Goal: Task Accomplishment & Management: Manage account settings

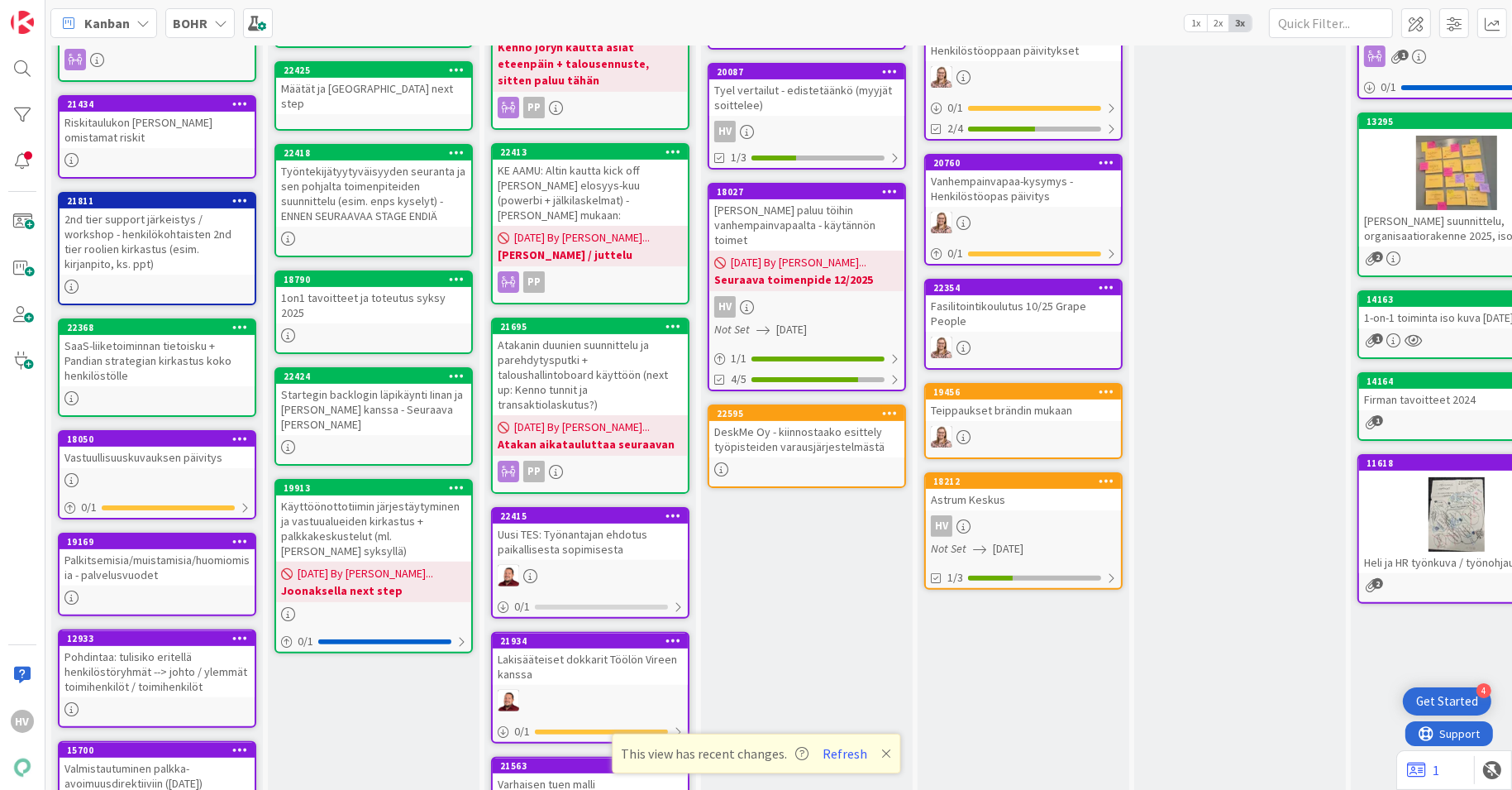
scroll to position [427, 0]
click at [820, 200] on div "[PERSON_NAME] paluu töihin vanhempainvapaalta - käytännön toimet" at bounding box center [807, 225] width 195 height 51
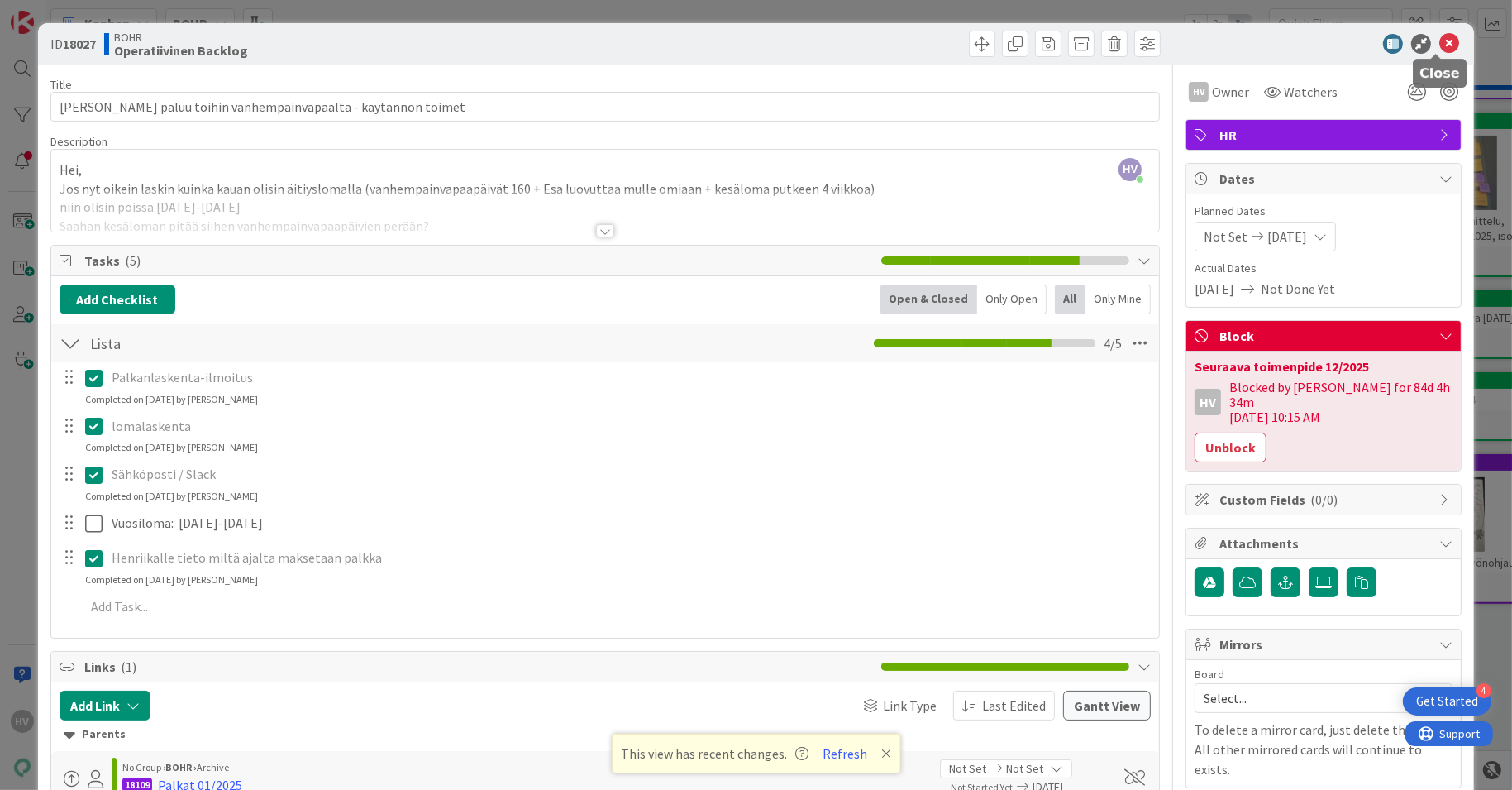
click at [1442, 51] on icon at bounding box center [1450, 44] width 20 height 20
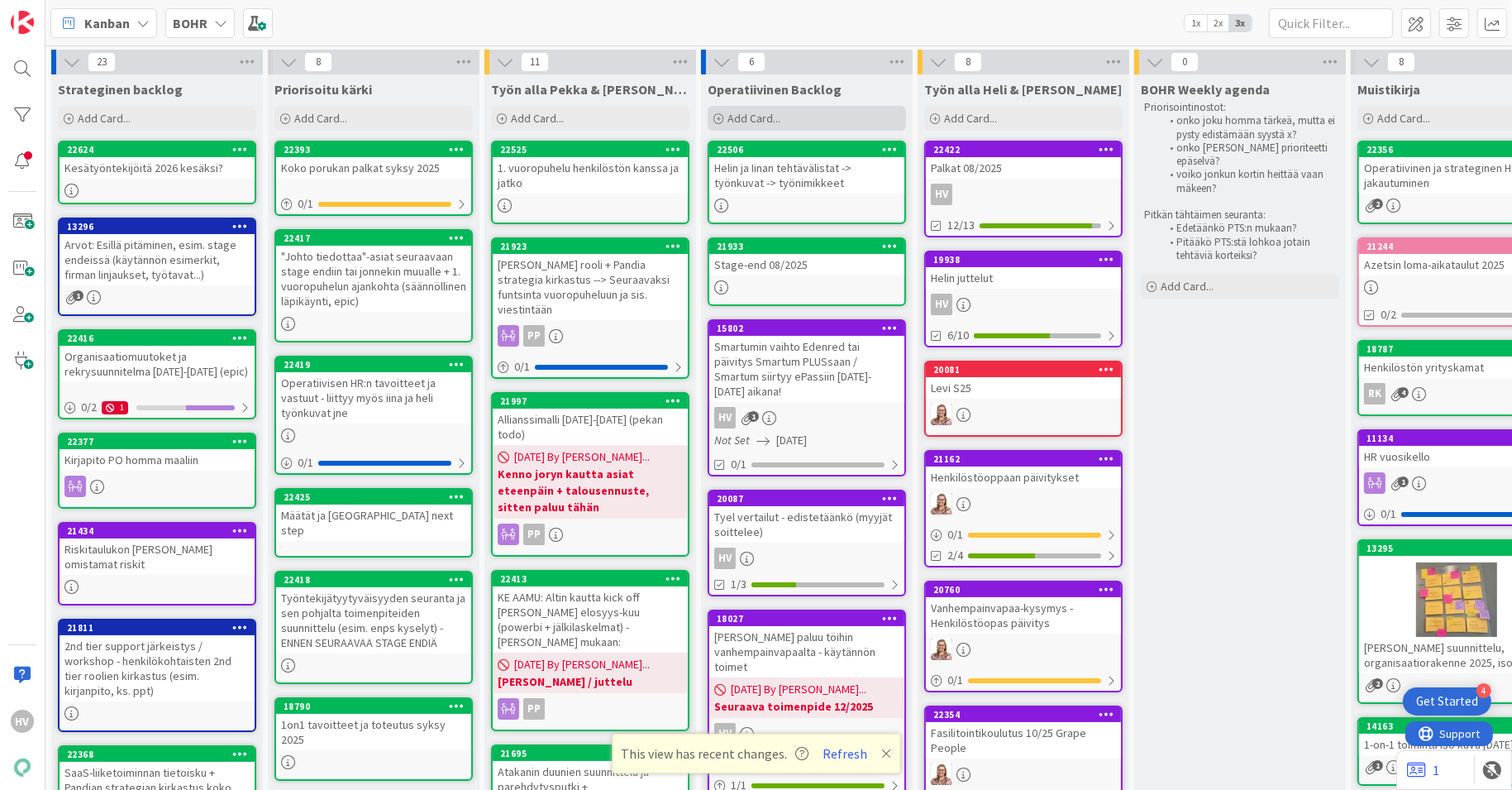
click at [740, 112] on span "Add Card..." at bounding box center [754, 118] width 53 height 15
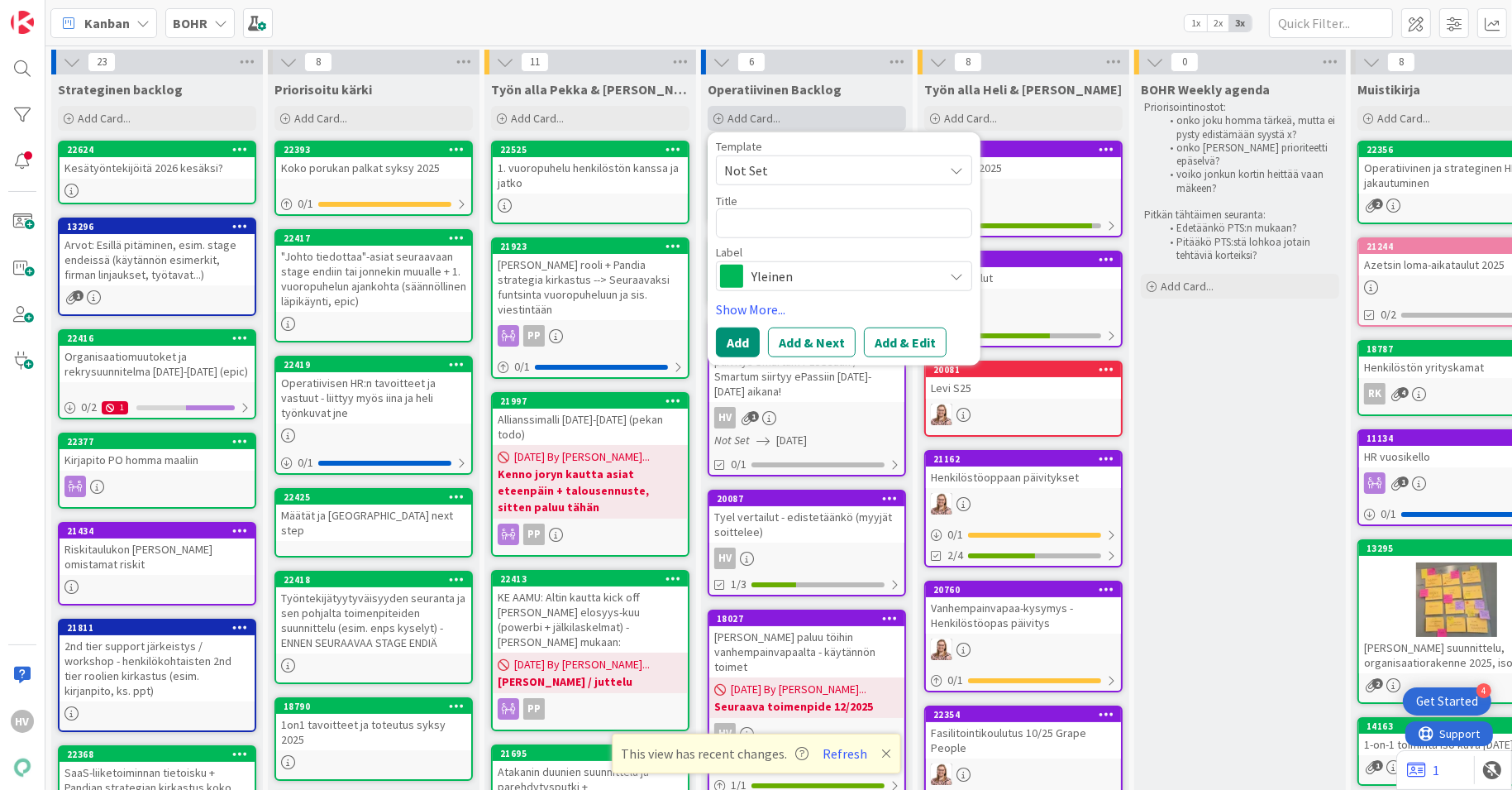
type textarea "x"
type textarea "S"
type textarea "x"
type textarea "Su"
type textarea "x"
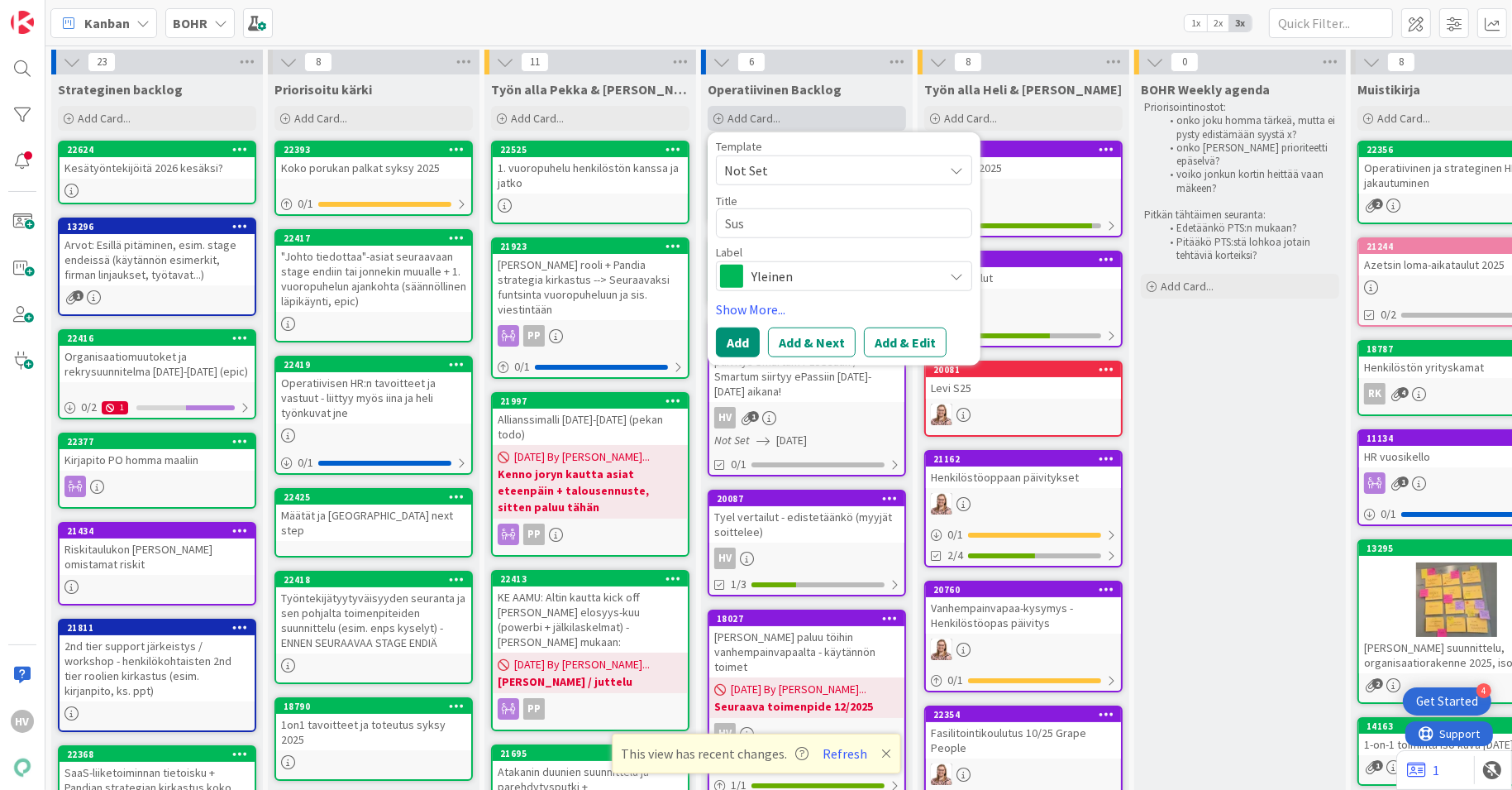
type textarea "Susa"
type textarea "x"
type textarea "[PERSON_NAME]"
type textarea "x"
type textarea "Susann"
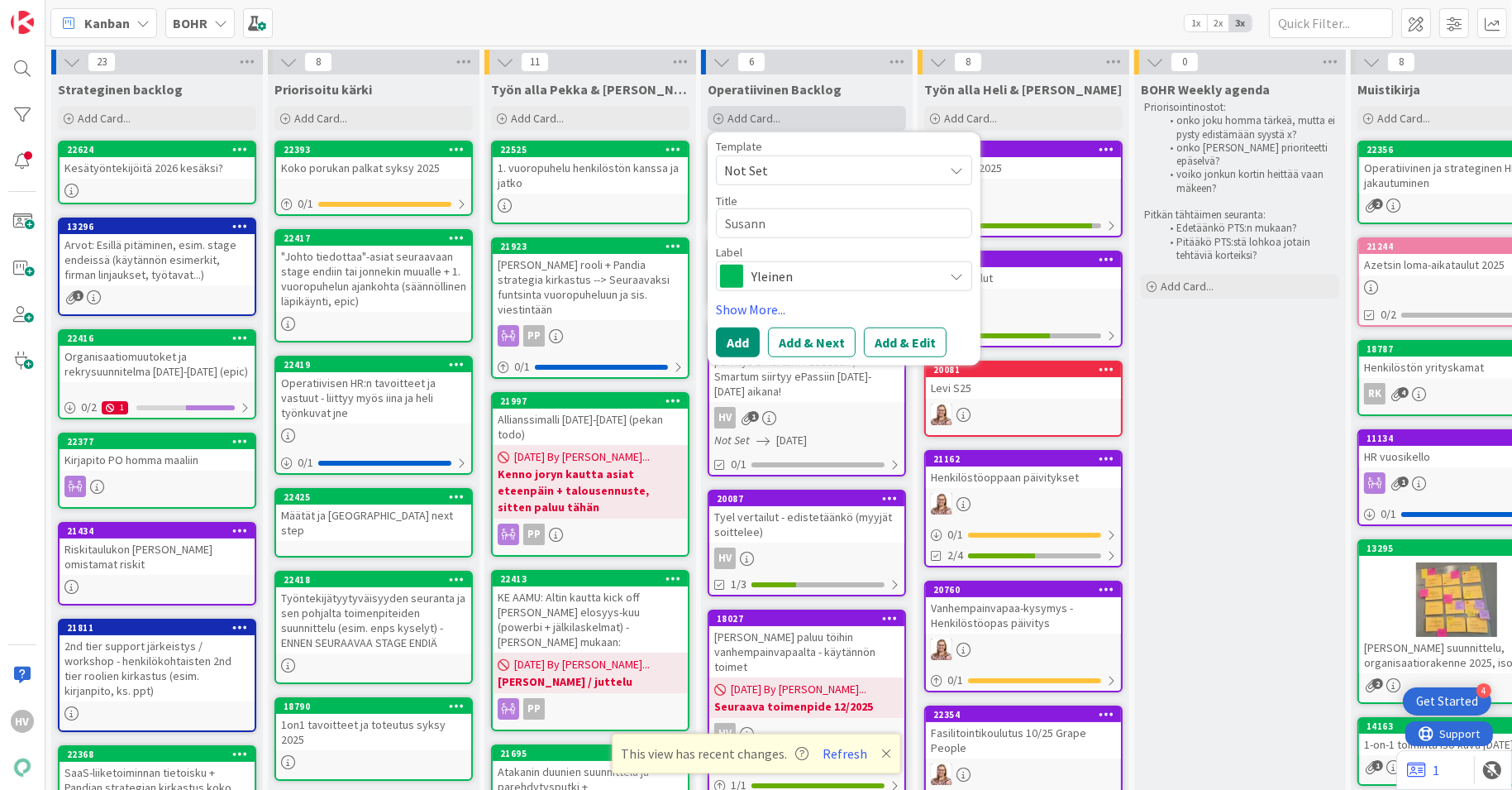
type textarea "x"
type textarea "[PERSON_NAME]"
type textarea "x"
type textarea "[PERSON_NAME]"
type textarea "x"
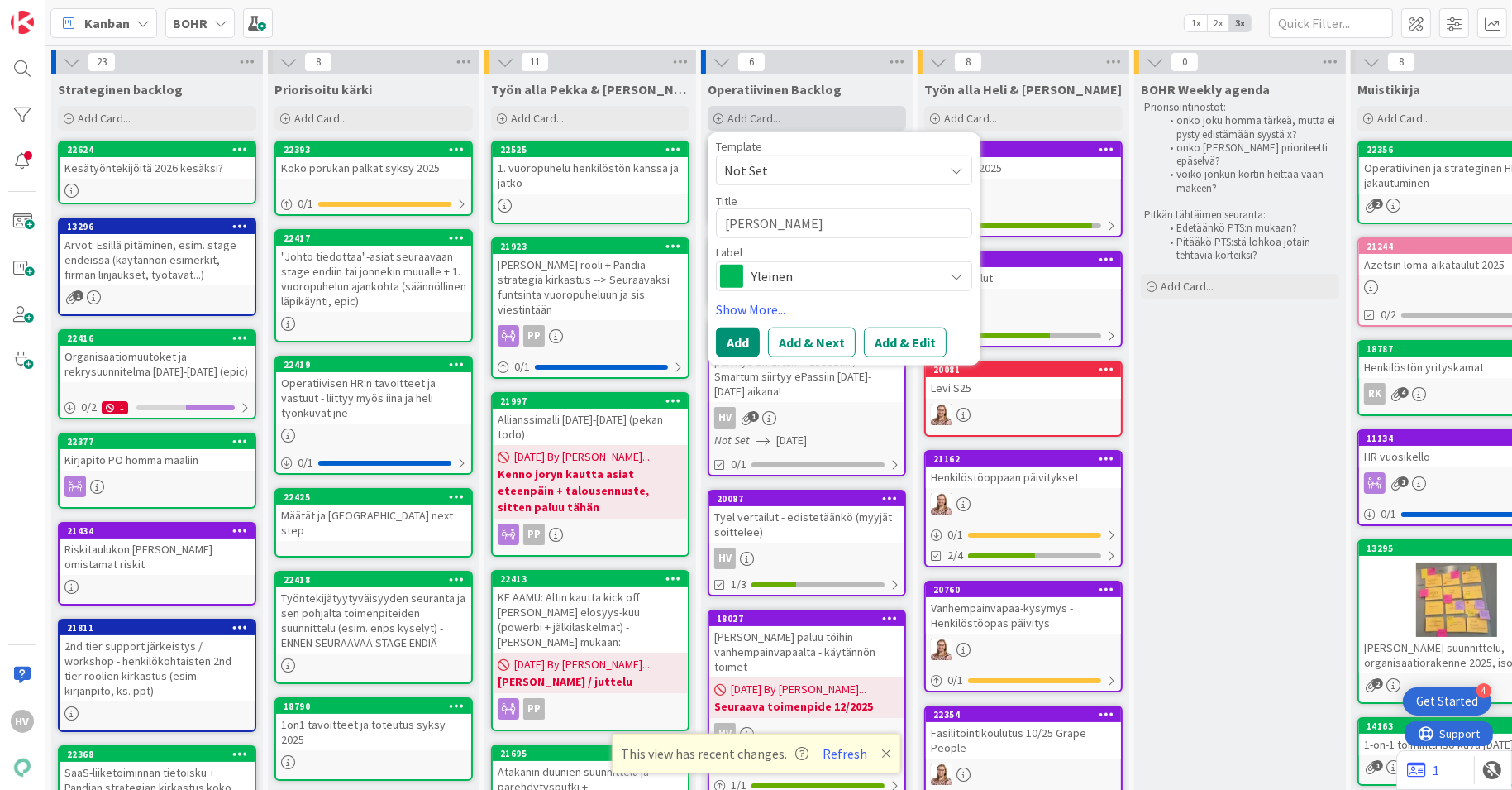
type textarea "[PERSON_NAME]"
type textarea "x"
type textarea "[PERSON_NAME]"
type textarea "x"
type textarea "[PERSON_NAME]"
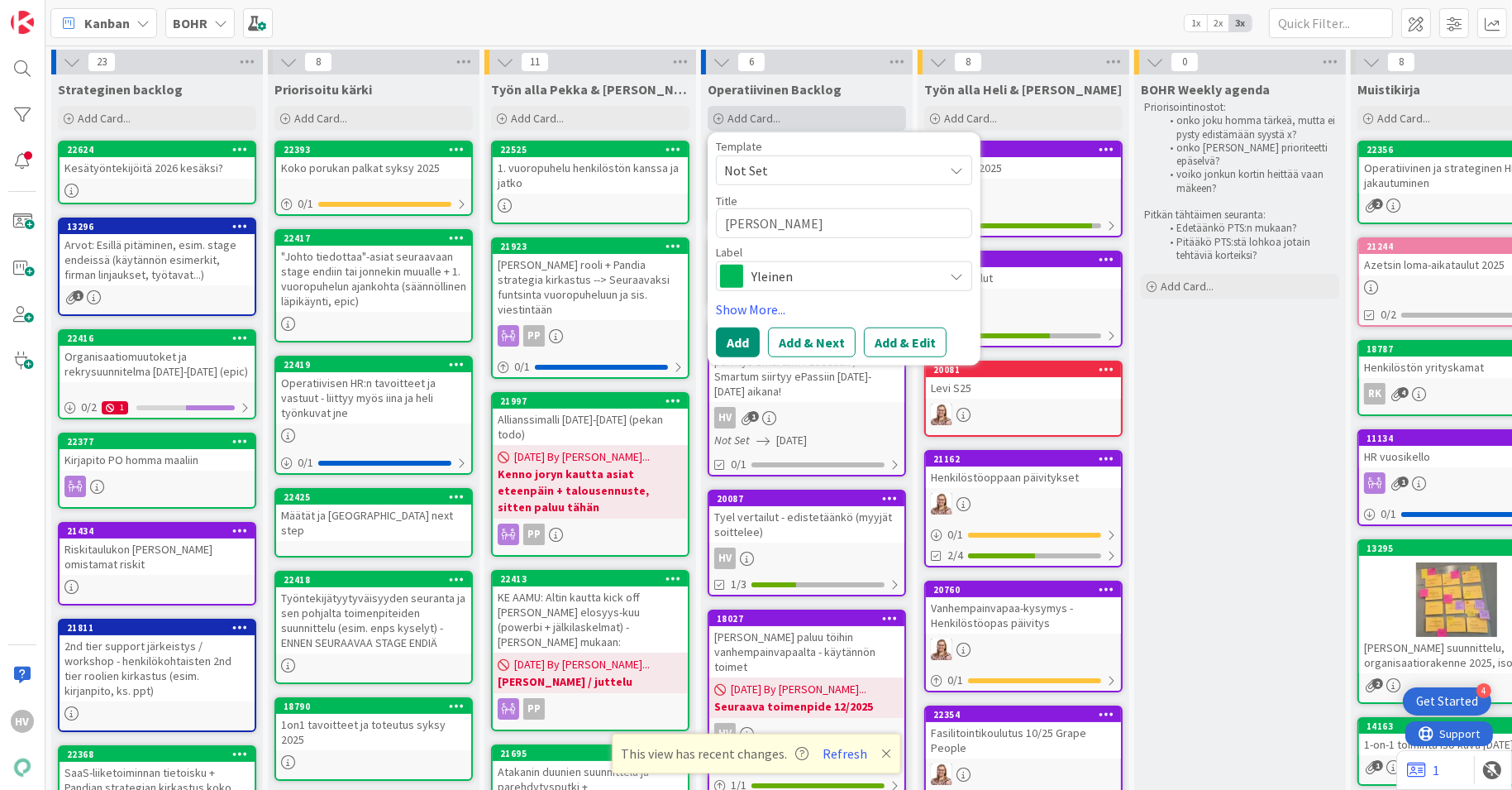
type textarea "x"
type textarea "[PERSON_NAME]"
type textarea "x"
type textarea "[PERSON_NAME]"
type textarea "x"
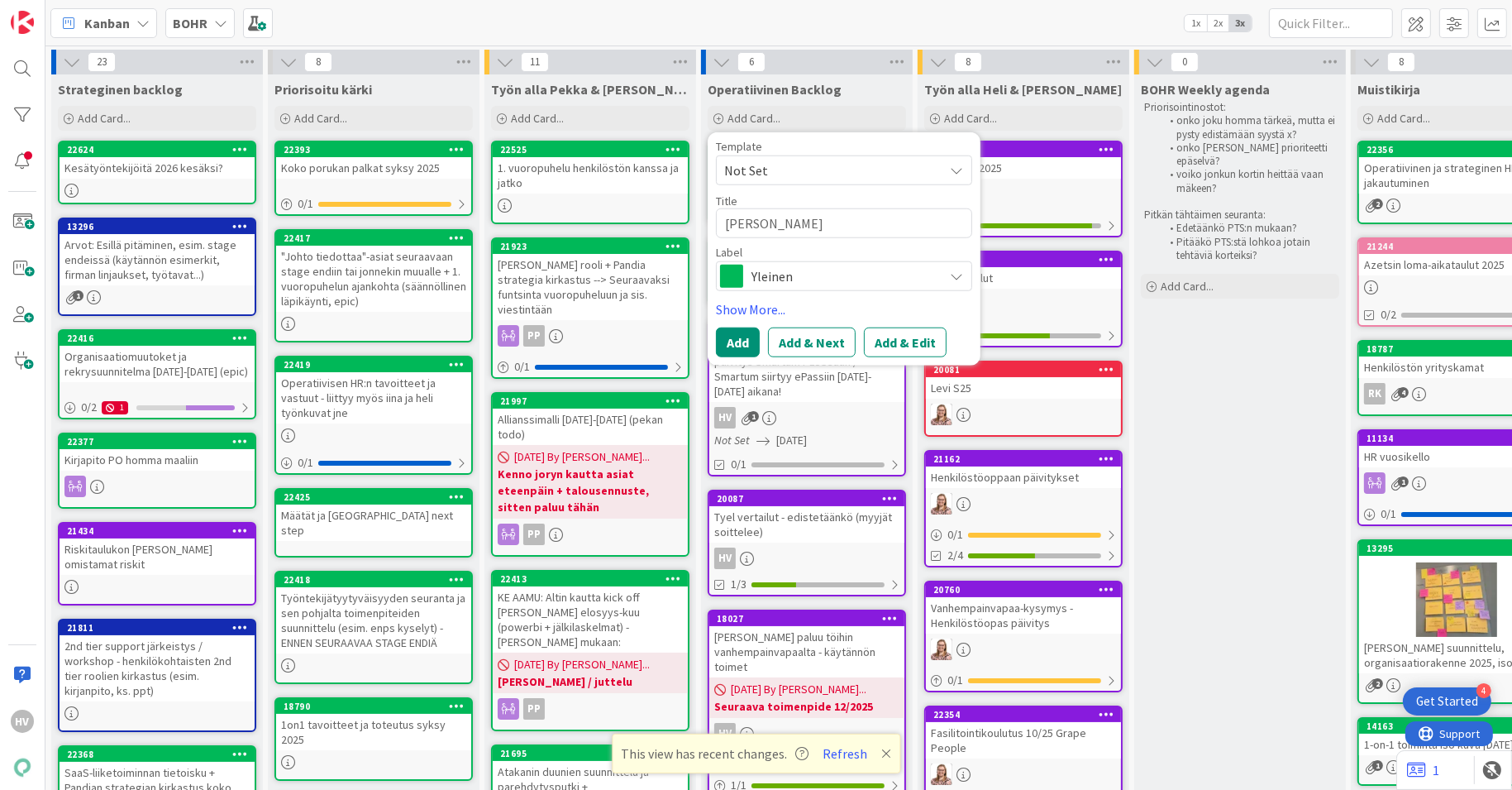
type textarea "[PERSON_NAME]"
click at [777, 280] on span "Yleinen" at bounding box center [844, 276] width 184 height 23
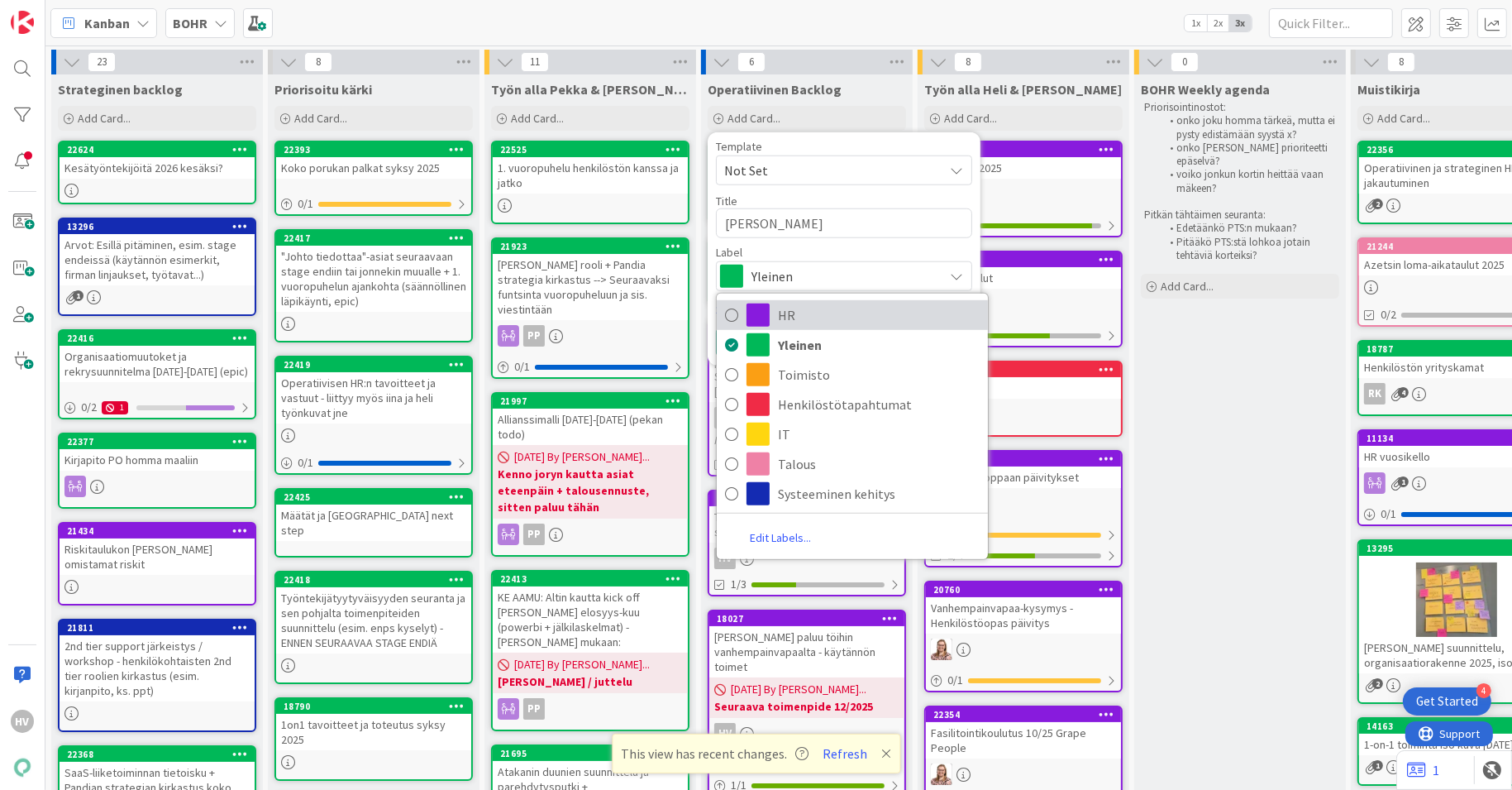
click at [793, 318] on span "HR" at bounding box center [879, 316] width 202 height 25
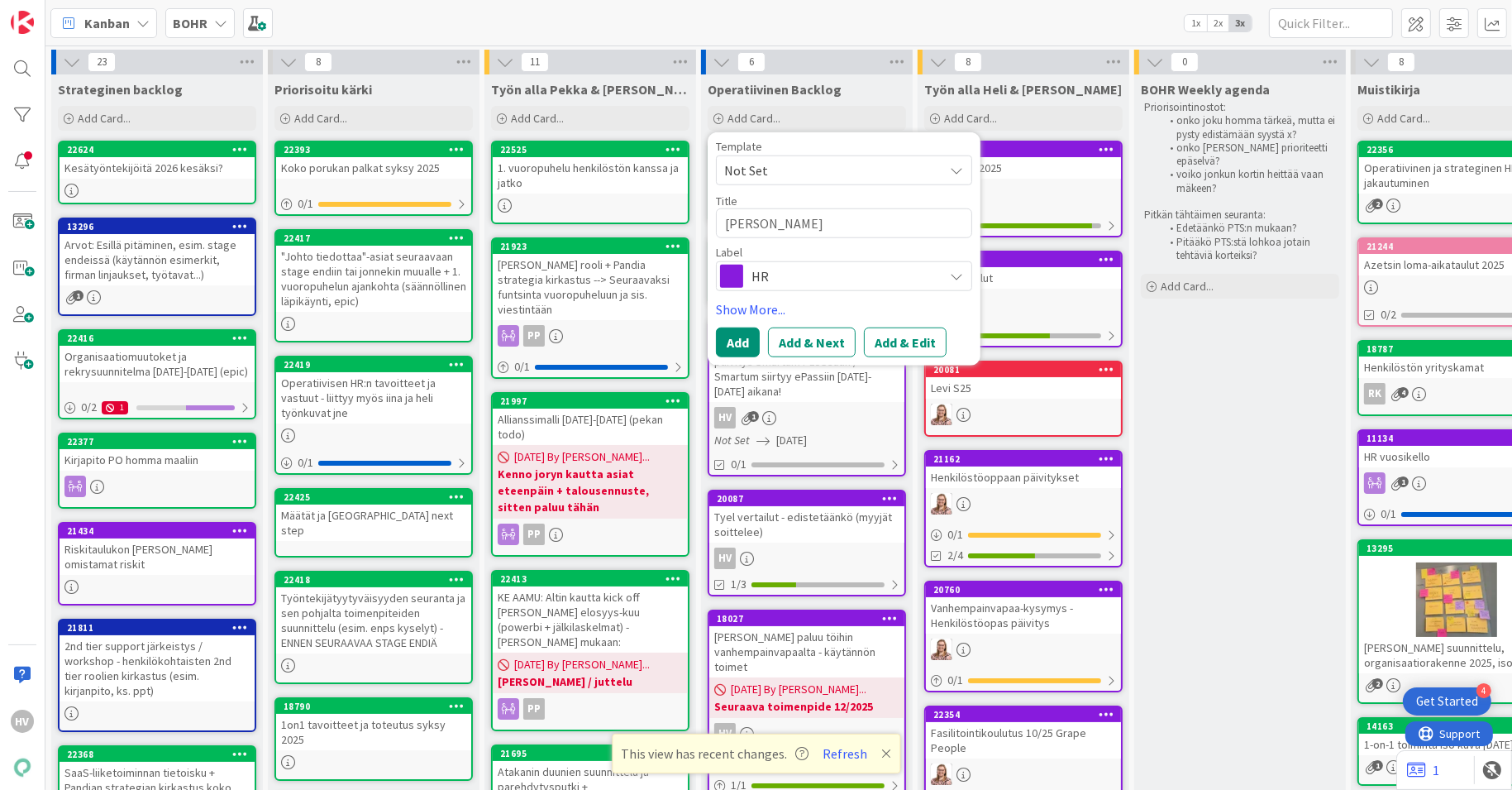
click at [853, 205] on div "Title 16 / 128" at bounding box center [844, 201] width 256 height 15
click at [852, 217] on textarea "[PERSON_NAME]" at bounding box center [844, 223] width 256 height 30
type textarea "x"
type textarea "[PERSON_NAME]"
type textarea "x"
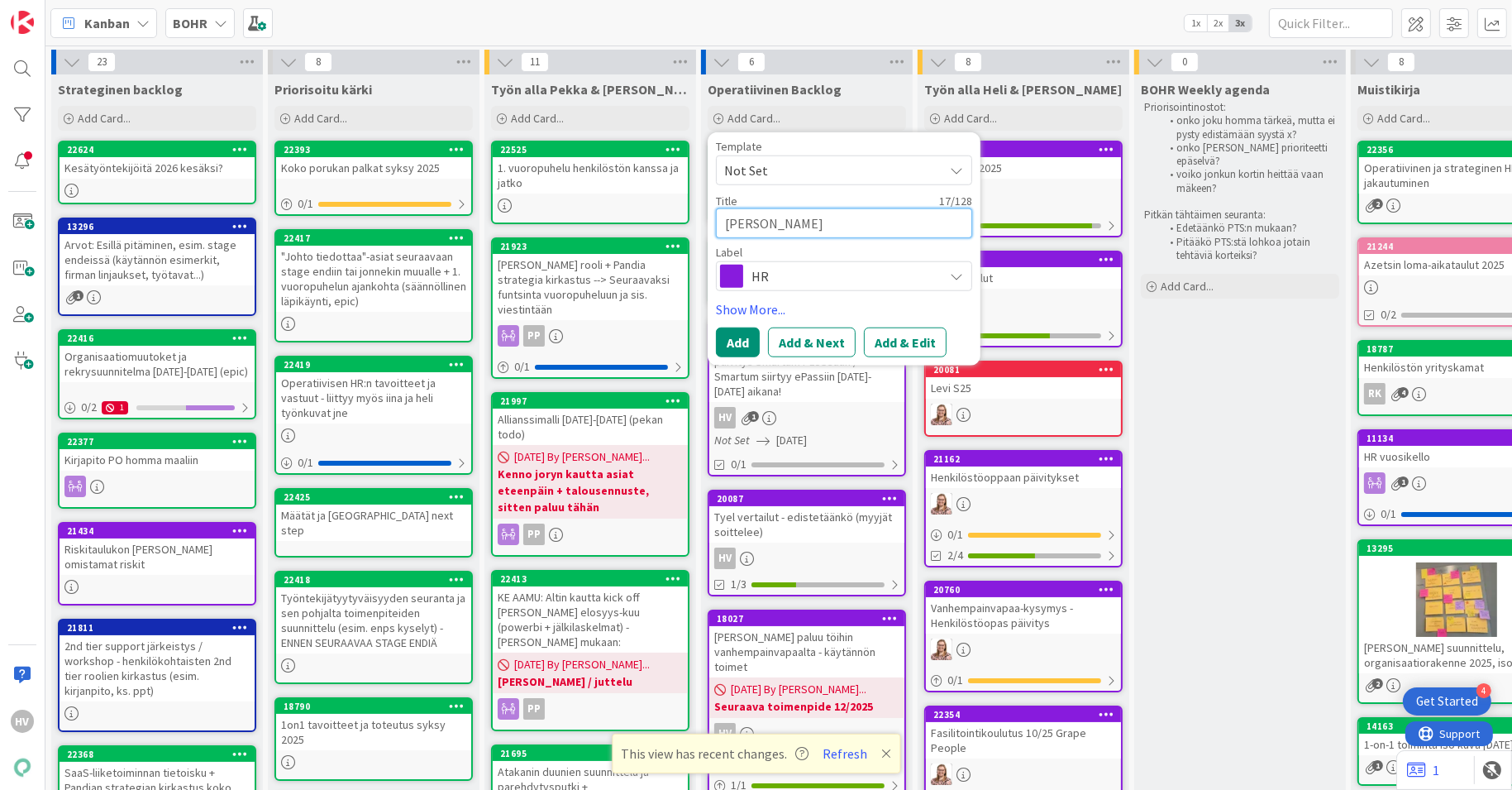
type textarea "[PERSON_NAME] -"
type textarea "x"
type textarea "[PERSON_NAME] -"
type textarea "x"
type textarea "[PERSON_NAME] - v"
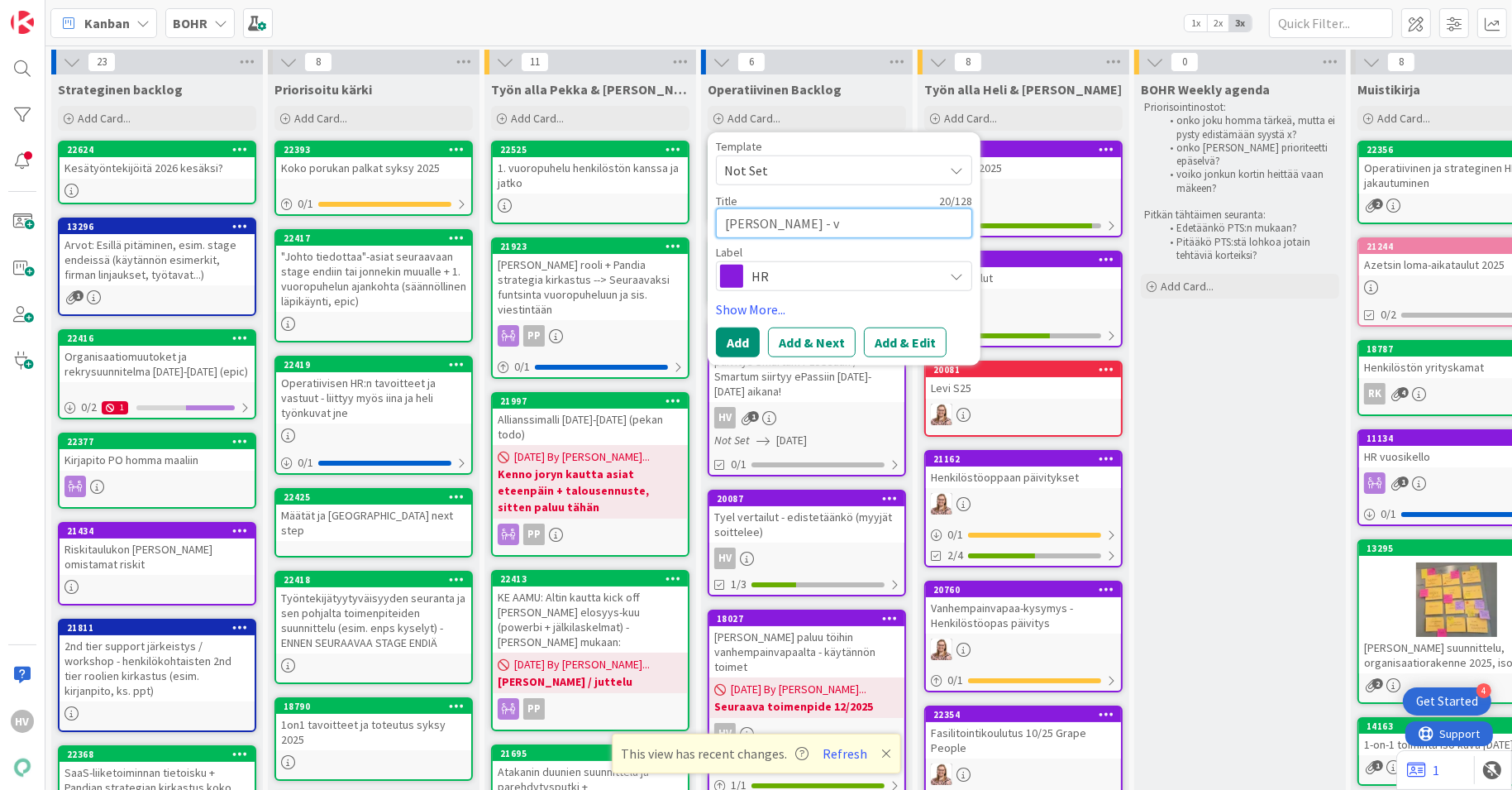
type textarea "x"
type textarea "[PERSON_NAME] - va"
type textarea "x"
type textarea "[PERSON_NAME] - van"
type textarea "x"
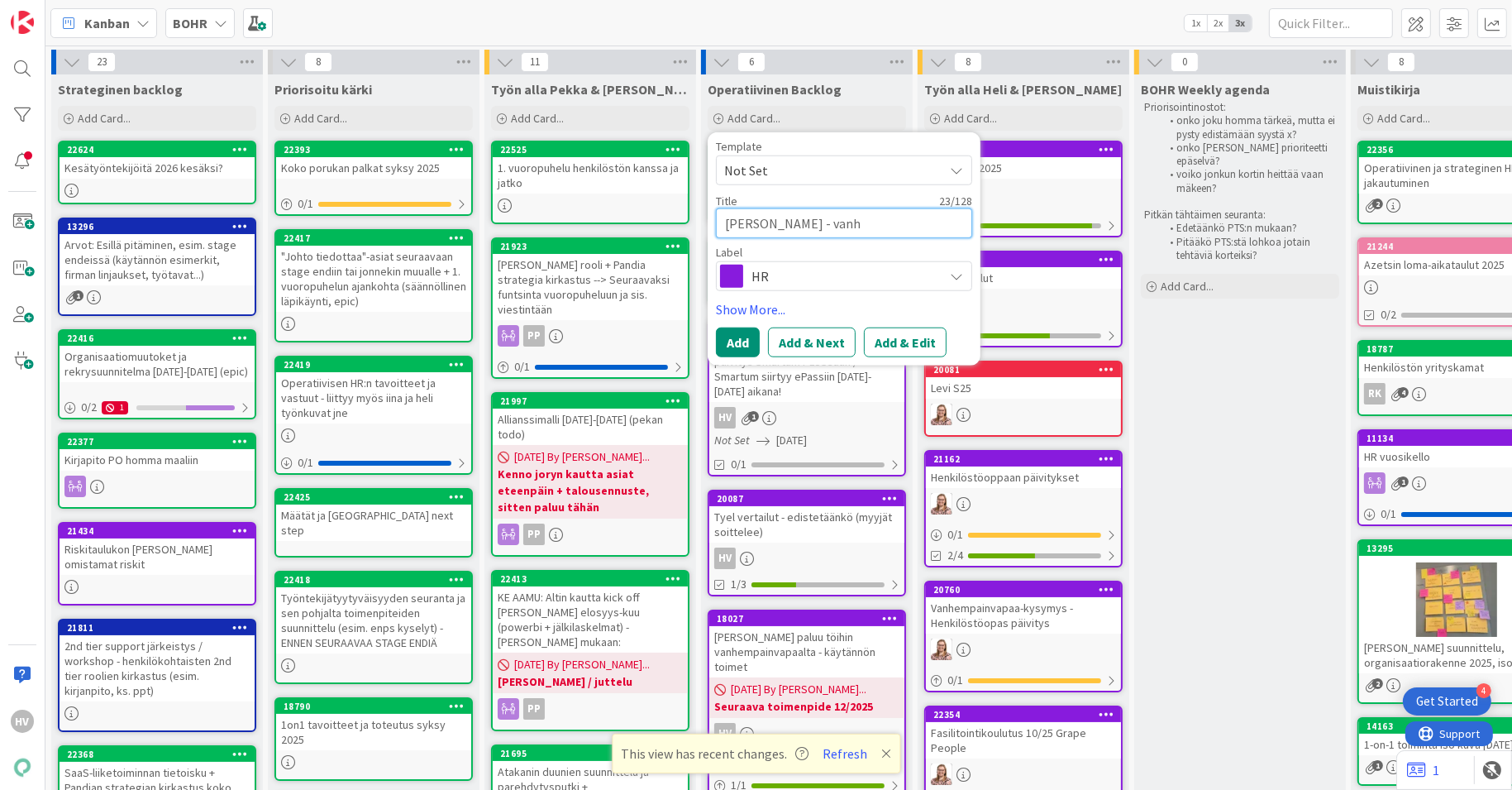
type textarea "[PERSON_NAME] - vanhe"
type textarea "x"
type textarea "[PERSON_NAME] - vanhem"
type textarea "x"
type textarea "[PERSON_NAME] - vanhema"
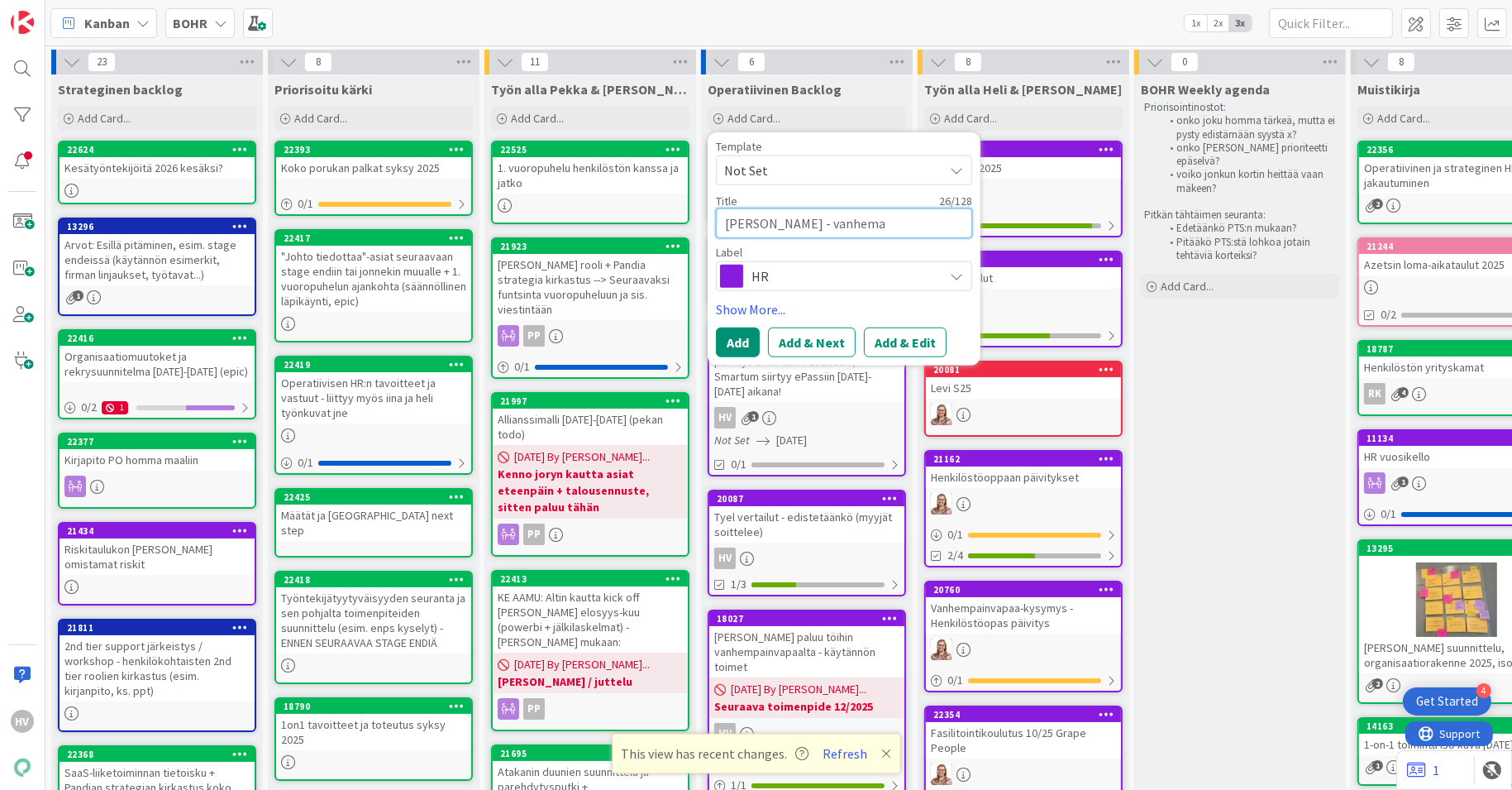
type textarea "x"
type textarea "[PERSON_NAME] - vanhem"
type textarea "x"
type textarea "[PERSON_NAME] - vanhempa"
type textarea "x"
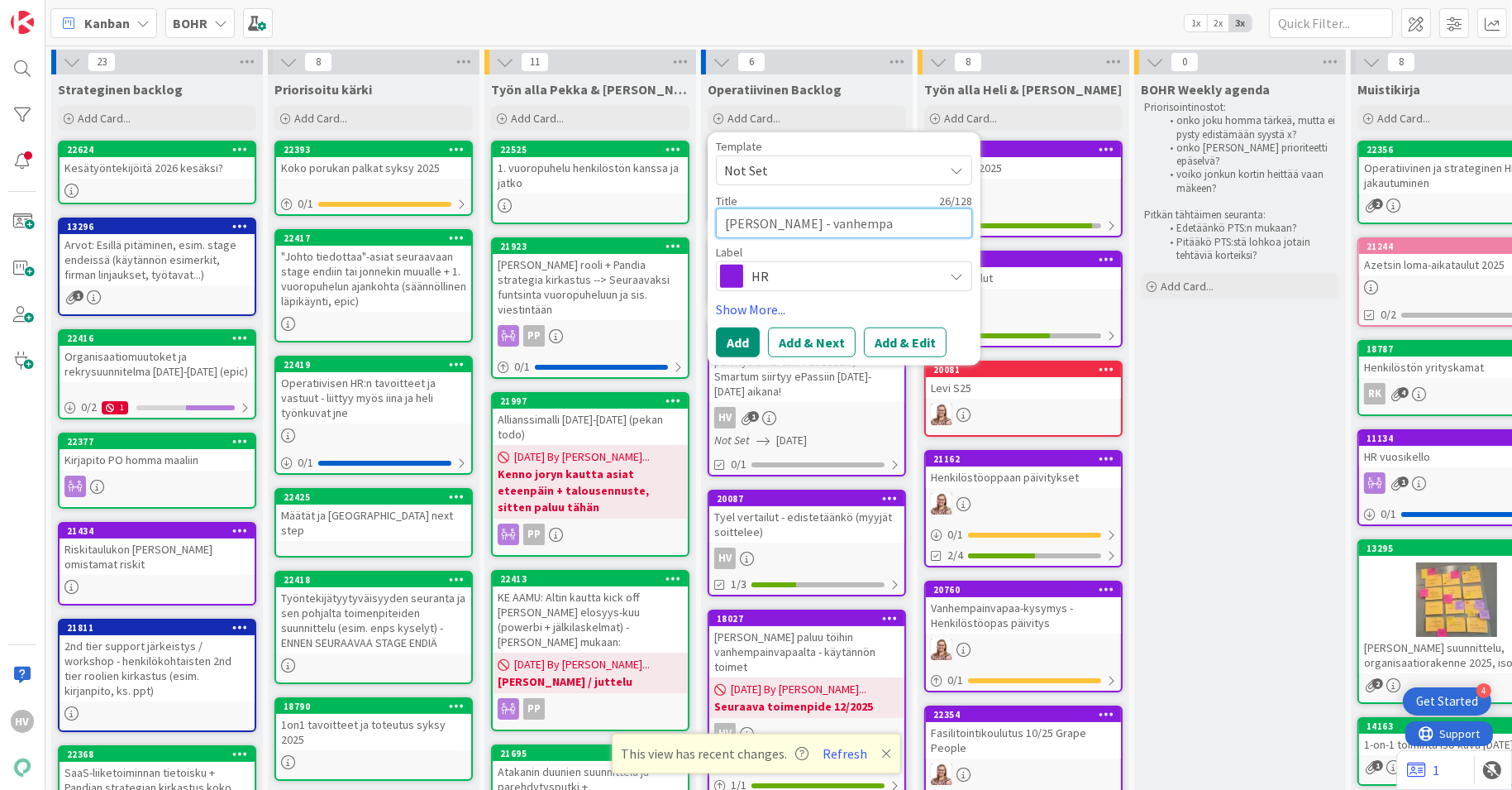
type textarea "[PERSON_NAME] - vanhempai"
type textarea "x"
type textarea "[PERSON_NAME] - vanhempainv"
type textarea "x"
type textarea "[PERSON_NAME] - vanhempainva"
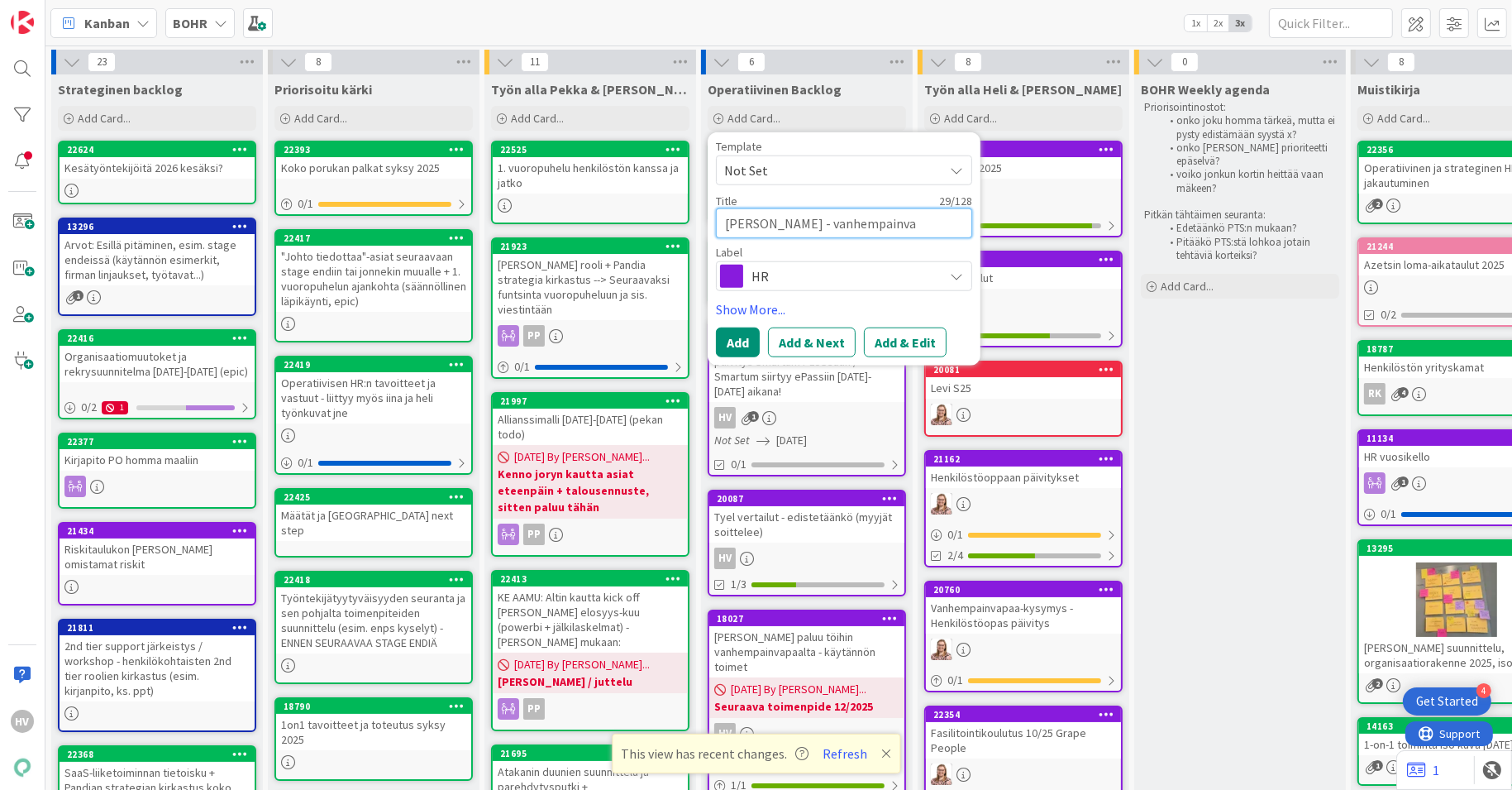
type textarea "x"
type textarea "[PERSON_NAME] - vanhempainvap"
type textarea "x"
type textarea "[PERSON_NAME] - vanhempainvapa"
type textarea "x"
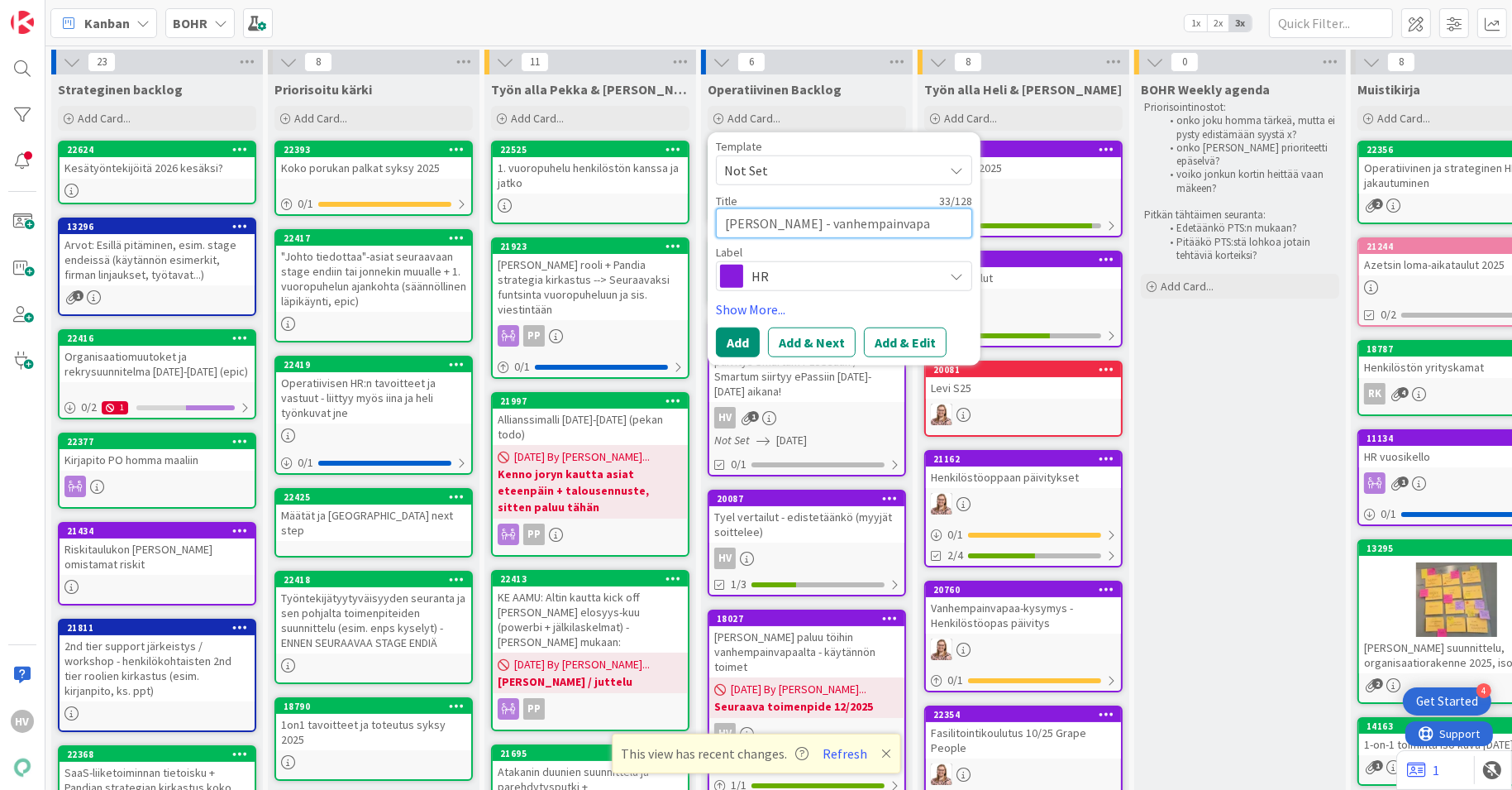
type textarea "[PERSON_NAME] - vanhempainvapaa"
type textarea "x"
type textarea "[PERSON_NAME] - vanhempainvapaat"
click at [738, 344] on button "Add" at bounding box center [738, 342] width 44 height 30
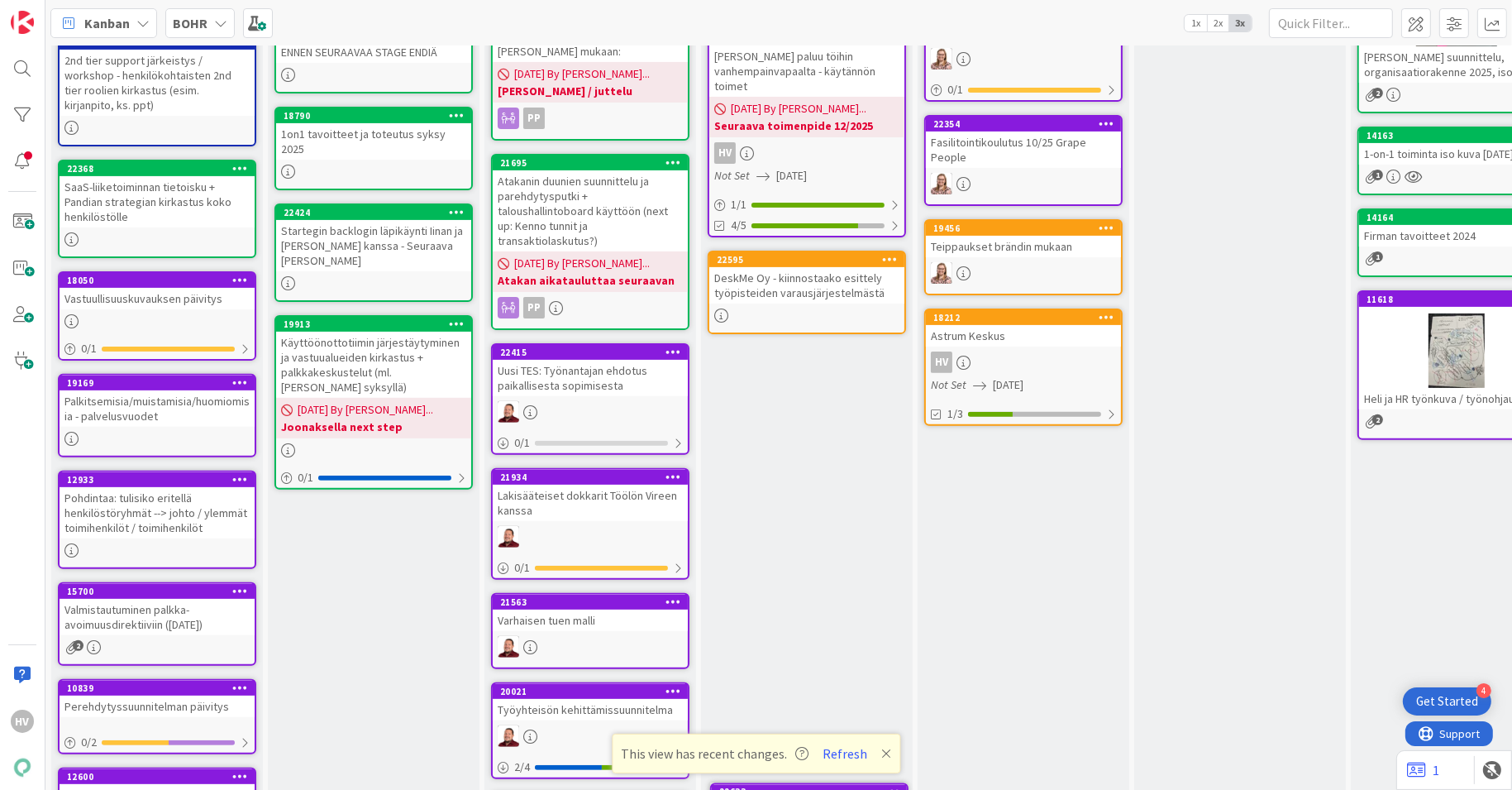
scroll to position [660, 0]
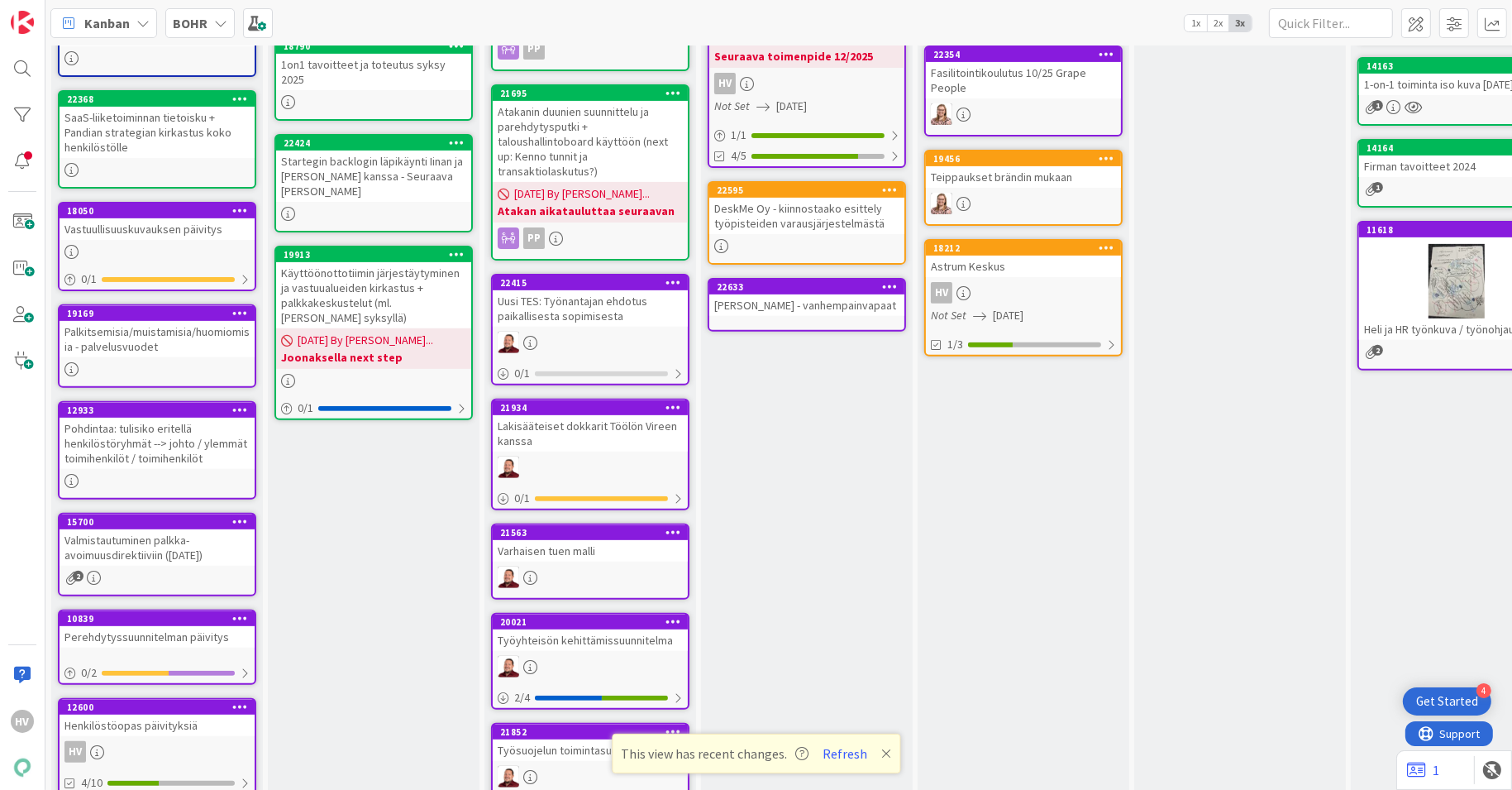
click at [791, 294] on div "[PERSON_NAME] - vanhempainvapaat" at bounding box center [807, 305] width 195 height 22
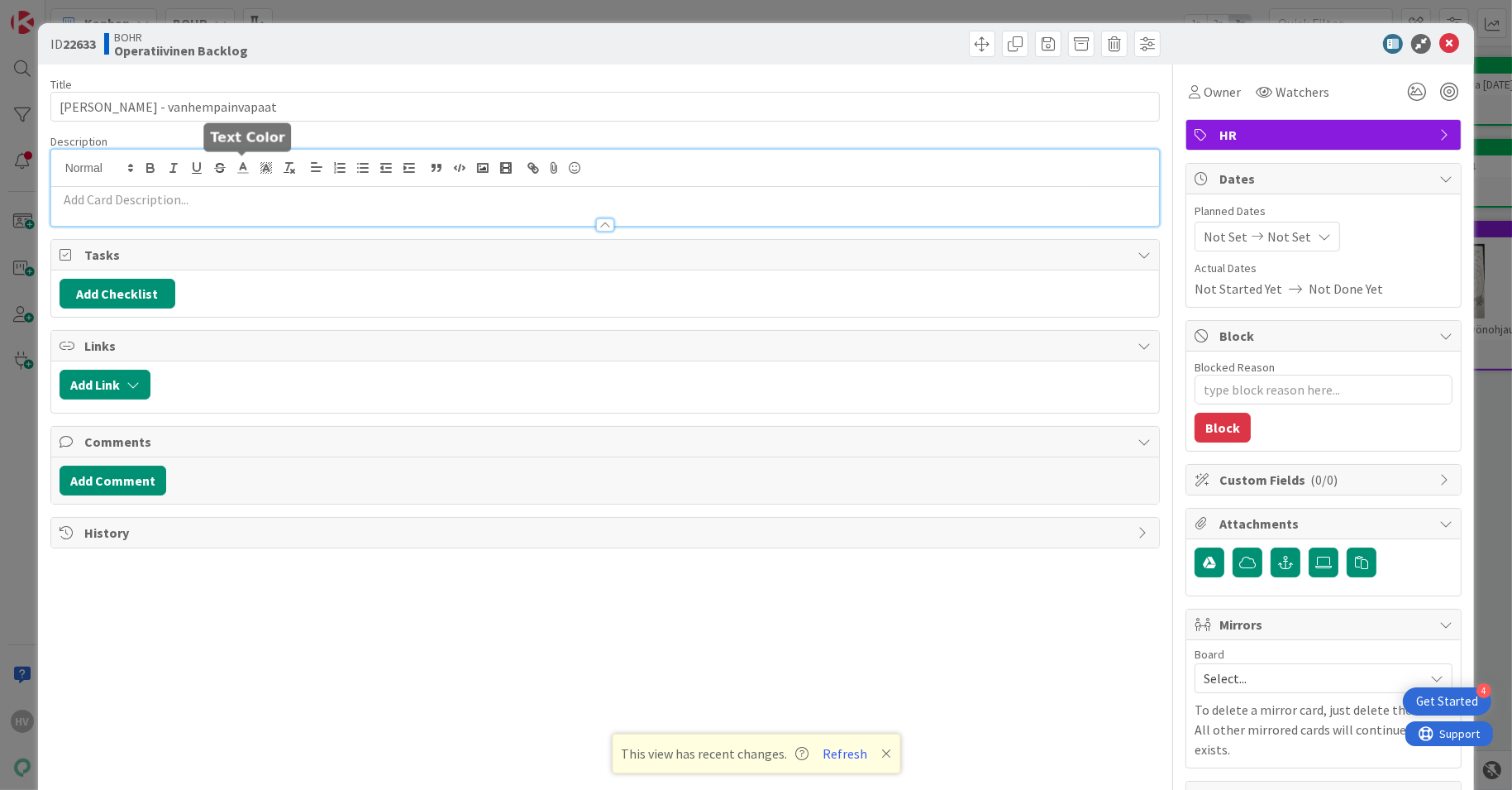
click at [232, 165] on div at bounding box center [606, 188] width 1109 height 76
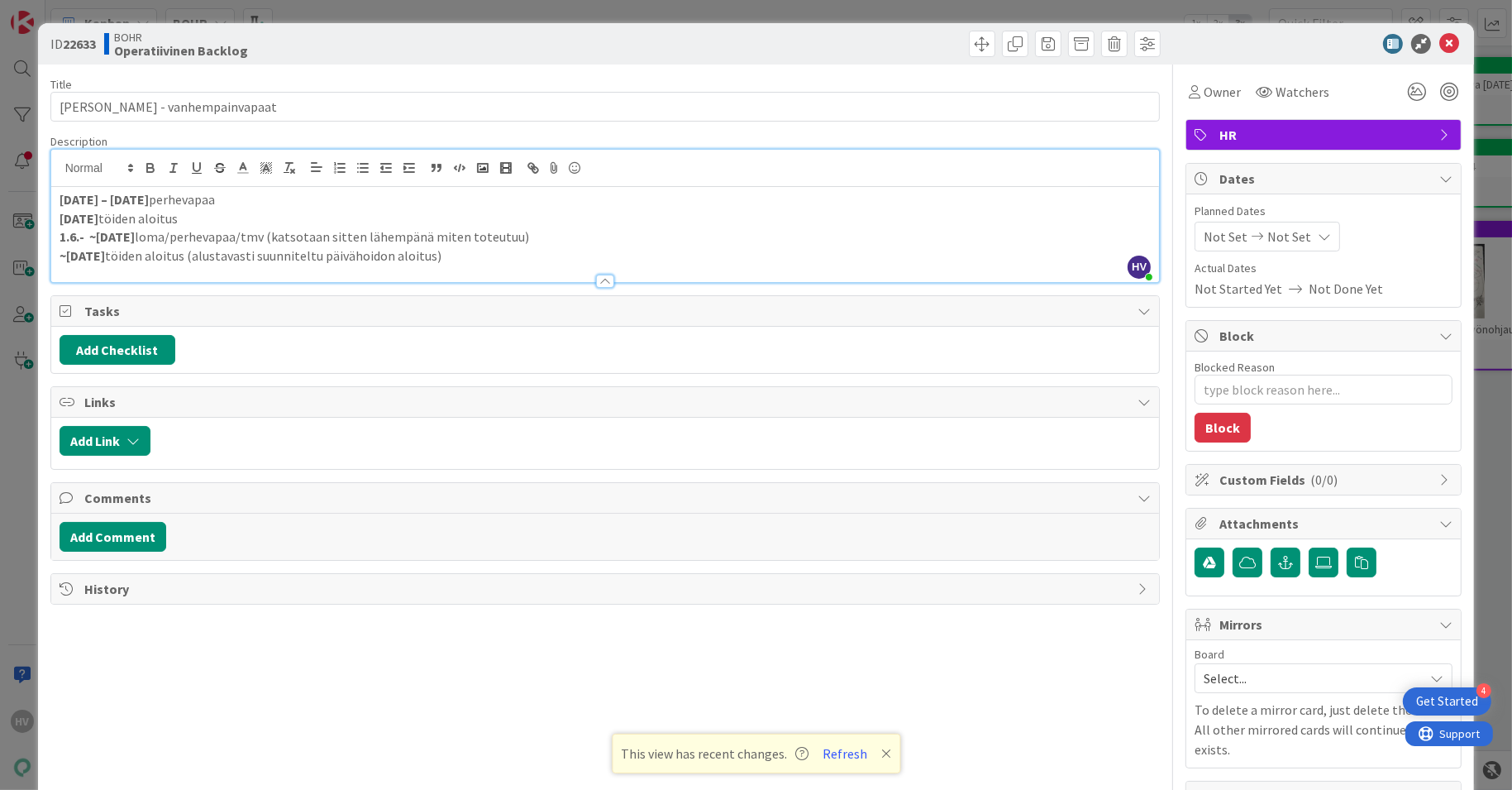
click at [306, 222] on p "[DATE] töiden aloitus" at bounding box center [606, 218] width 1093 height 19
click at [1278, 389] on textarea "Blocked Reason" at bounding box center [1324, 389] width 258 height 30
type textarea "x"
type textarea "T"
type textarea "x"
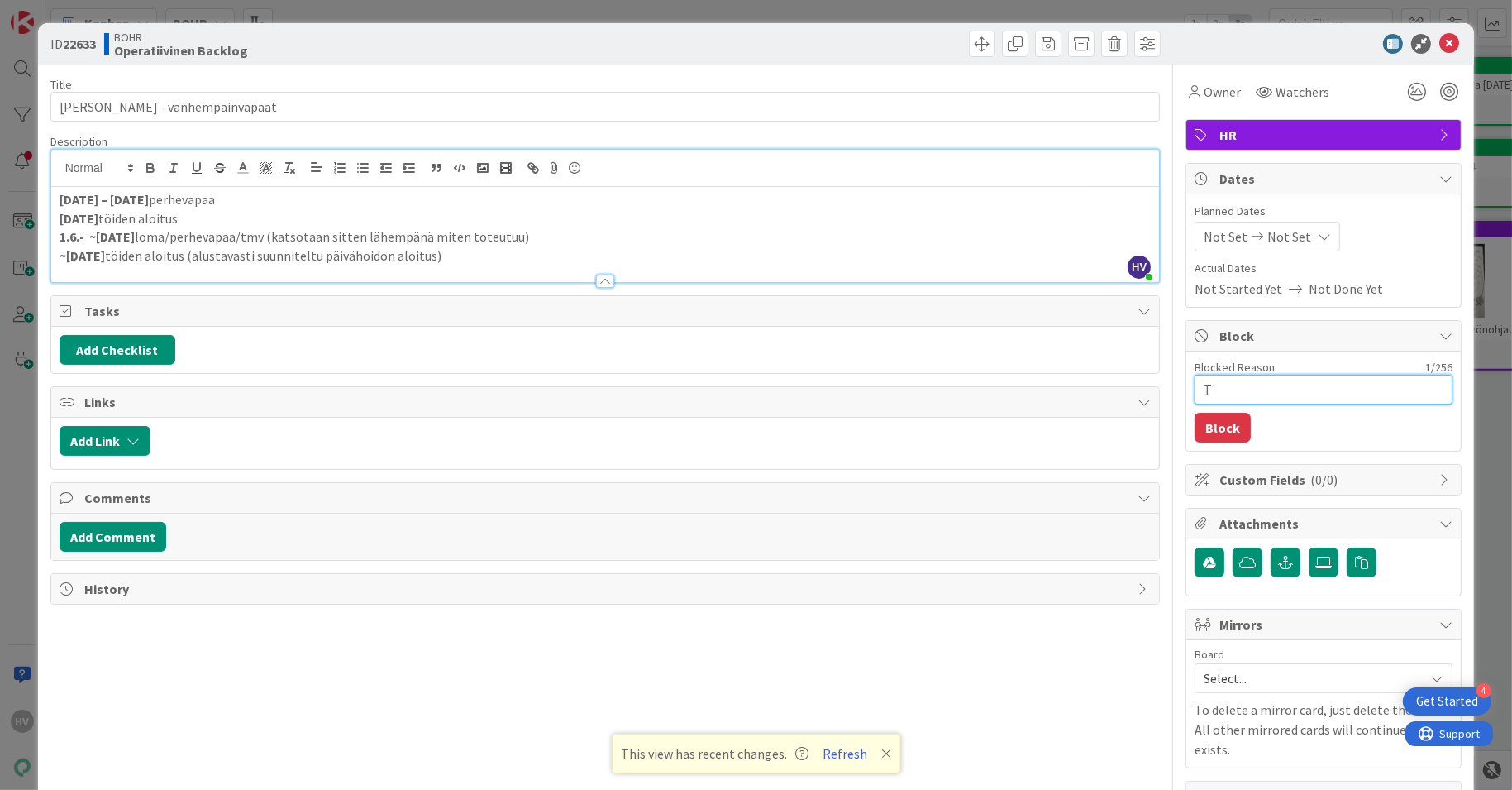
type textarea "Ts"
type textarea "x"
type textarea "Tse"
type textarea "x"
type textarea "Tsek"
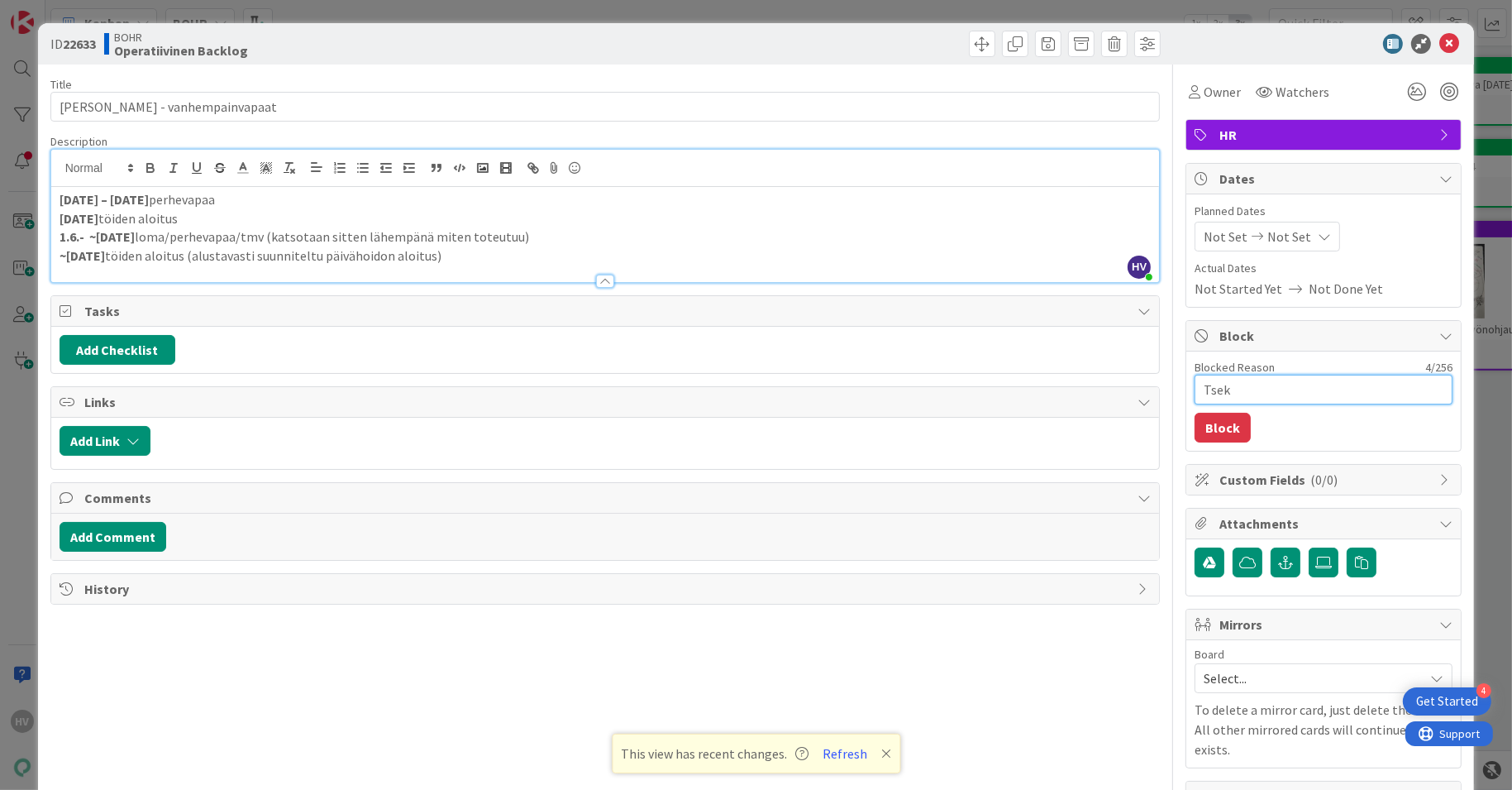
type textarea "x"
type textarea "Tseka"
type textarea "x"
type textarea "Tsekat"
type textarea "x"
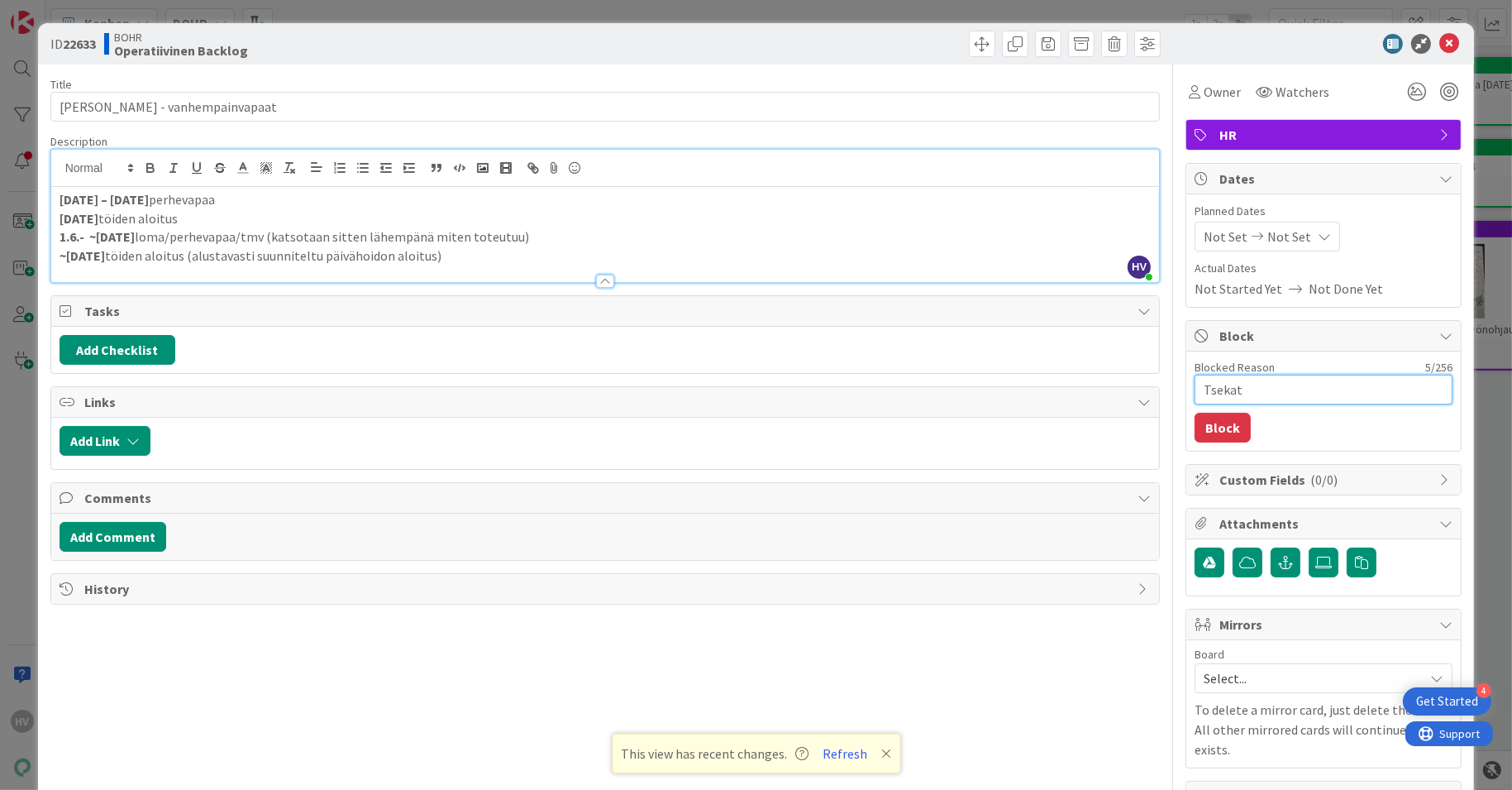
type textarea "Tsekata"
type textarea "x"
type textarea "Tsekataa"
type textarea "x"
type textarea "Tsekataan"
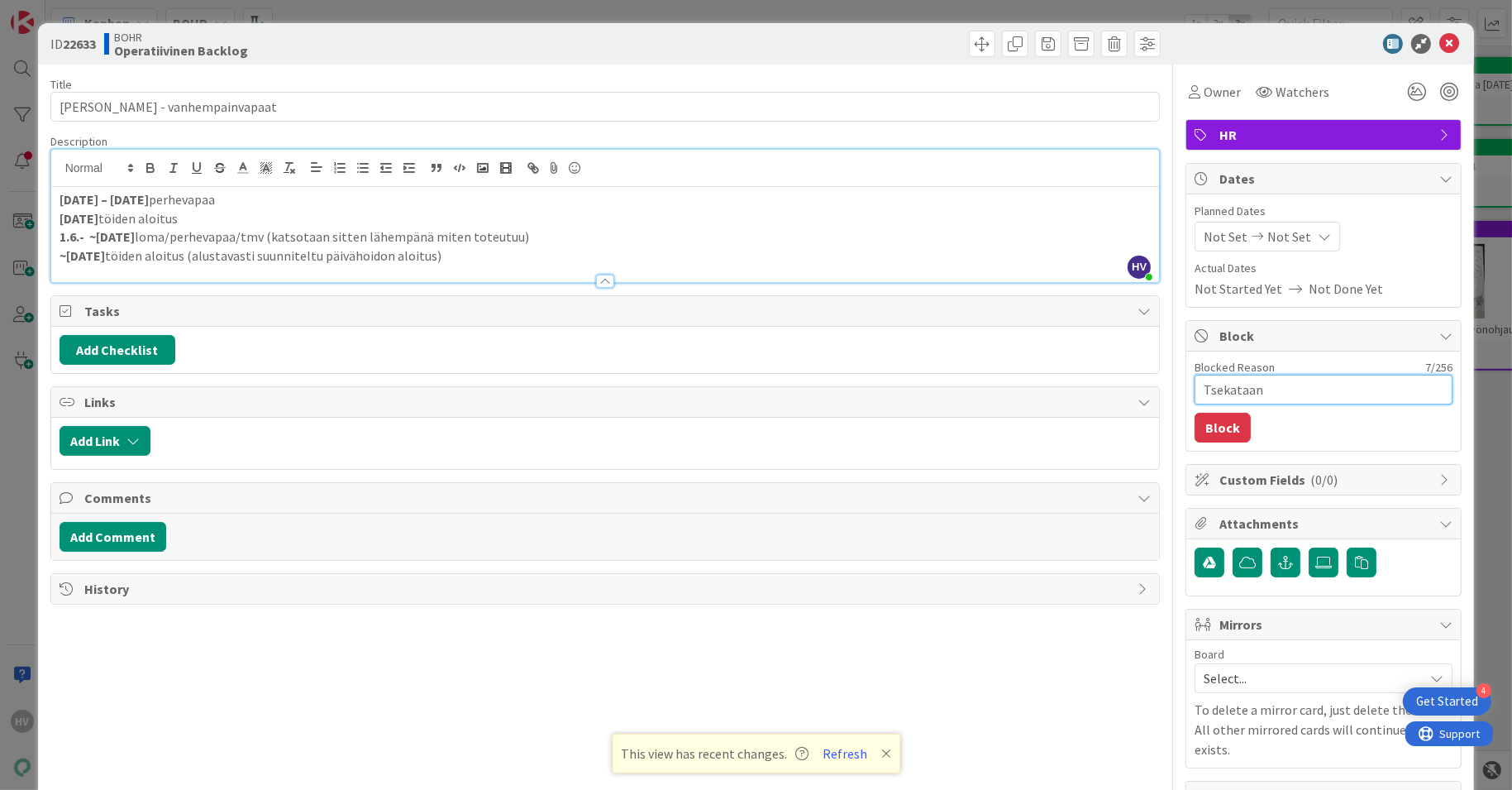
type textarea "x"
type textarea "Tsekataan"
type textarea "x"
type textarea "Tsekataan o"
type textarea "x"
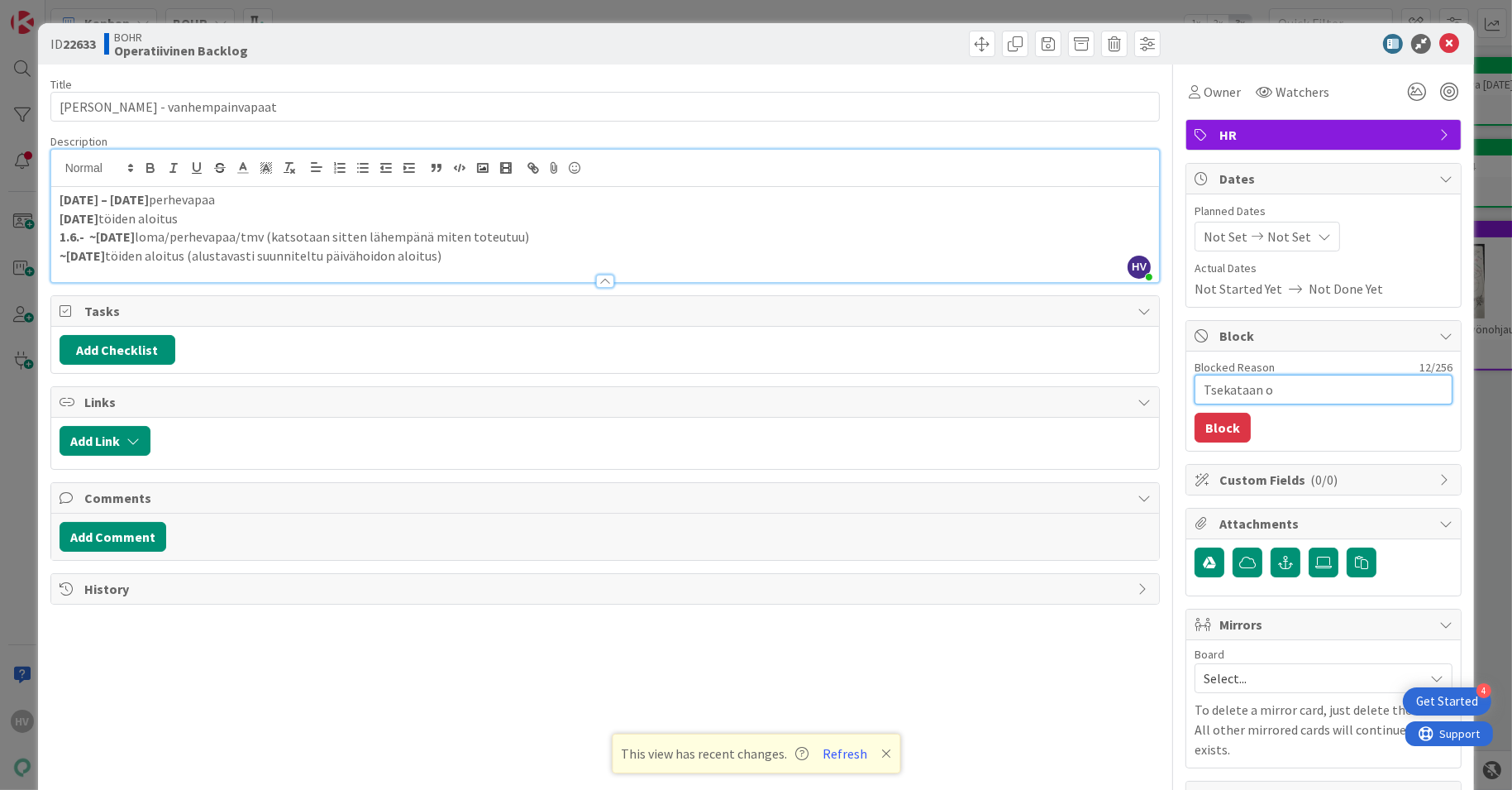
type textarea "Tsekataan on"
type textarea "x"
type textarea "Tsekataan onk"
type textarea "x"
type textarea "Tsekataan onko"
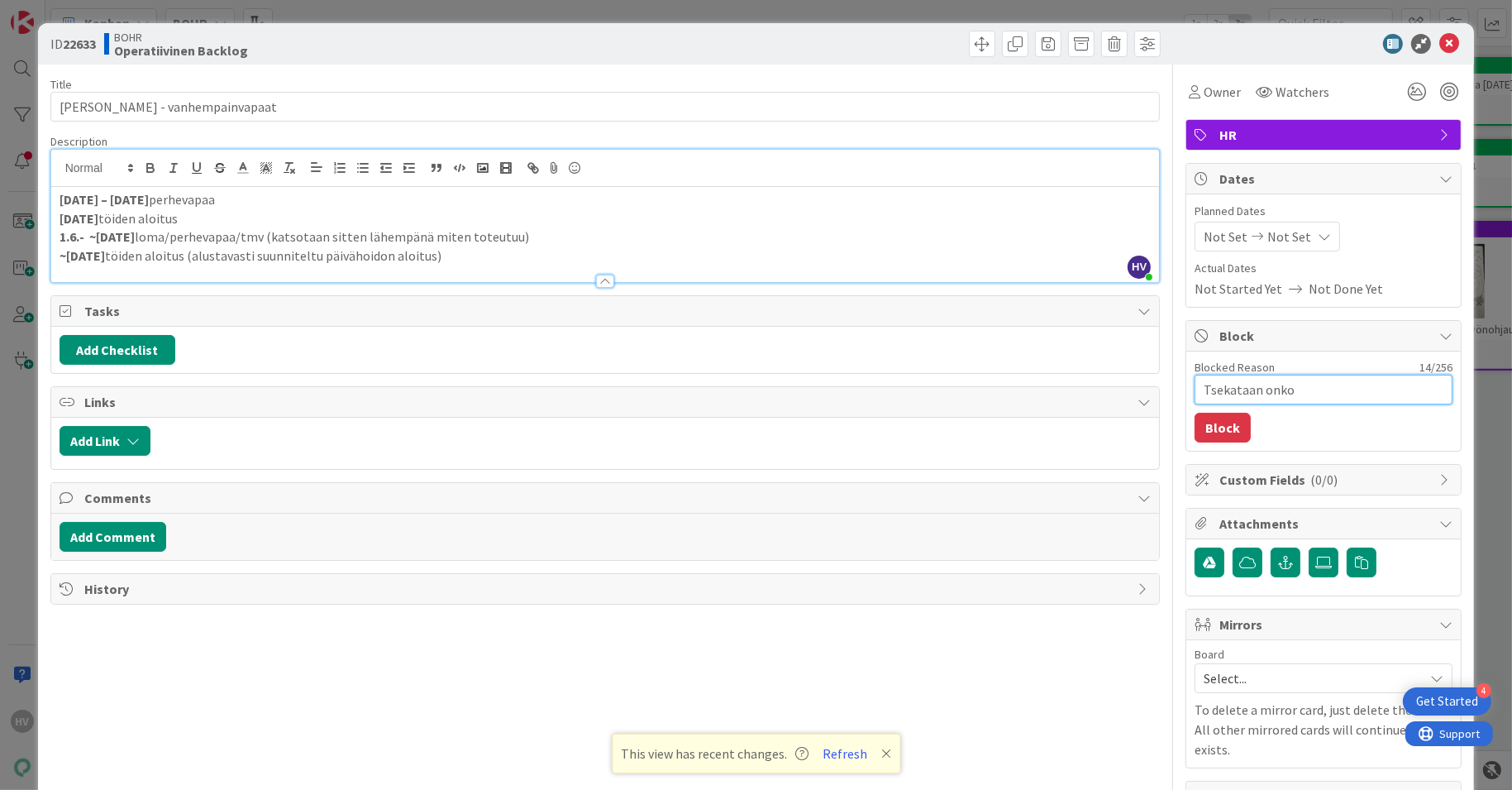
type textarea "x"
type textarea "Tsekataan onko"
type textarea "x"
type textarea "Tsekataan onko m"
type textarea "x"
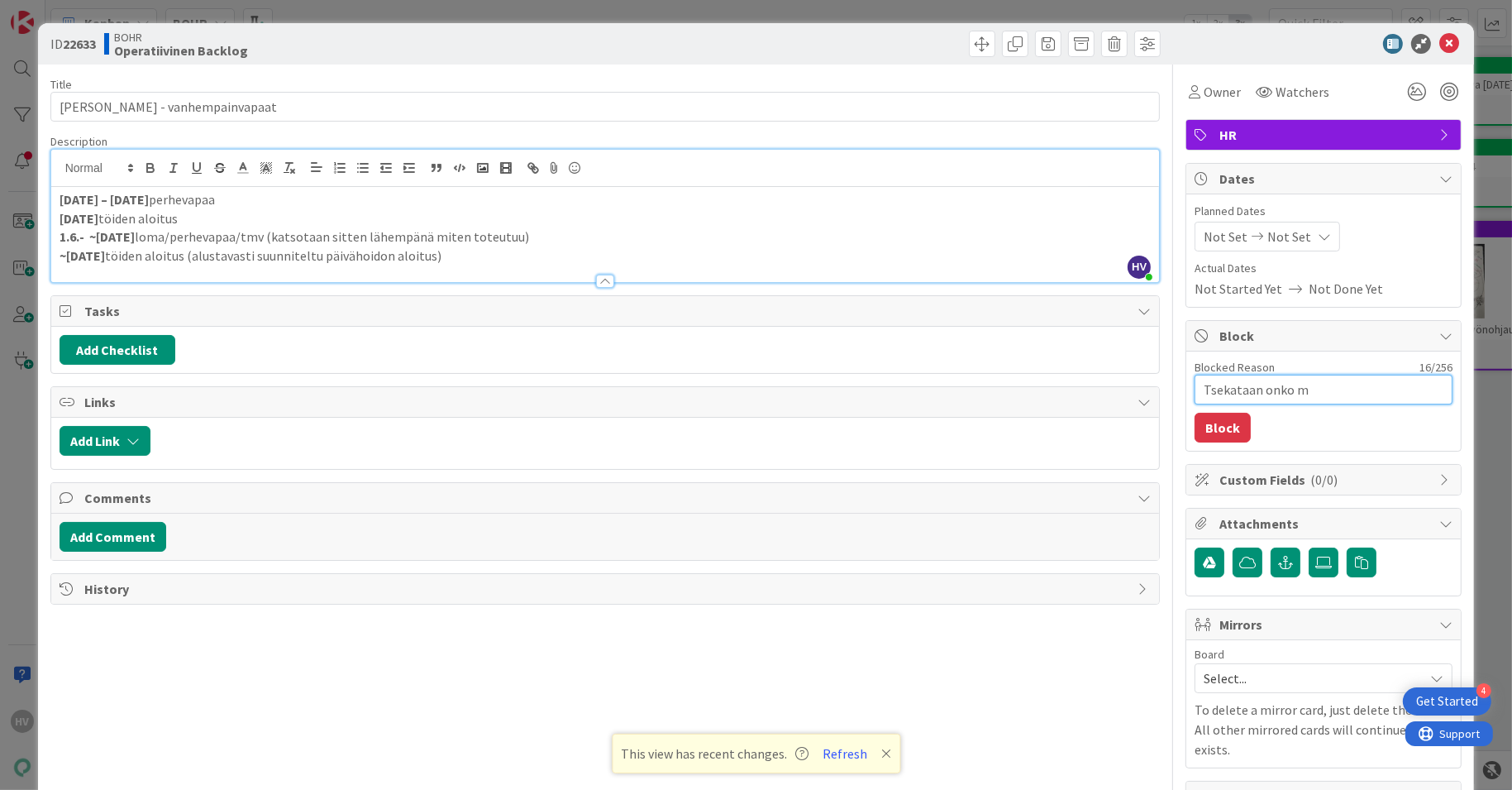
type textarea "Tsekataan onko mu"
type textarea "x"
type textarea "Tsekataan onko muut"
type textarea "x"
type textarea "Tsekataan onko muuto"
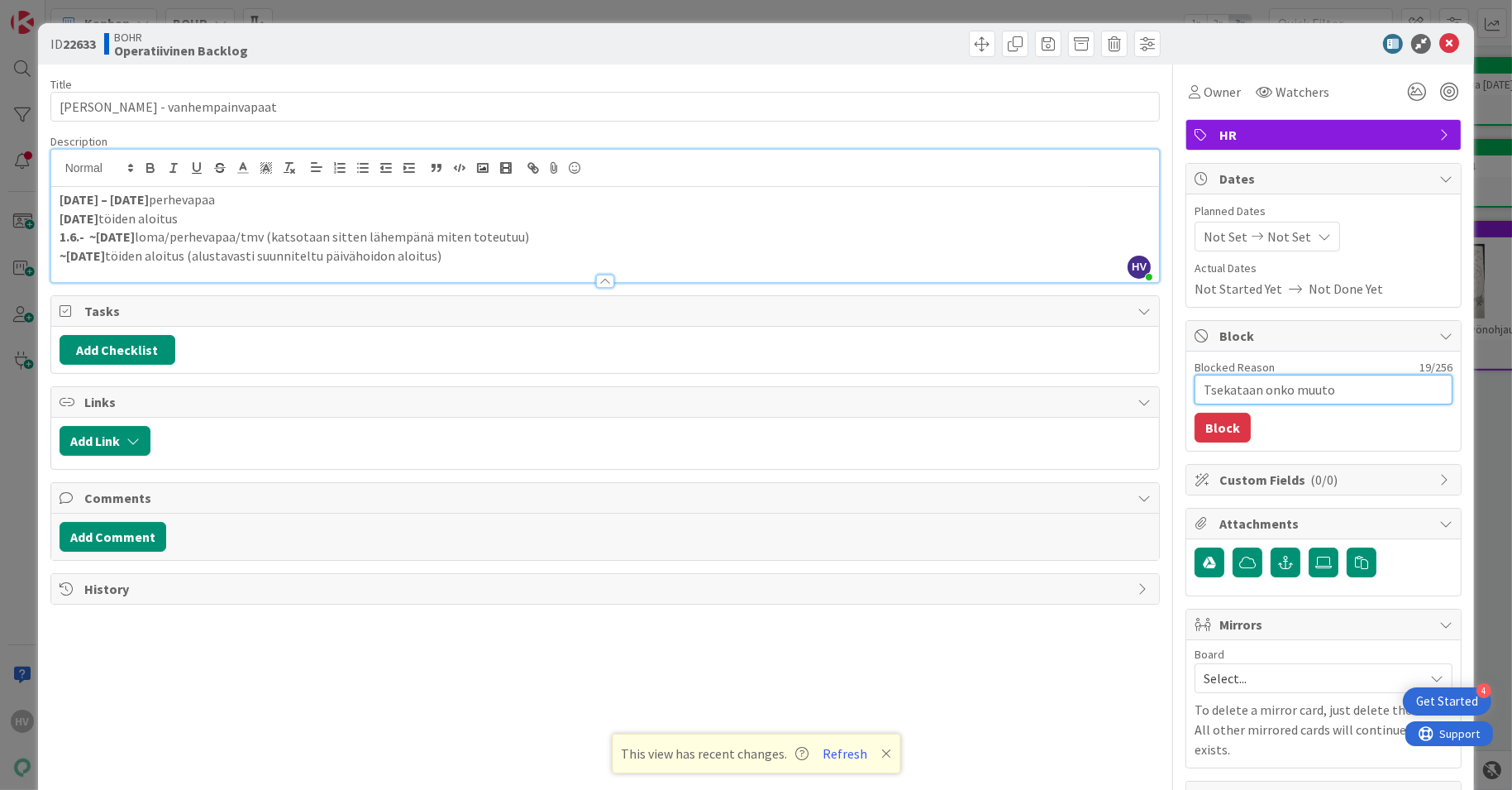
type textarea "x"
type textarea "Tsekataan onko muutok"
type textarea "x"
type textarea "Tsekataan onko muutoks"
type textarea "x"
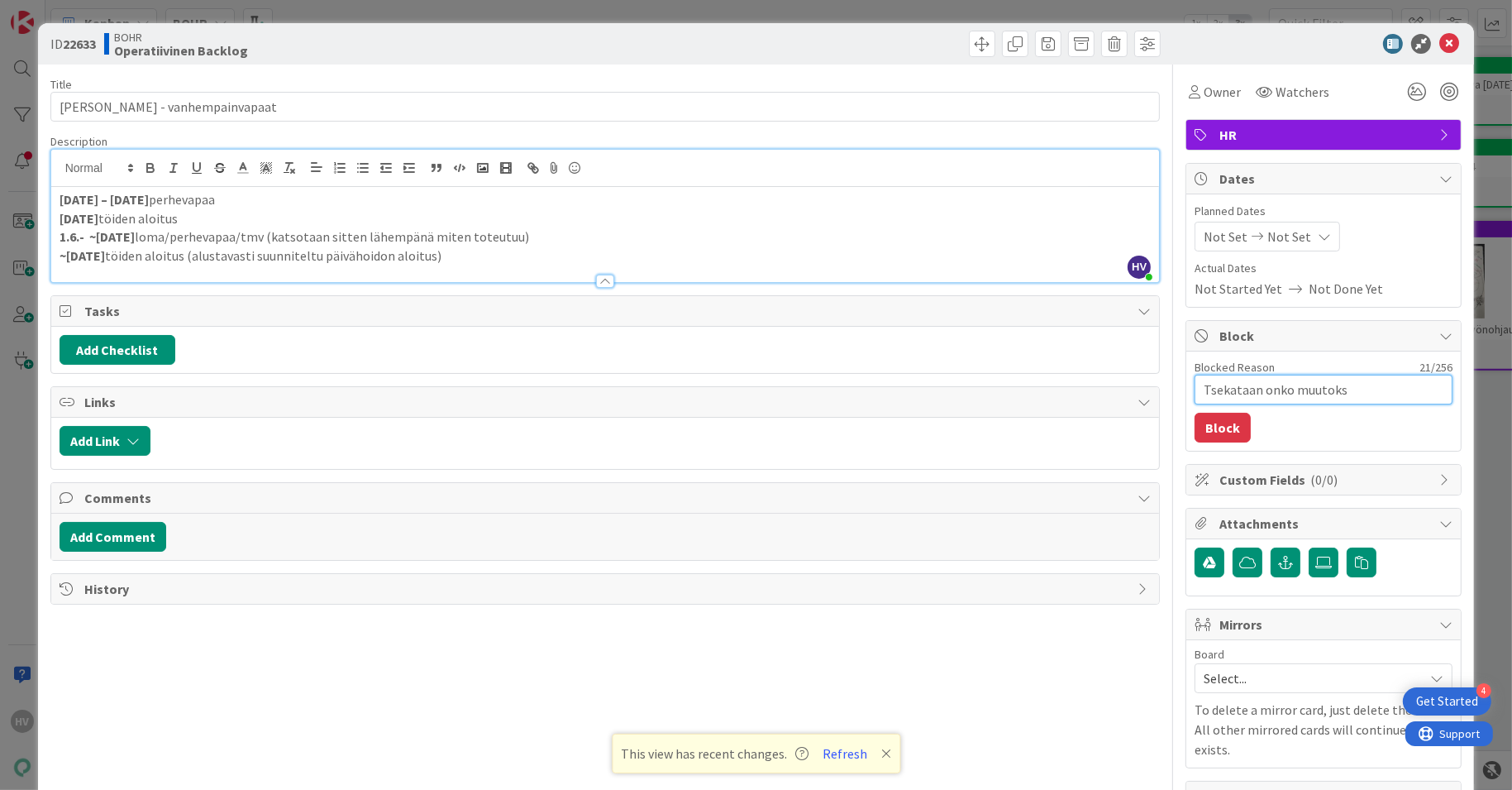
type textarea "Tsekataan onko muutoksi"
type textarea "x"
type textarea "Tsekataan onko muutoksia"
type textarea "x"
type textarea "Tsekataan onko muutoksia"
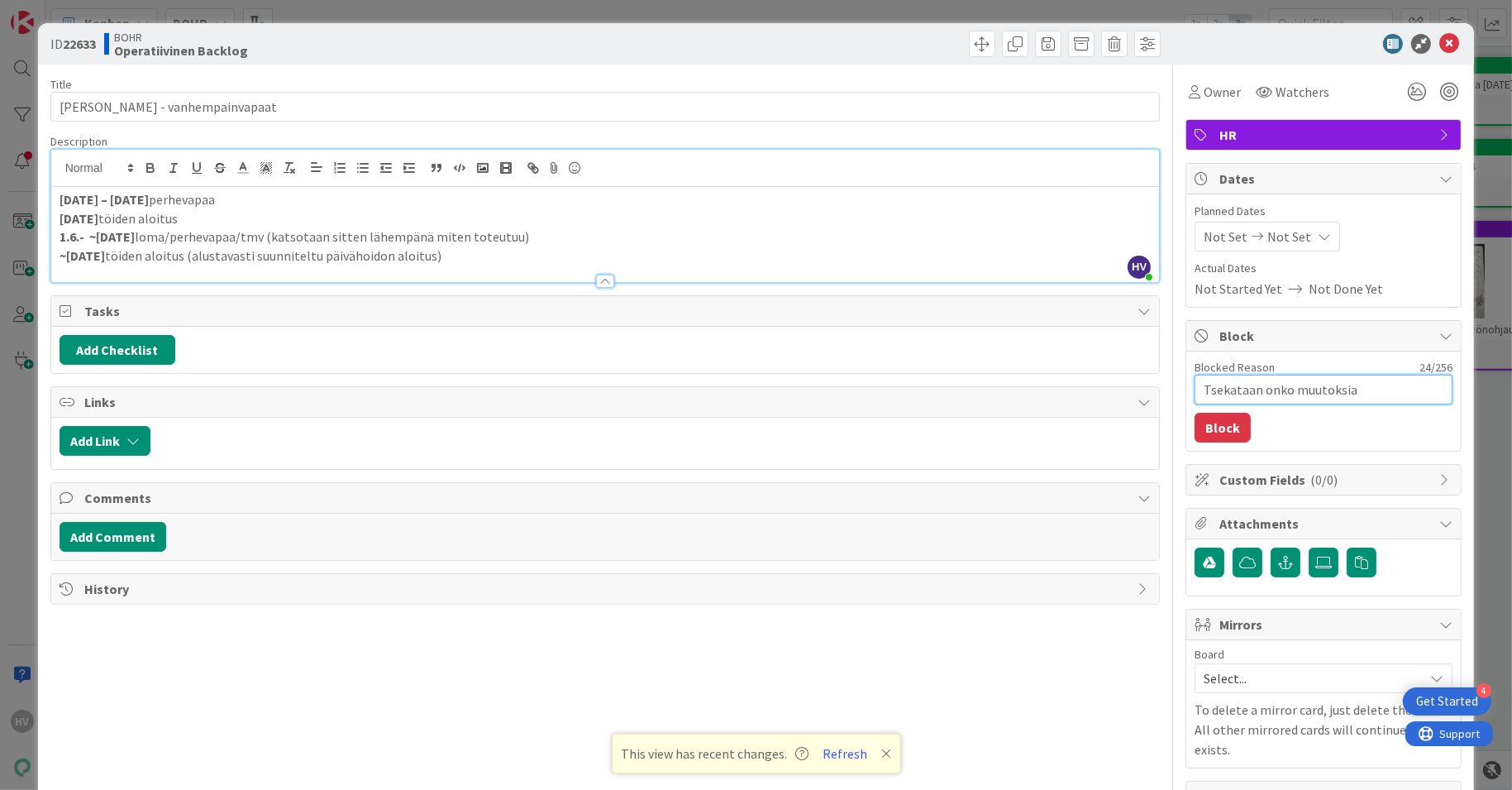
type textarea "x"
type textarea "Tsekataan onko muutoksia v"
type textarea "x"
type textarea "Tsekataan onko muutoksia va"
type textarea "x"
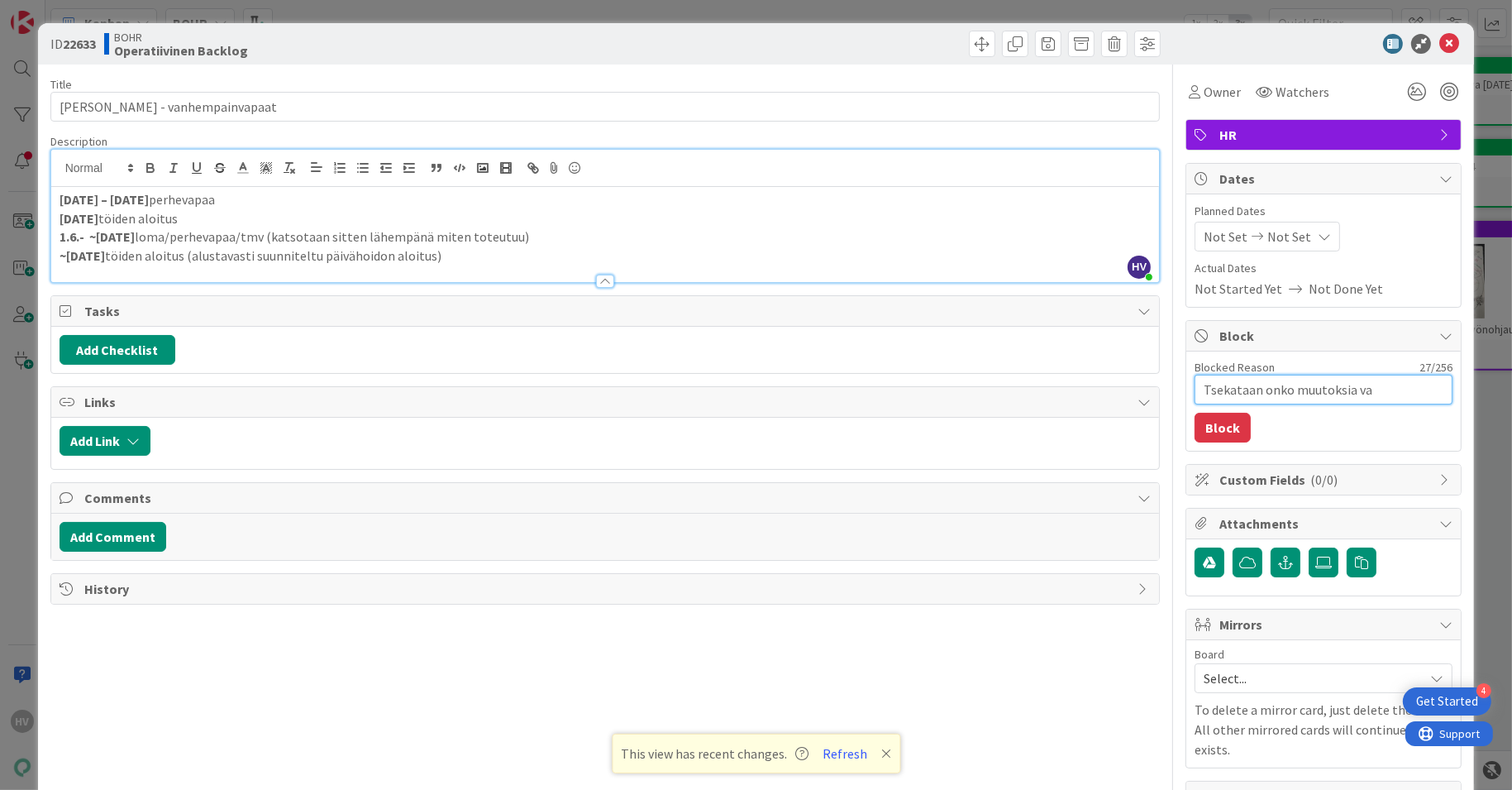
type textarea "Tsekataan onko muutoksia vai"
type textarea "x"
type textarea "Tsekataan onko muutoksia vai"
type textarea "x"
type textarea "Tsekataan onko muutoksia vai p"
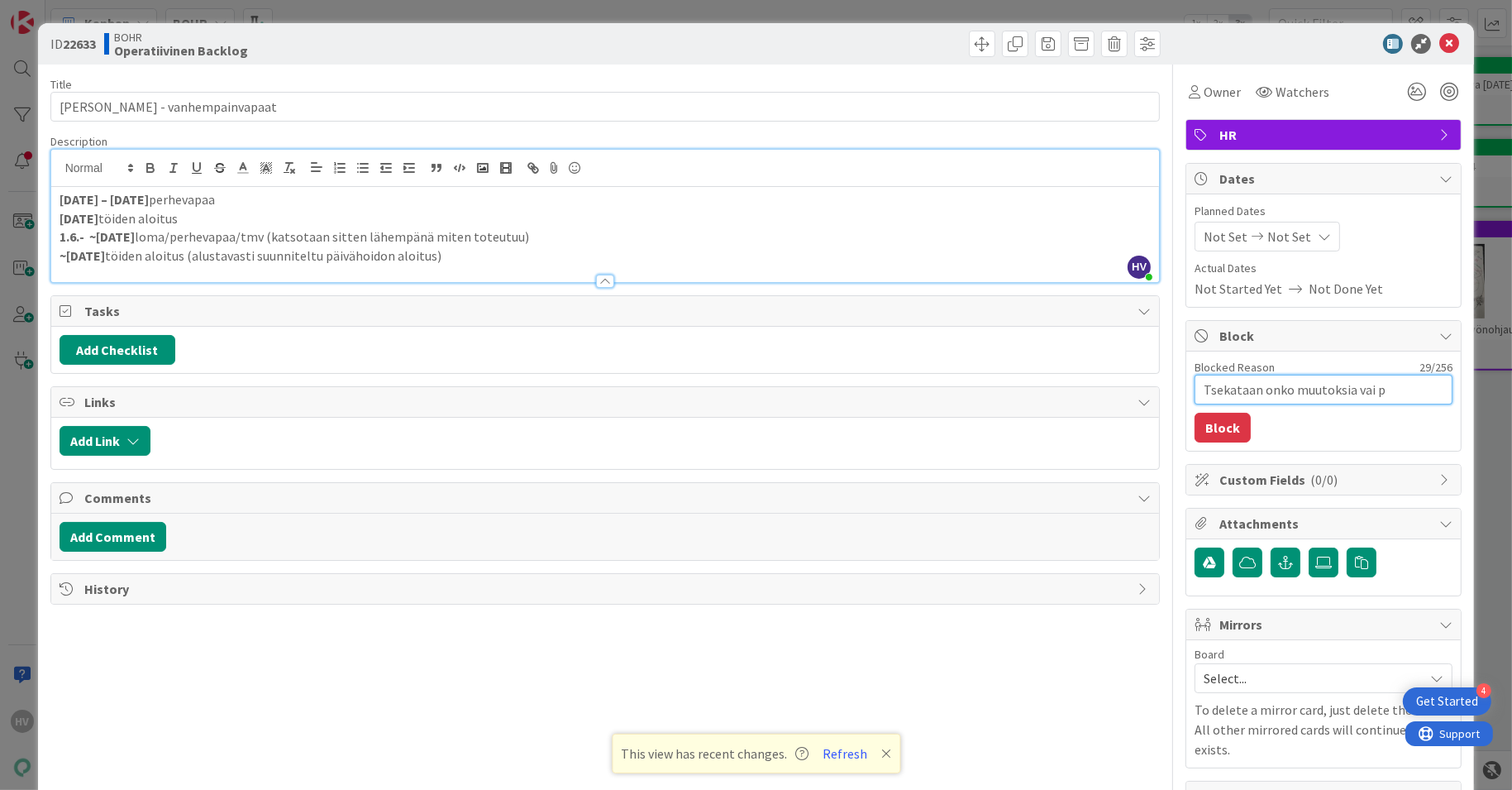
type textarea "x"
type textarea "Tsekataan onko muutoksia vai pä"
type textarea "x"
type textarea "Tsekataan onko muutoksia vai pät"
type textarea "x"
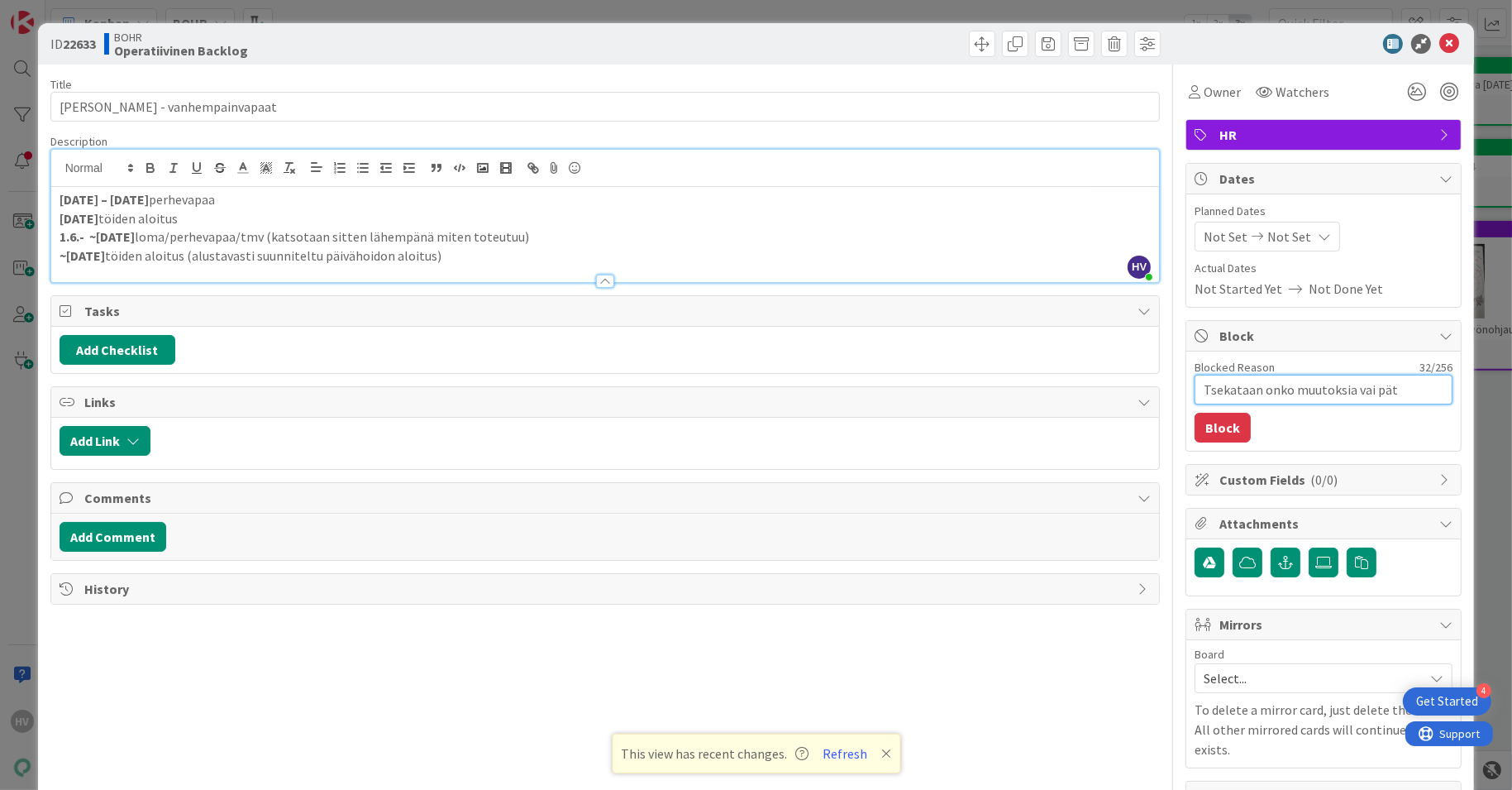
type textarea "Tsekataan onko muutoksia vai päte"
type textarea "x"
type textarea "Tsekataan onko muutoksia vai pät"
type textarea "x"
type textarea "Tsekataan onko muutoksia vai pä"
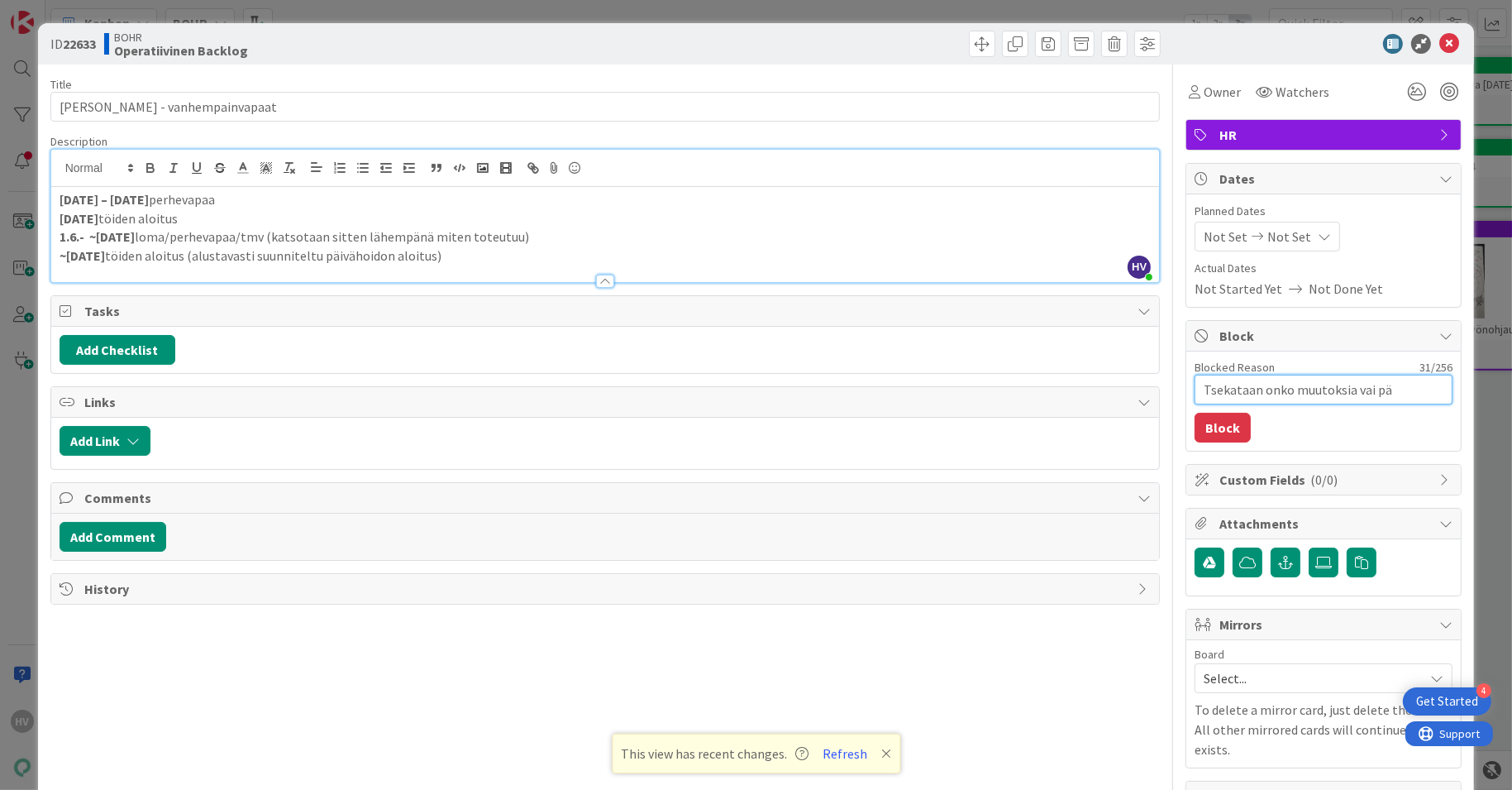
type textarea "x"
type textarea "Tsekataan onko muutoksia vai p"
type textarea "x"
type textarea "Tsekataan onko muutoksia vai"
type textarea "x"
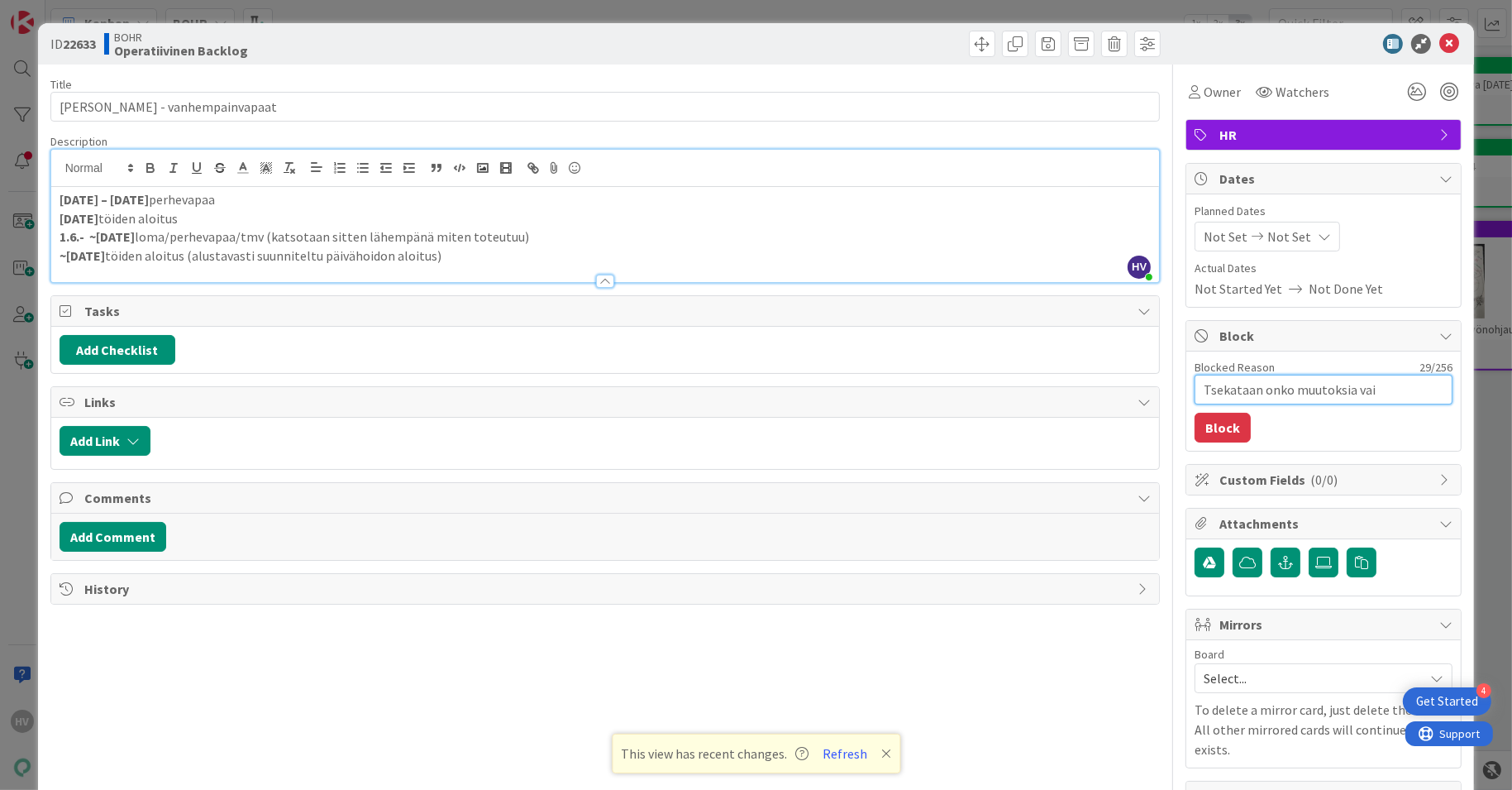
type textarea "Tsekataan onko muutoksia vai"
type textarea "x"
type textarea "Tsekataan onko muutoksia va"
type textarea "x"
type textarea "Tsekataan onko muutoksia v"
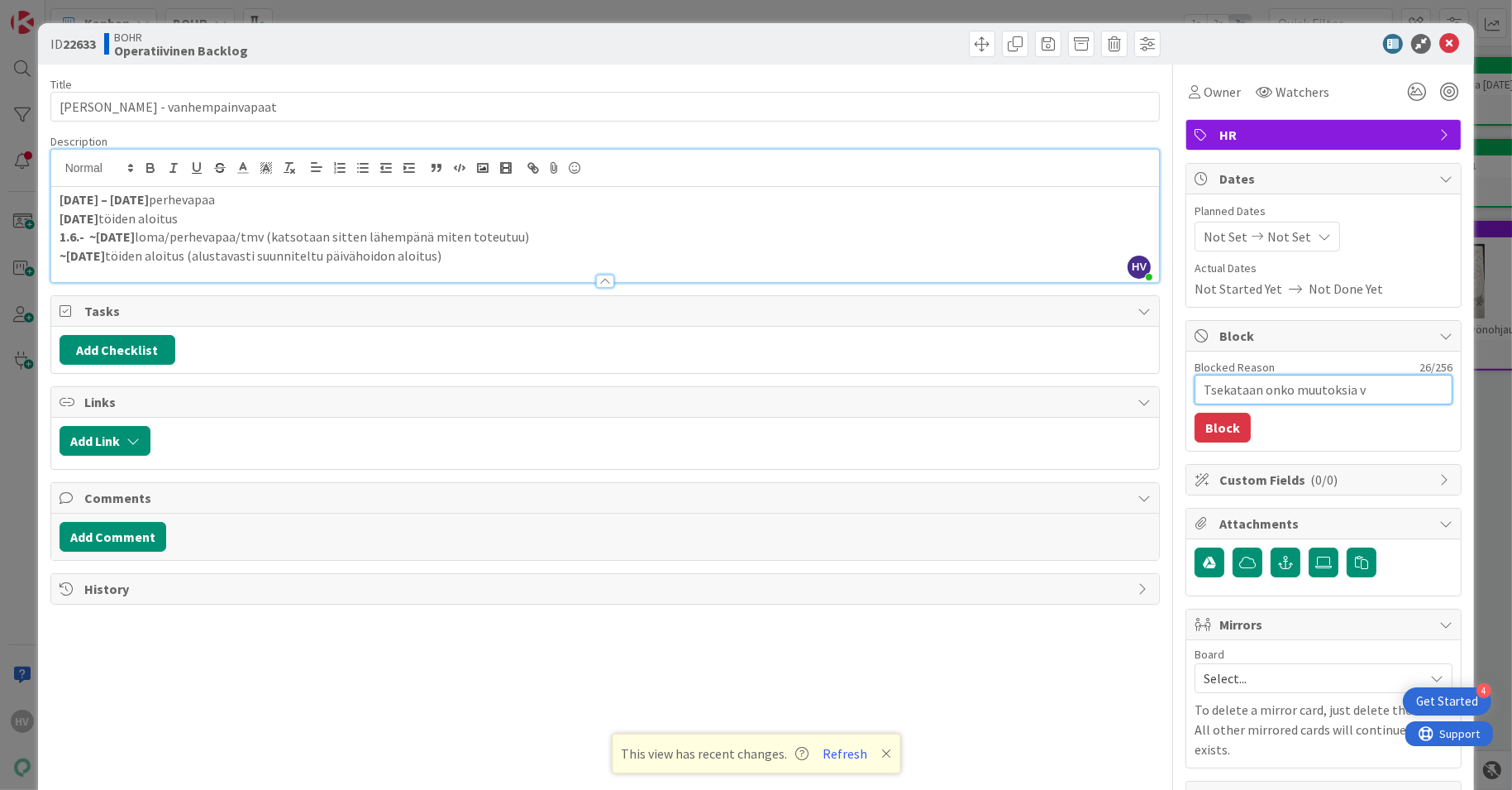
type textarea "x"
type textarea "Tsekataan onko muutoksia"
type textarea "x"
type textarea "Tsekataan onko muutoksia /"
type textarea "x"
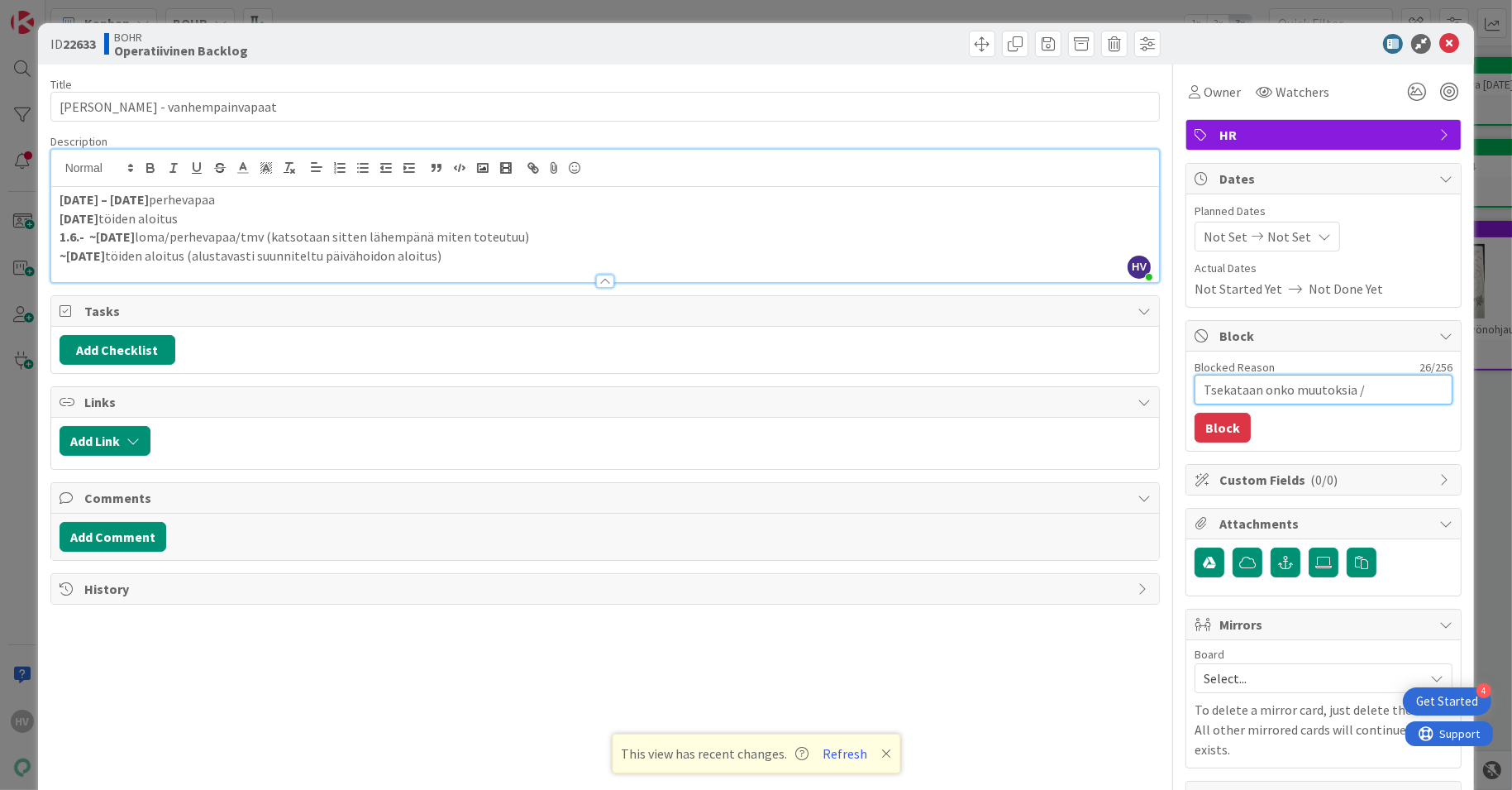
type textarea "Tsekataan onko muutoksia /"
type textarea "x"
type textarea "Tsekataan onko muutoksia / o"
type textarea "x"
type textarea "Tsekataan onko muutoksia / onk"
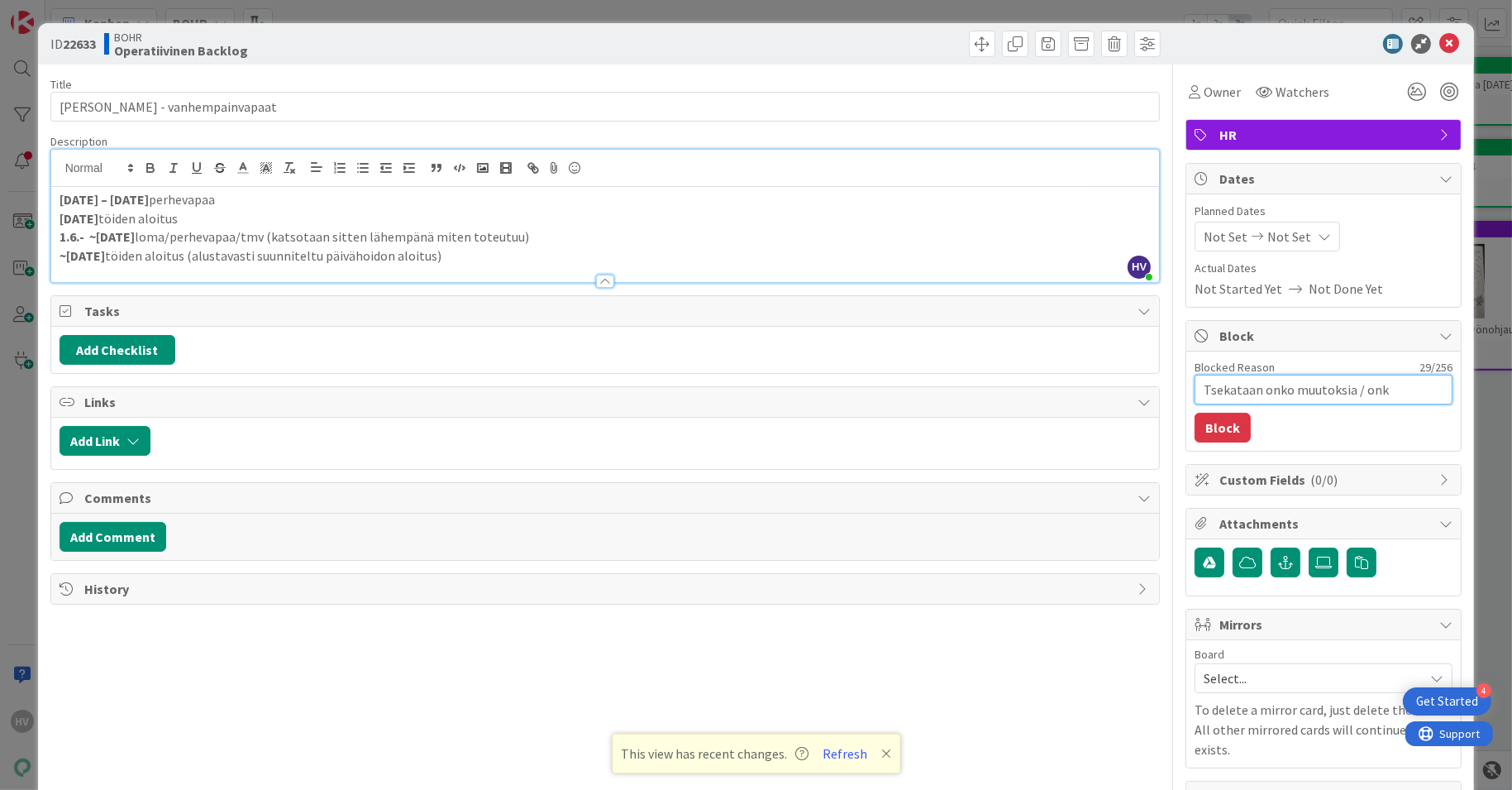
type textarea "x"
type textarea "Tsekataan onko muutoksia / onko"
type textarea "x"
type textarea "Tsekataan onko muutoksia / onko"
type textarea "x"
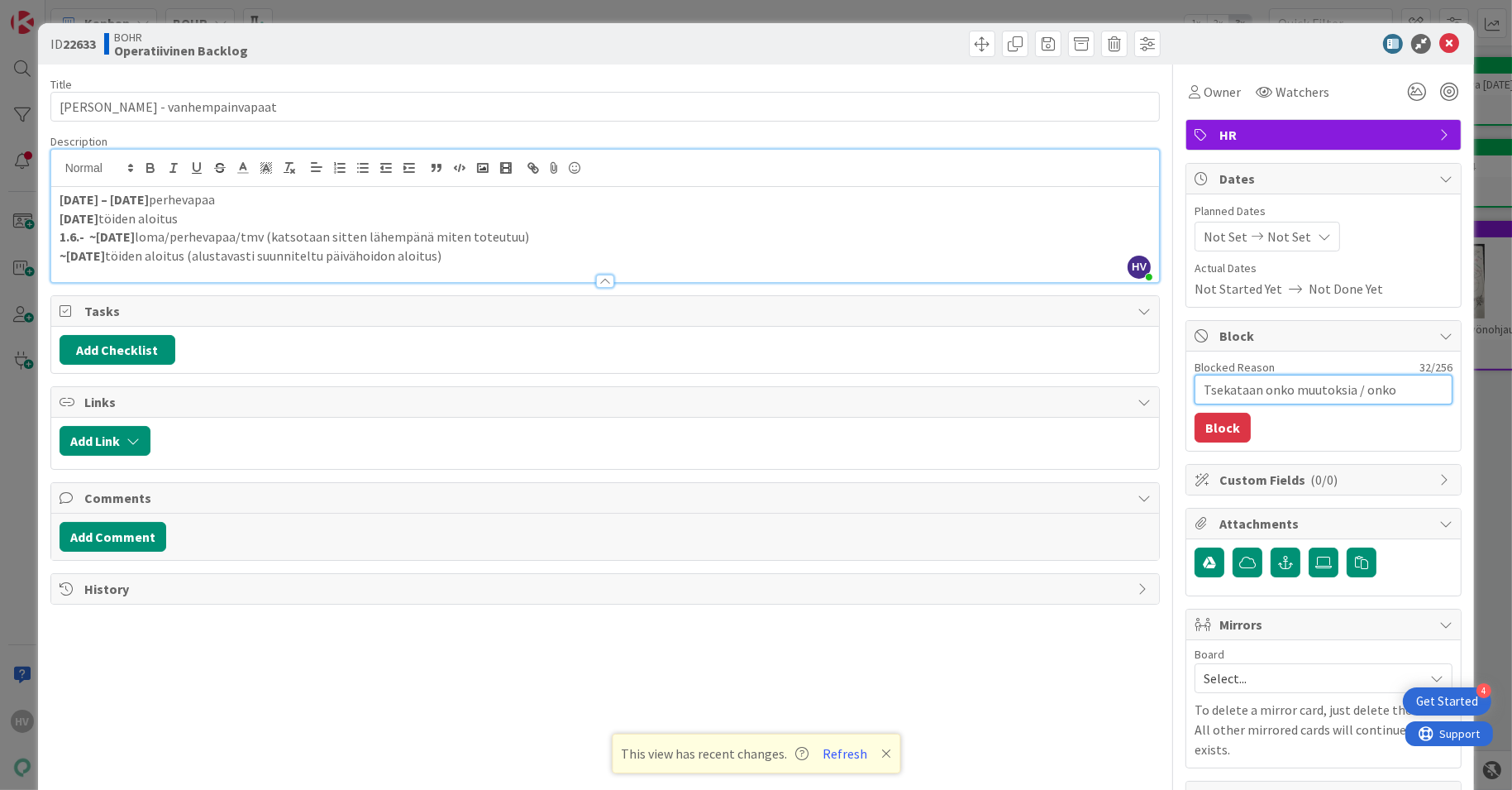
type textarea "Tsekataan onko muutoksia / onko p"
type textarea "x"
type textarea "Tsekataan onko muutoksia / onko pl"
type textarea "x"
type textarea "Tsekataan onko muutoksia / onko plä"
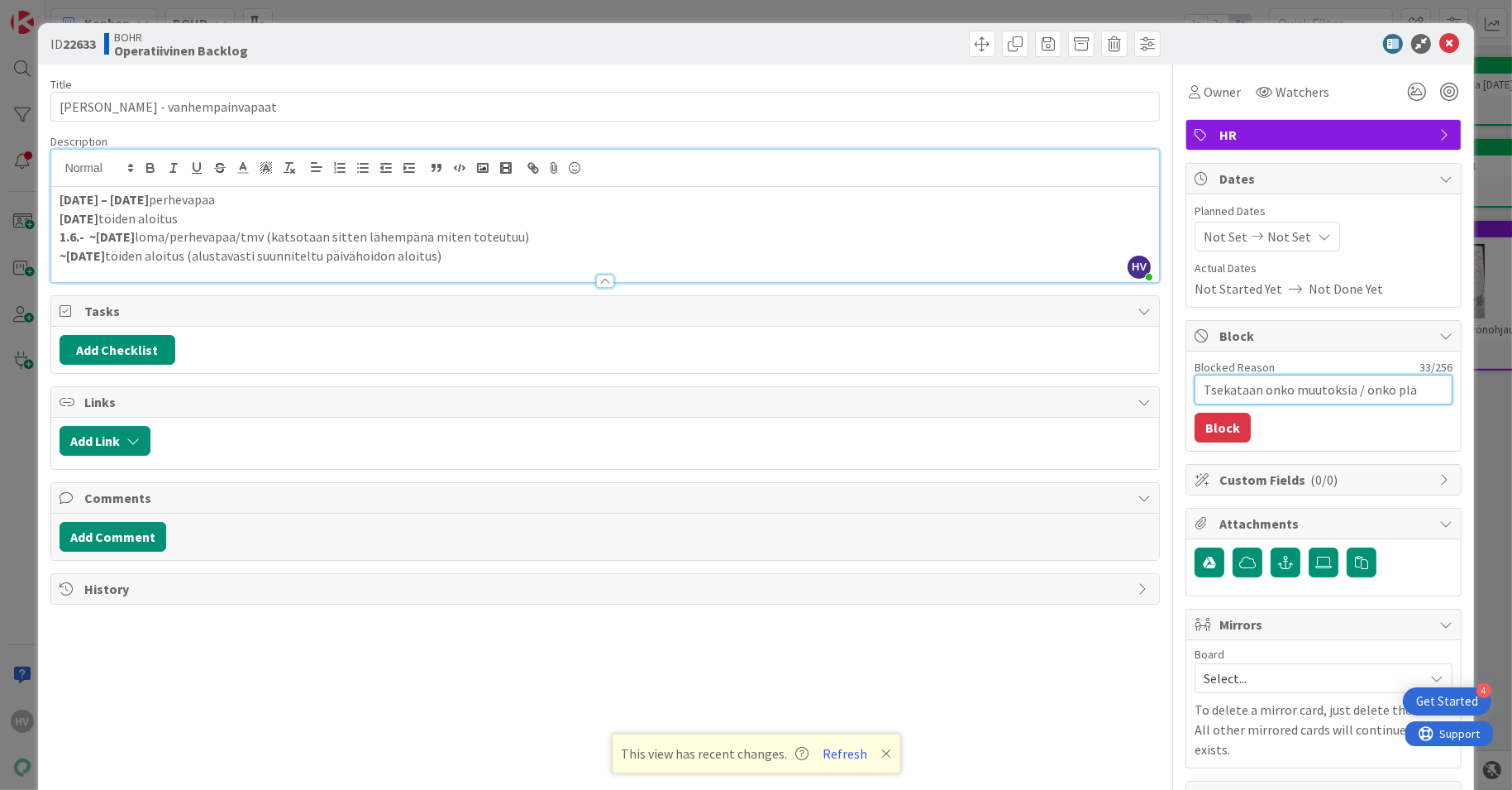
type textarea "x"
type textarea "Tsekataan onko muutoksia / onko plän"
type textarea "x"
type textarea "Tsekataan onko muutoksia / onko pläni"
type textarea "x"
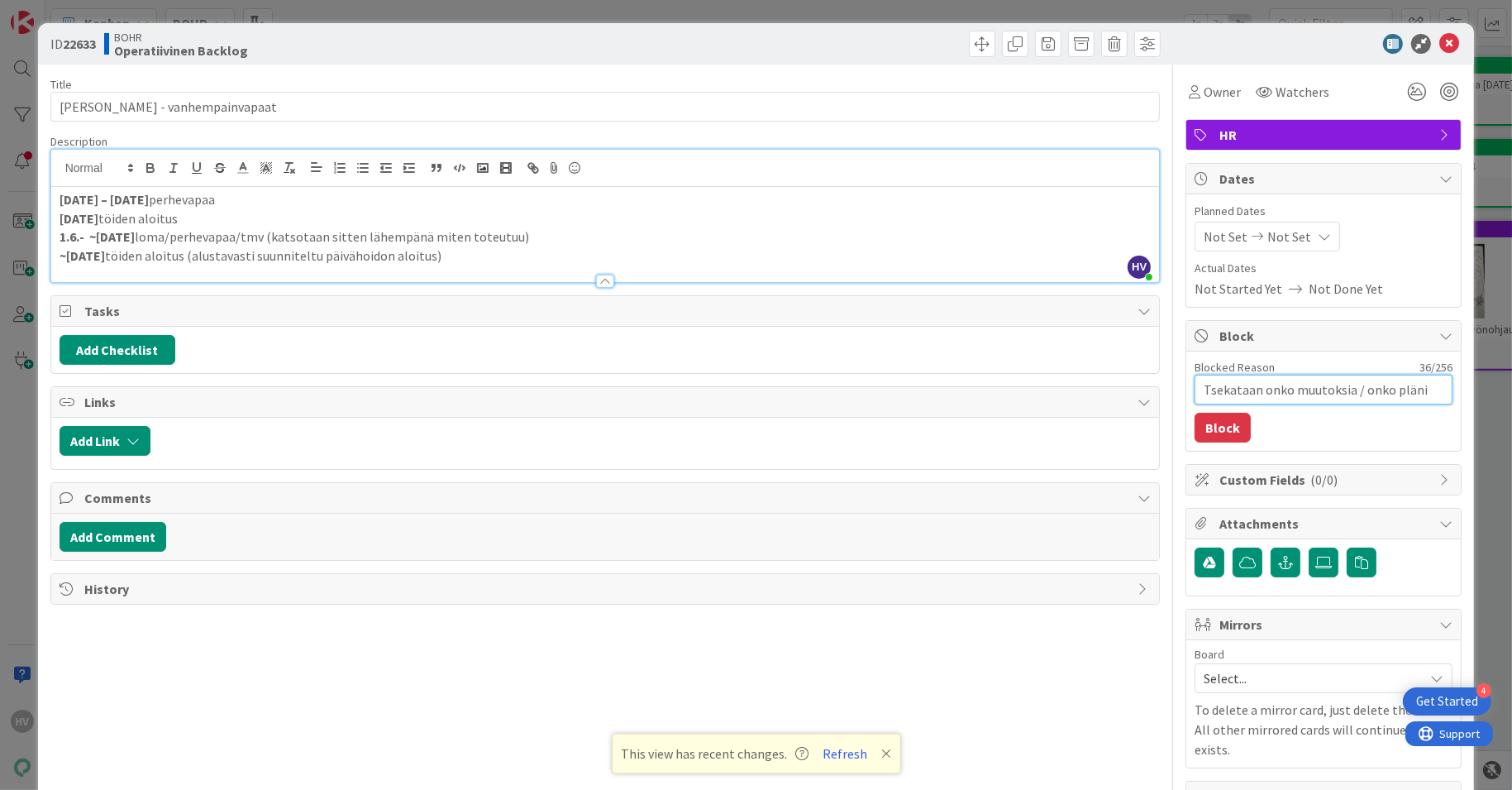
type textarea "Tsekataan onko muutoksia / onko pläni"
type textarea "x"
type textarea "Tsekataan onko muutoksia / onko pläni v"
type textarea "x"
type textarea "Tsekataan onko muutoksia / onko pläni vo"
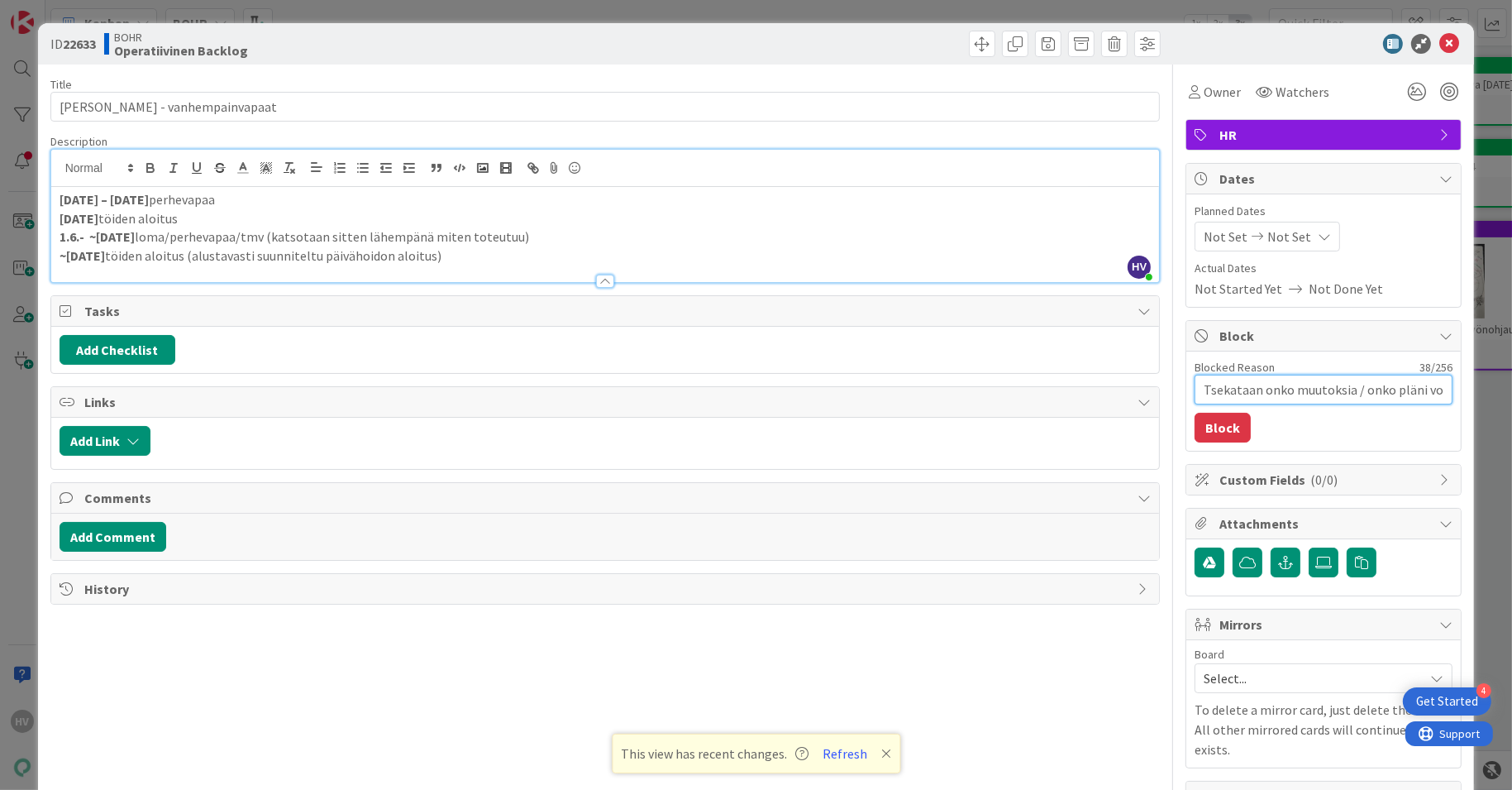
type textarea "x"
type textarea "Tsekataan onko muutoksia / onko pläni voi"
type textarea "x"
type textarea "Tsekataan onko muutoksia / onko pläni voim"
type textarea "x"
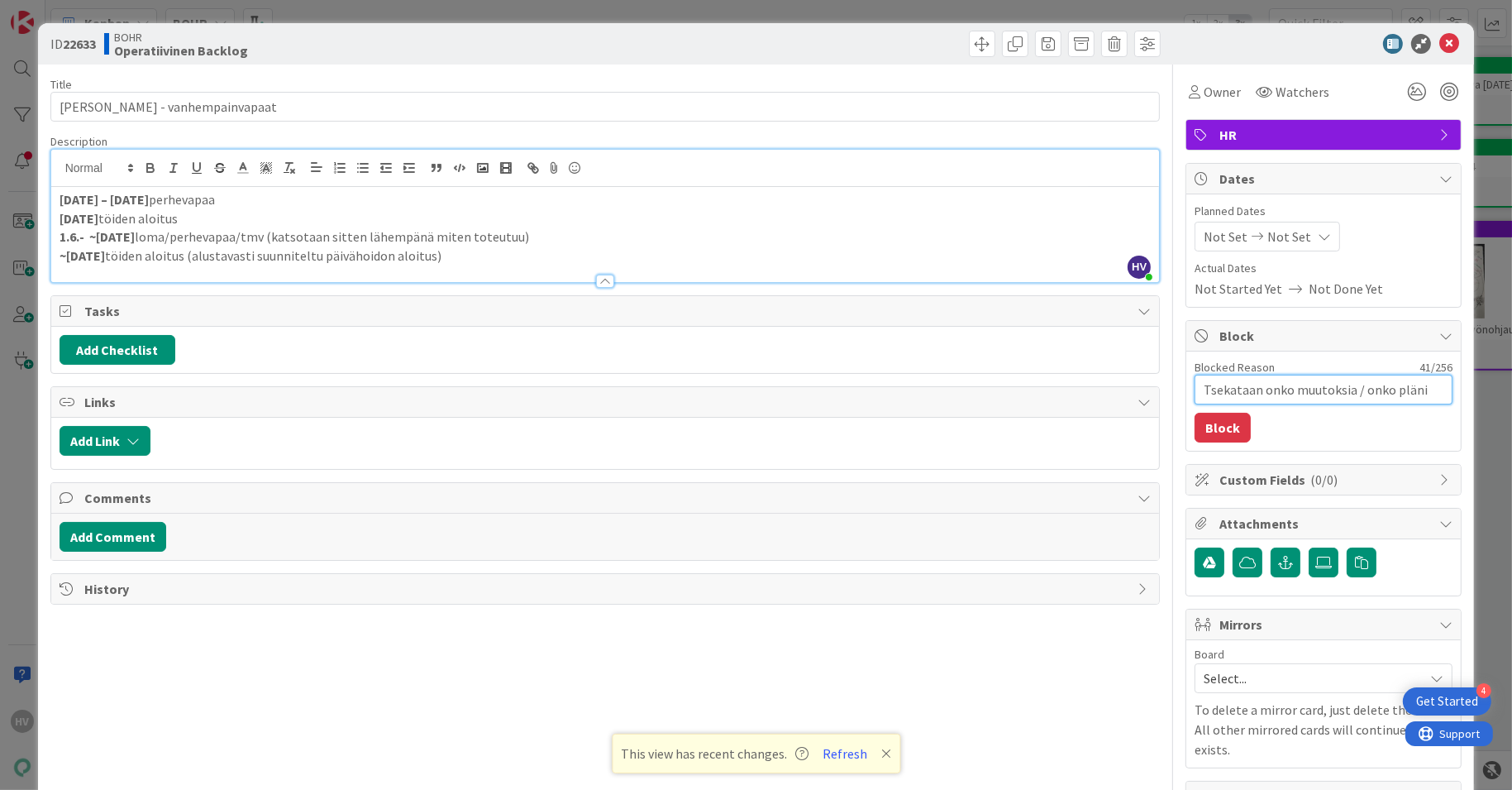
type textarea "Tsekataan onko muutoksia / onko pläni voima"
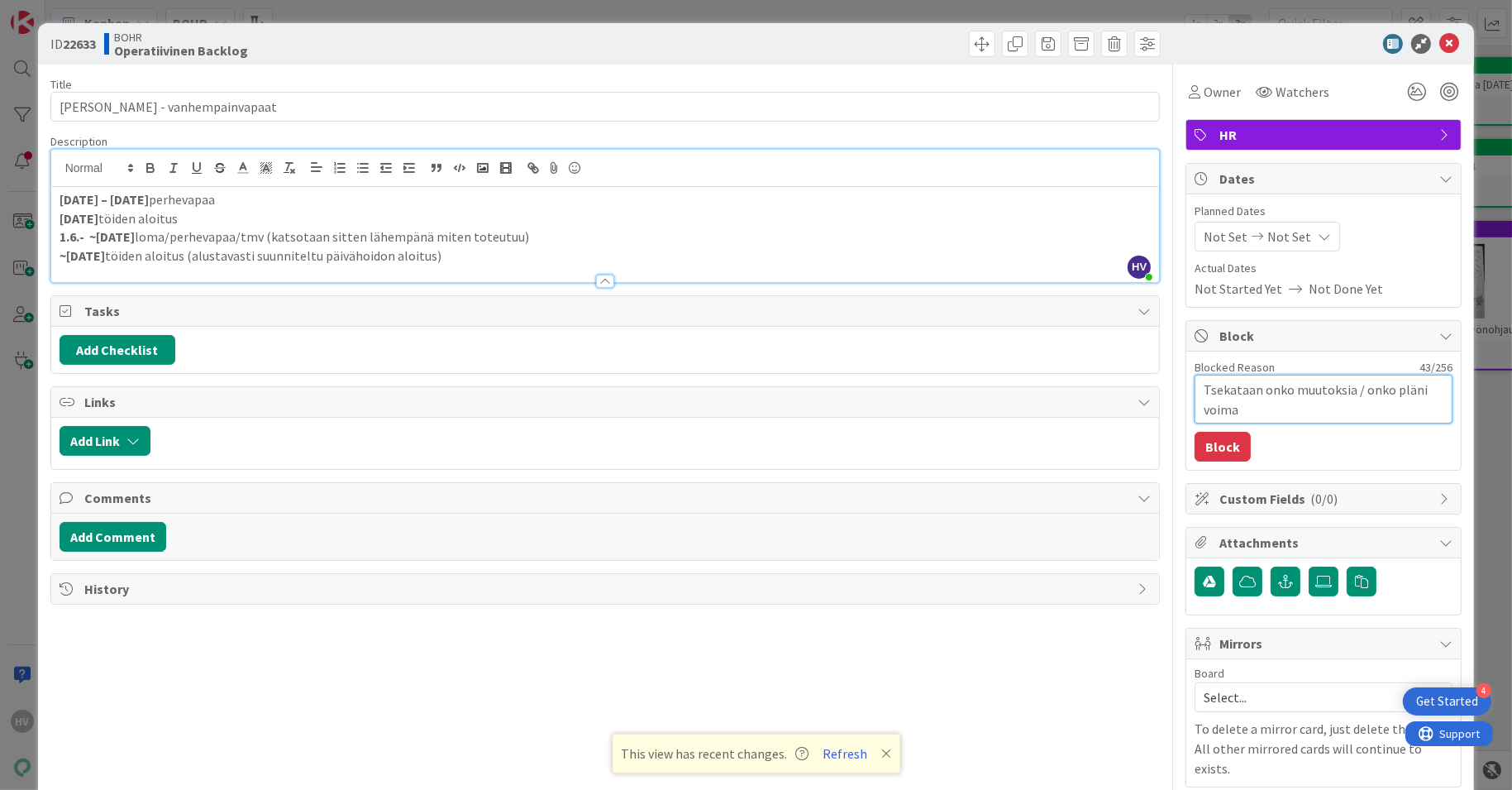
type textarea "x"
type textarea "Tsekataan onko muutoksia / onko pläni voimas"
type textarea "x"
type textarea "Tsekataan onko muutoksia / onko pläni voimass"
type textarea "x"
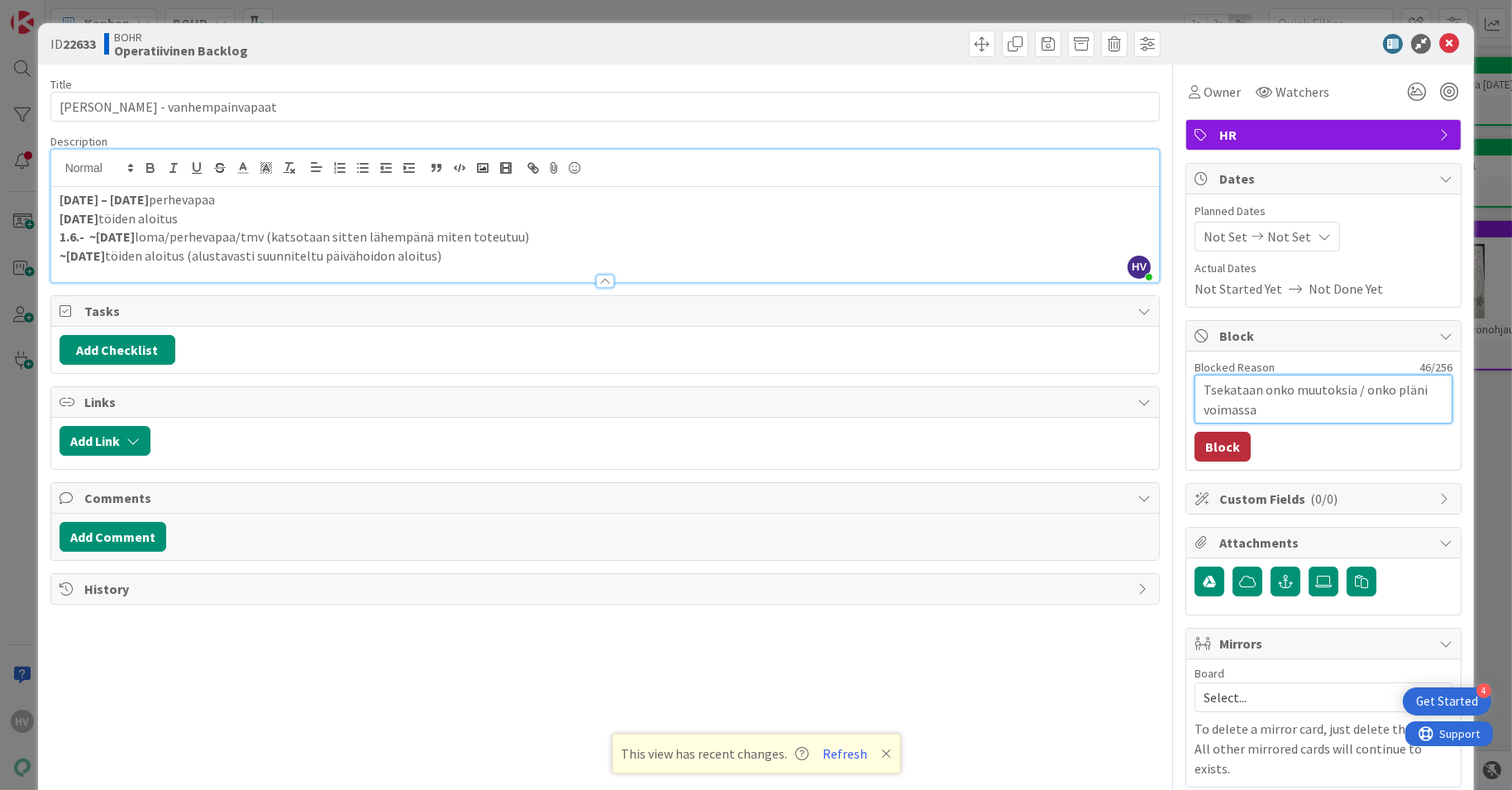
type textarea "Tsekataan onko muutoksia / onko pläni voimassa"
click at [1217, 439] on button "Block" at bounding box center [1223, 446] width 56 height 30
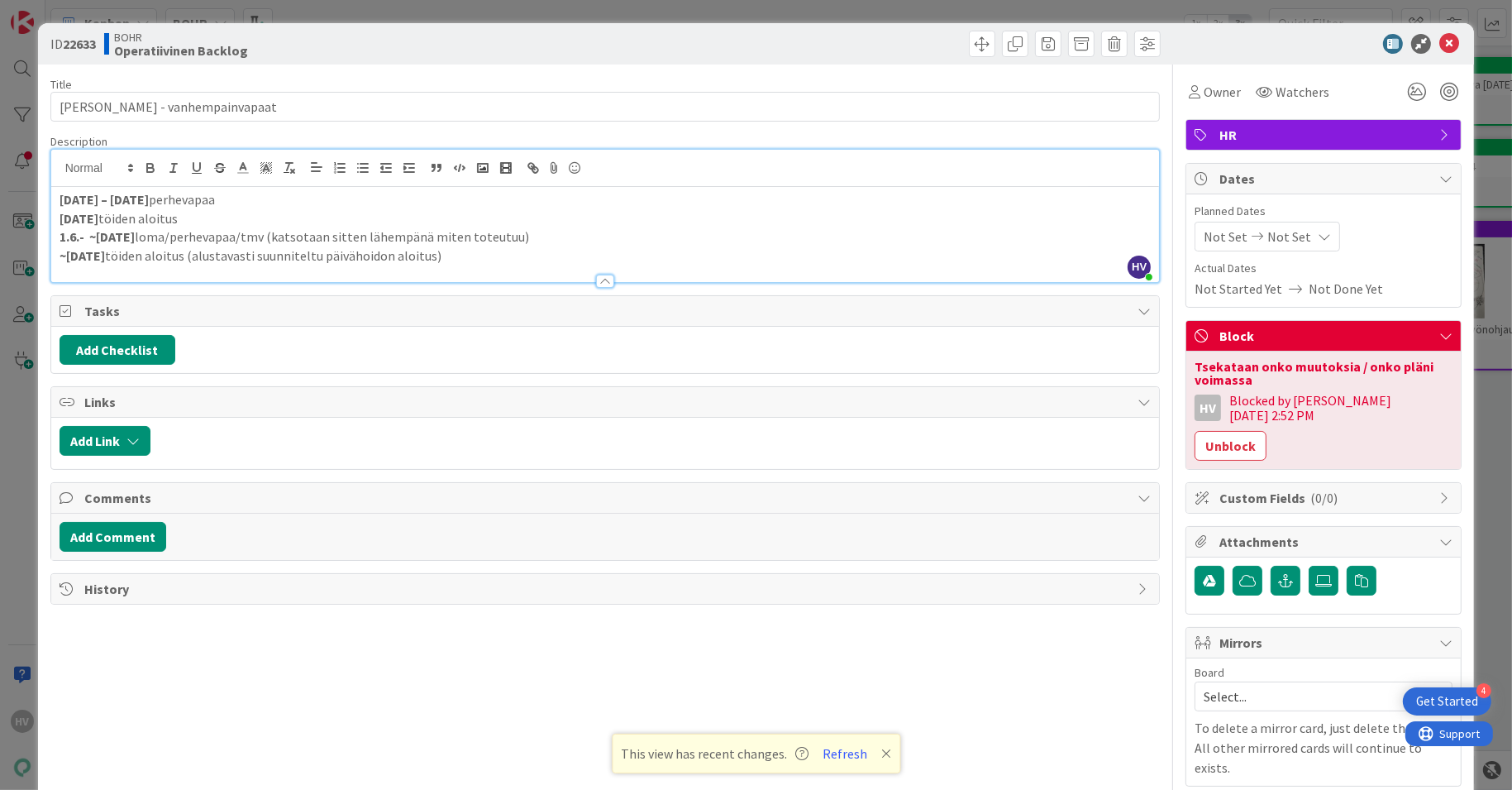
click at [1268, 226] on span "Not Set" at bounding box center [1289, 236] width 44 height 20
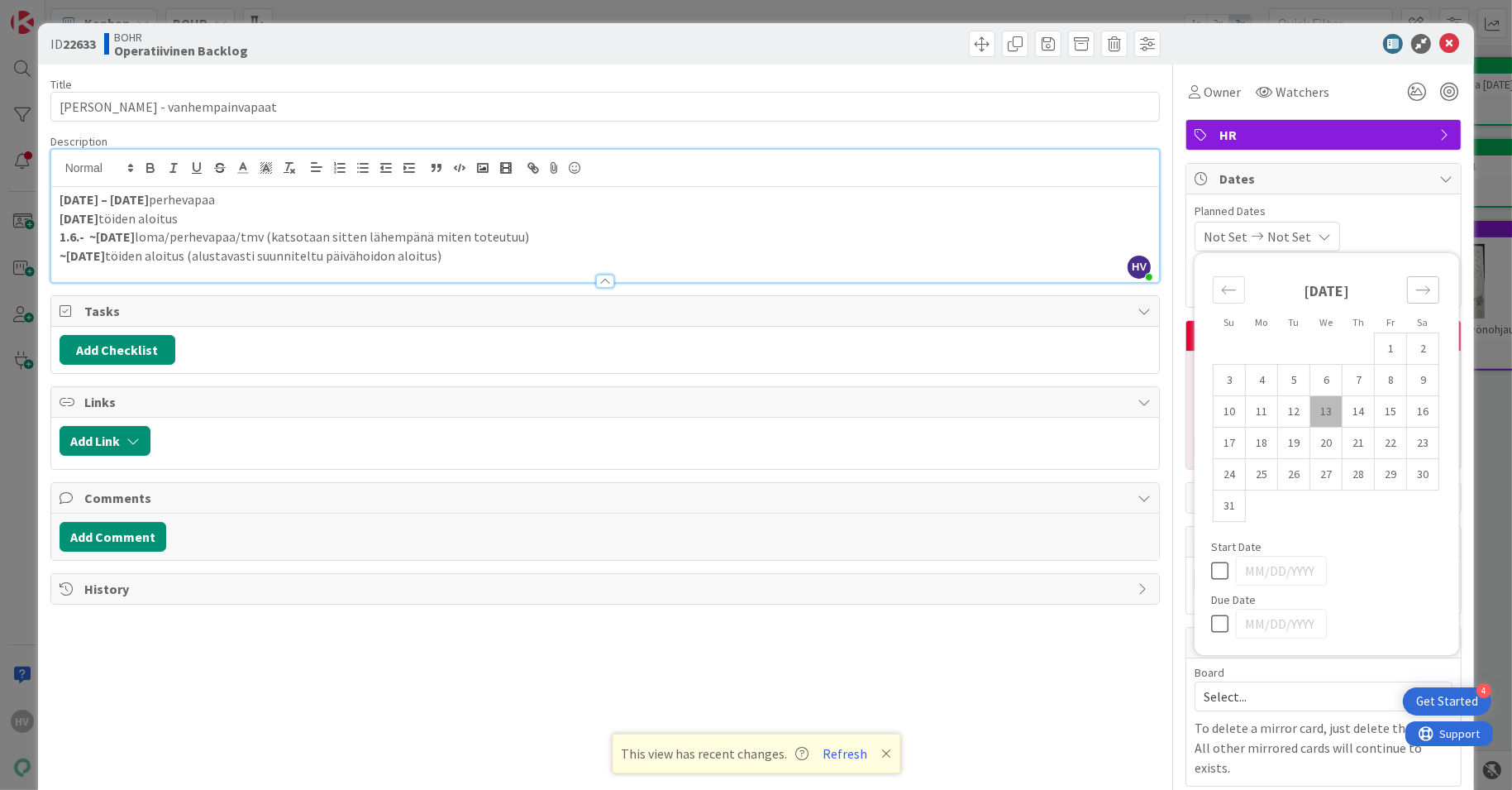
click at [1416, 286] on icon "Move forward to switch to the next month." at bounding box center [1423, 289] width 15 height 15
click at [1287, 461] on td "30" at bounding box center [1295, 474] width 32 height 32
type input "[DATE]"
click at [1212, 587] on icon at bounding box center [1224, 592] width 25 height 20
type input "[DATE]"
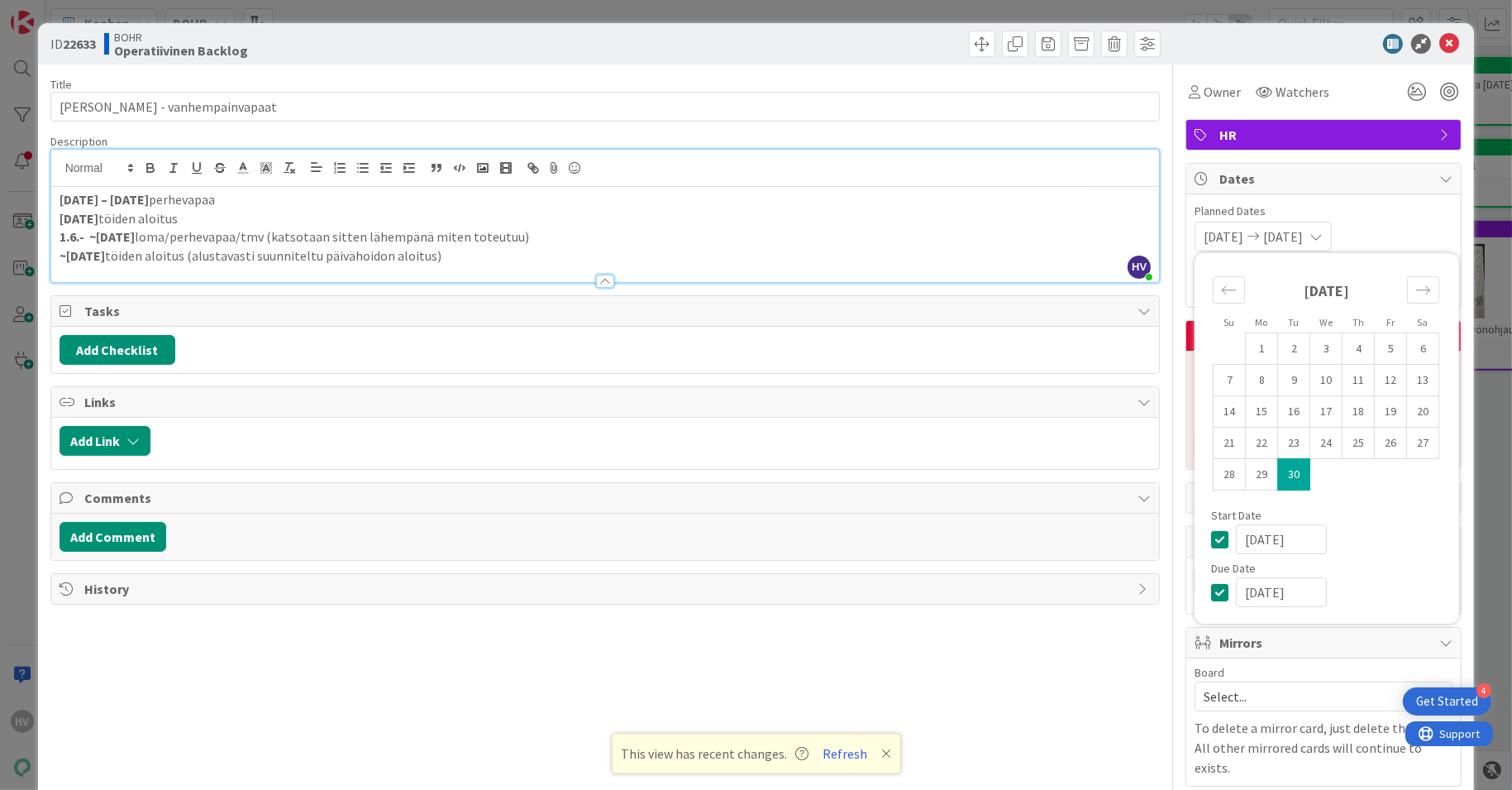
click at [1212, 540] on icon at bounding box center [1224, 539] width 25 height 20
type input "[DATE]"
click at [1212, 540] on icon at bounding box center [1224, 539] width 25 height 20
click at [1247, 406] on td "15" at bounding box center [1262, 411] width 32 height 32
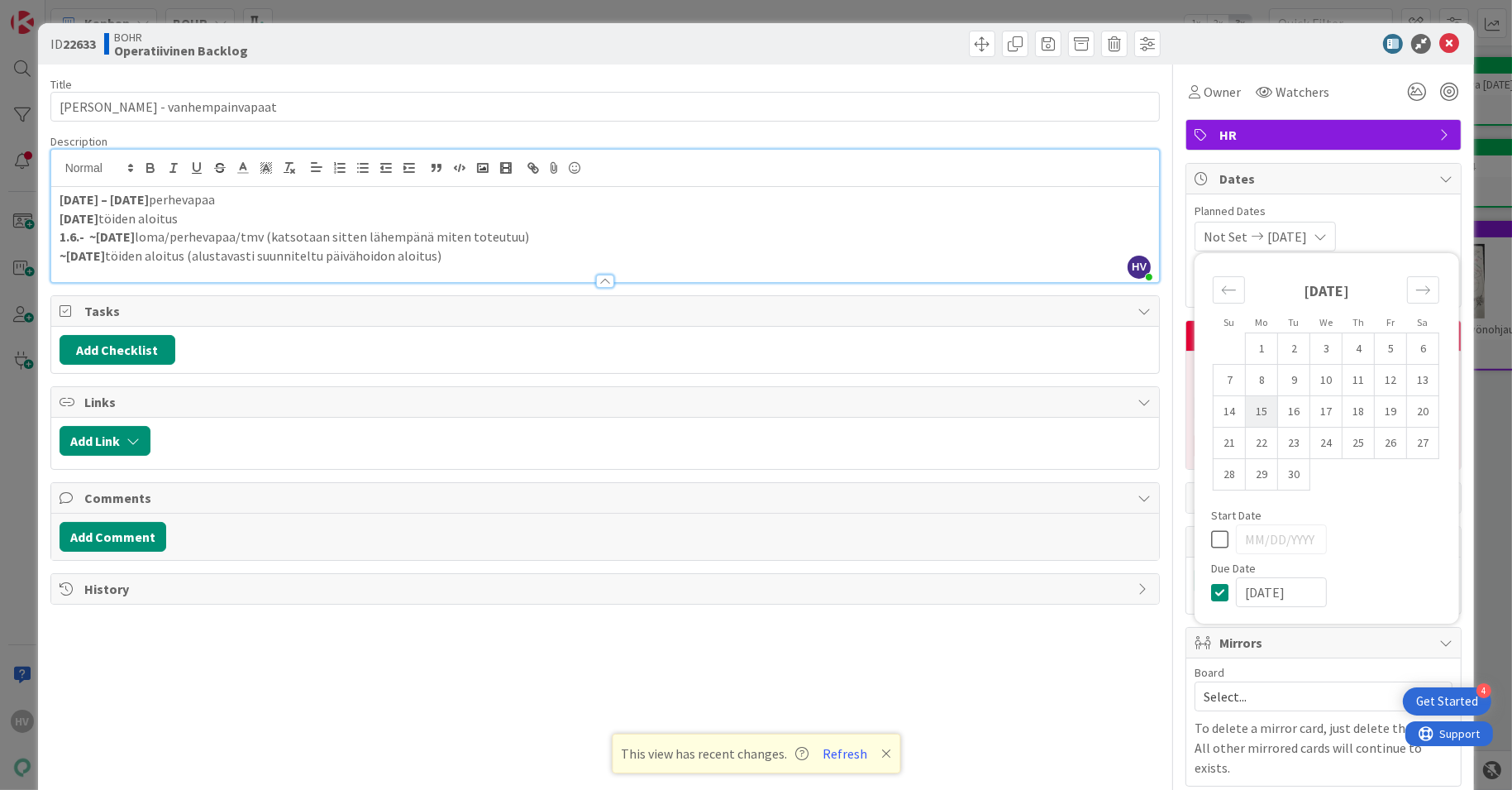
type input "[DATE]"
click at [1407, 227] on div "Not Set [DATE] Su Mo Tu We Th Fr Sa [DATE] 1 2 3 4 5 6 7 8 9 10 11 12 13 14 15 …" at bounding box center [1324, 236] width 258 height 30
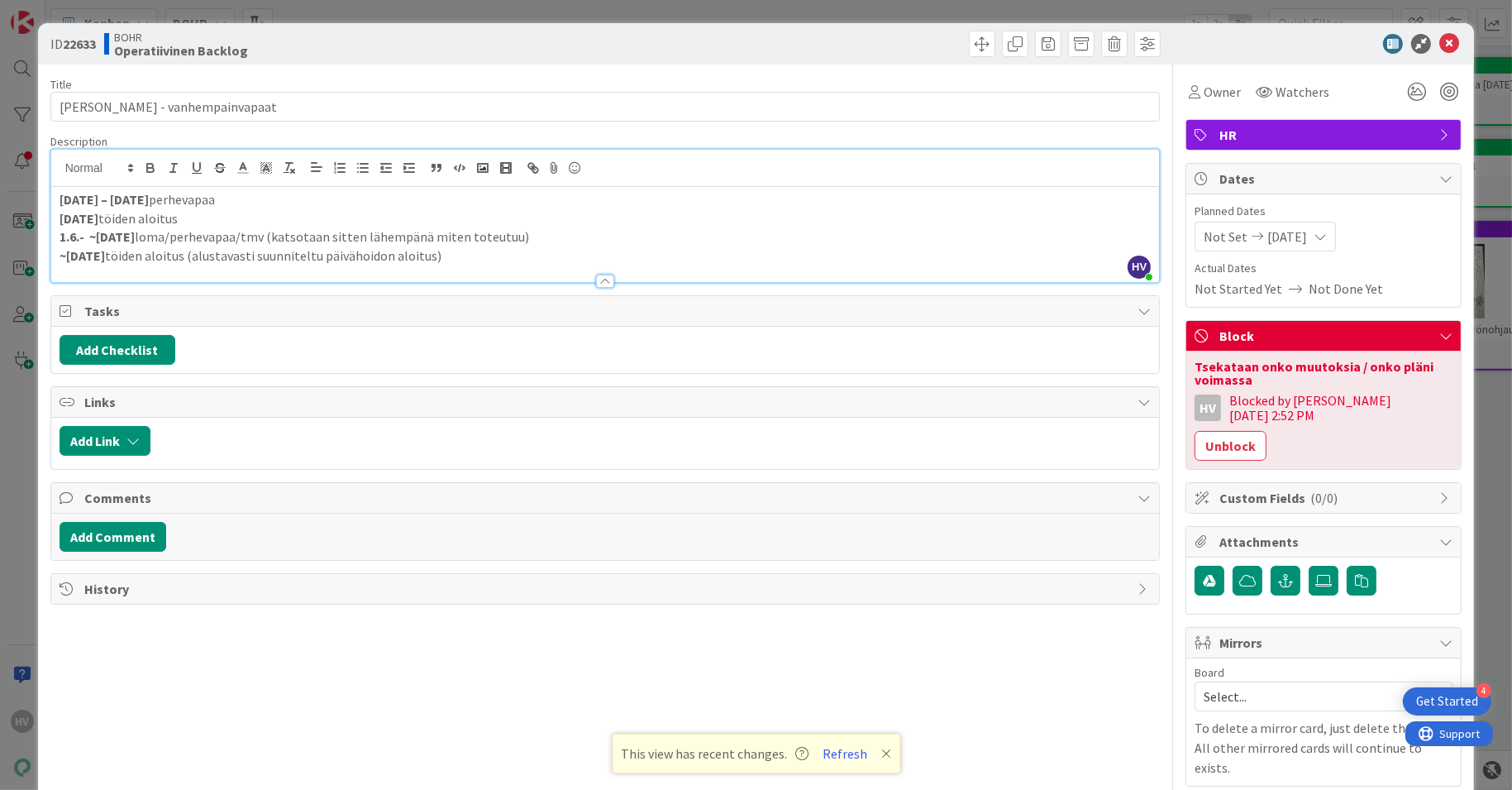
click at [1294, 408] on div "Blocked by Heli [DATE] 2:52 PM" at bounding box center [1342, 408] width 224 height 30
click at [1356, 422] on div "Tsekataan onko muutoksia / onko pläni voimassa HV Blocked by Heli [DATE] 2:52 P…" at bounding box center [1324, 410] width 274 height 117
click at [1267, 431] on button "Unblock" at bounding box center [1231, 446] width 72 height 30
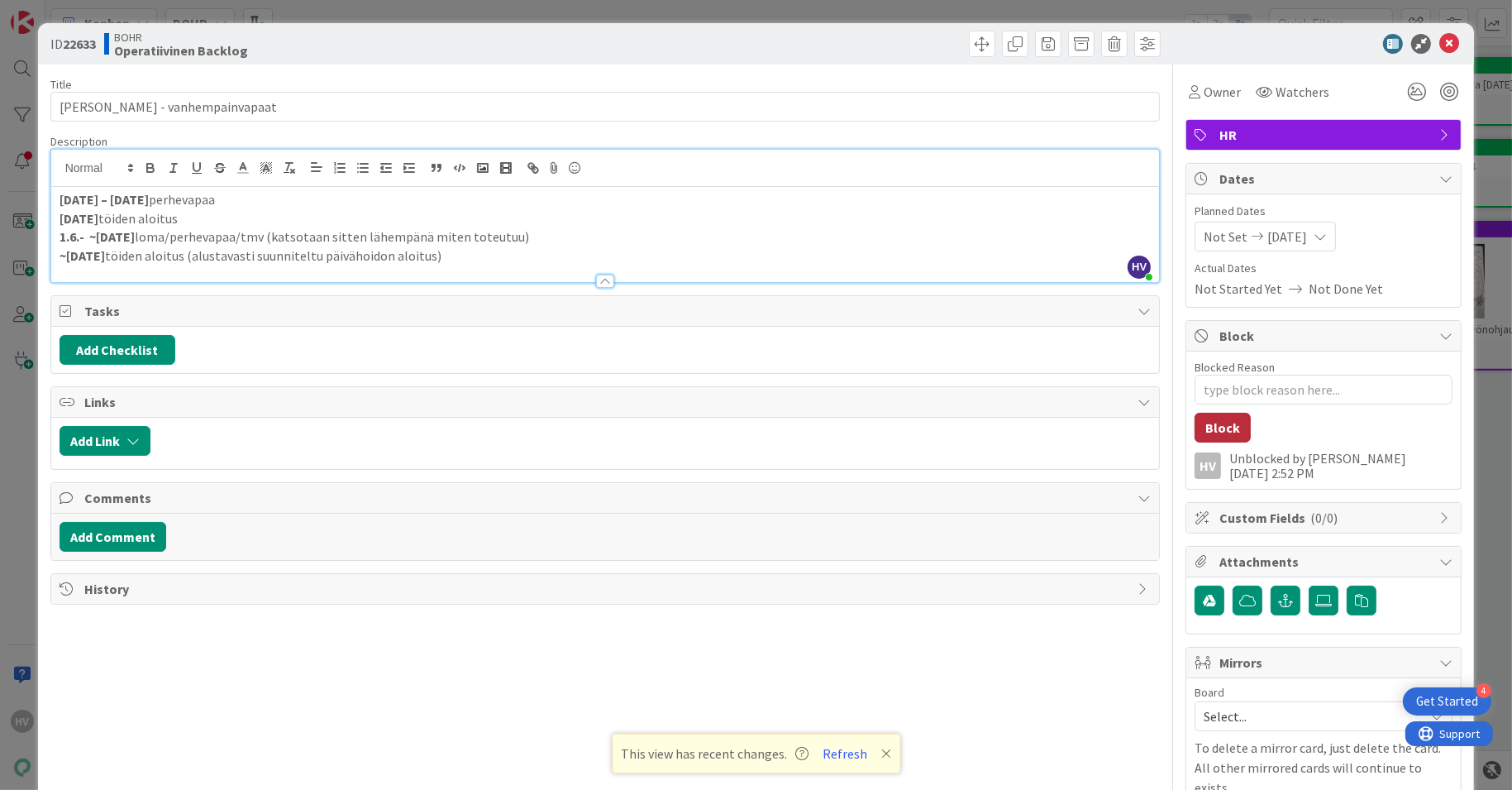
click at [1208, 424] on button "Block" at bounding box center [1223, 427] width 56 height 30
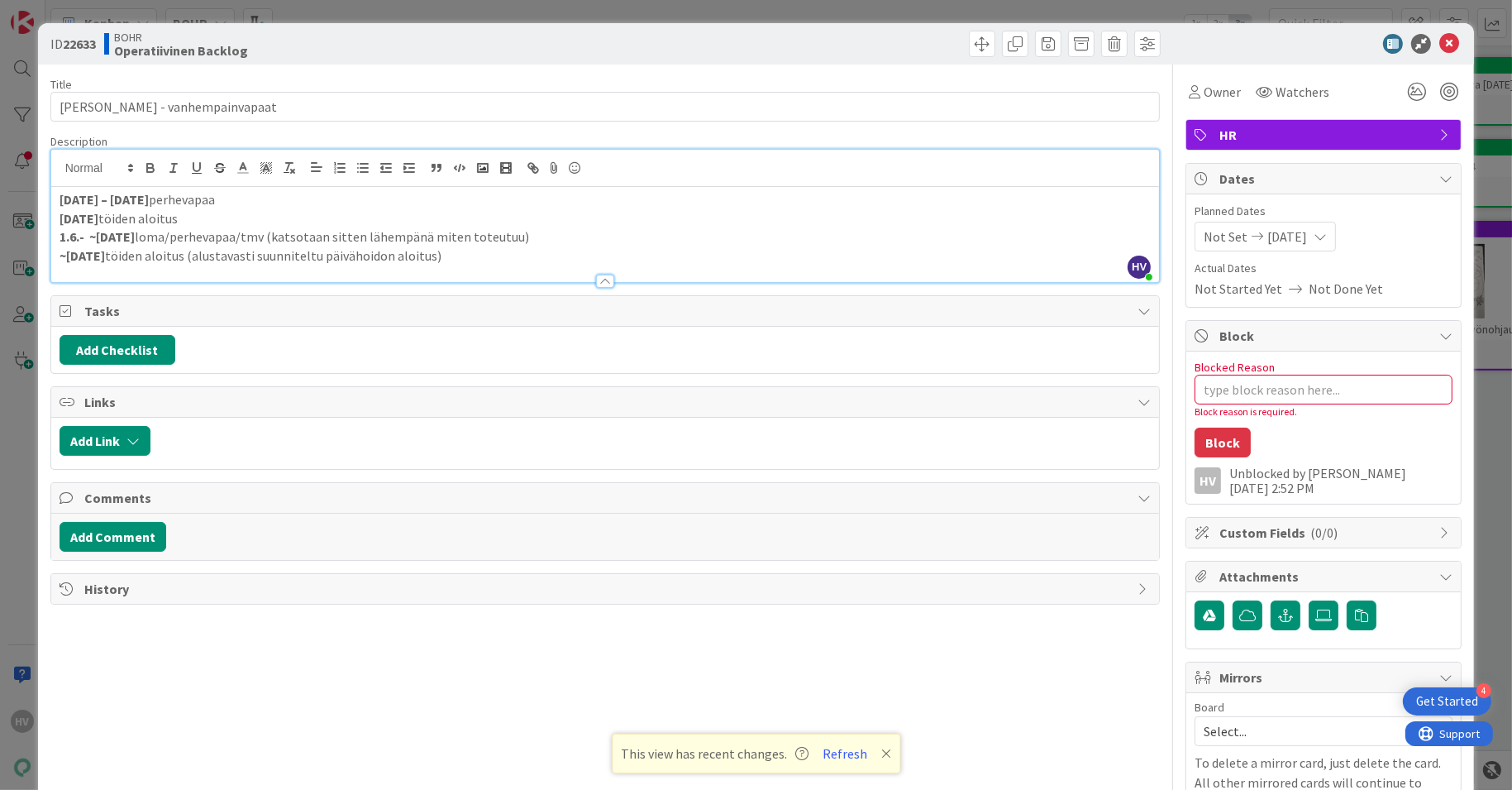
click at [1263, 471] on div "Unblocked by Heli [DATE] 2:52 PM" at bounding box center [1342, 480] width 224 height 30
click at [1238, 395] on textarea "Blocked Reason" at bounding box center [1324, 389] width 258 height 30
type textarea "x"
type textarea "T"
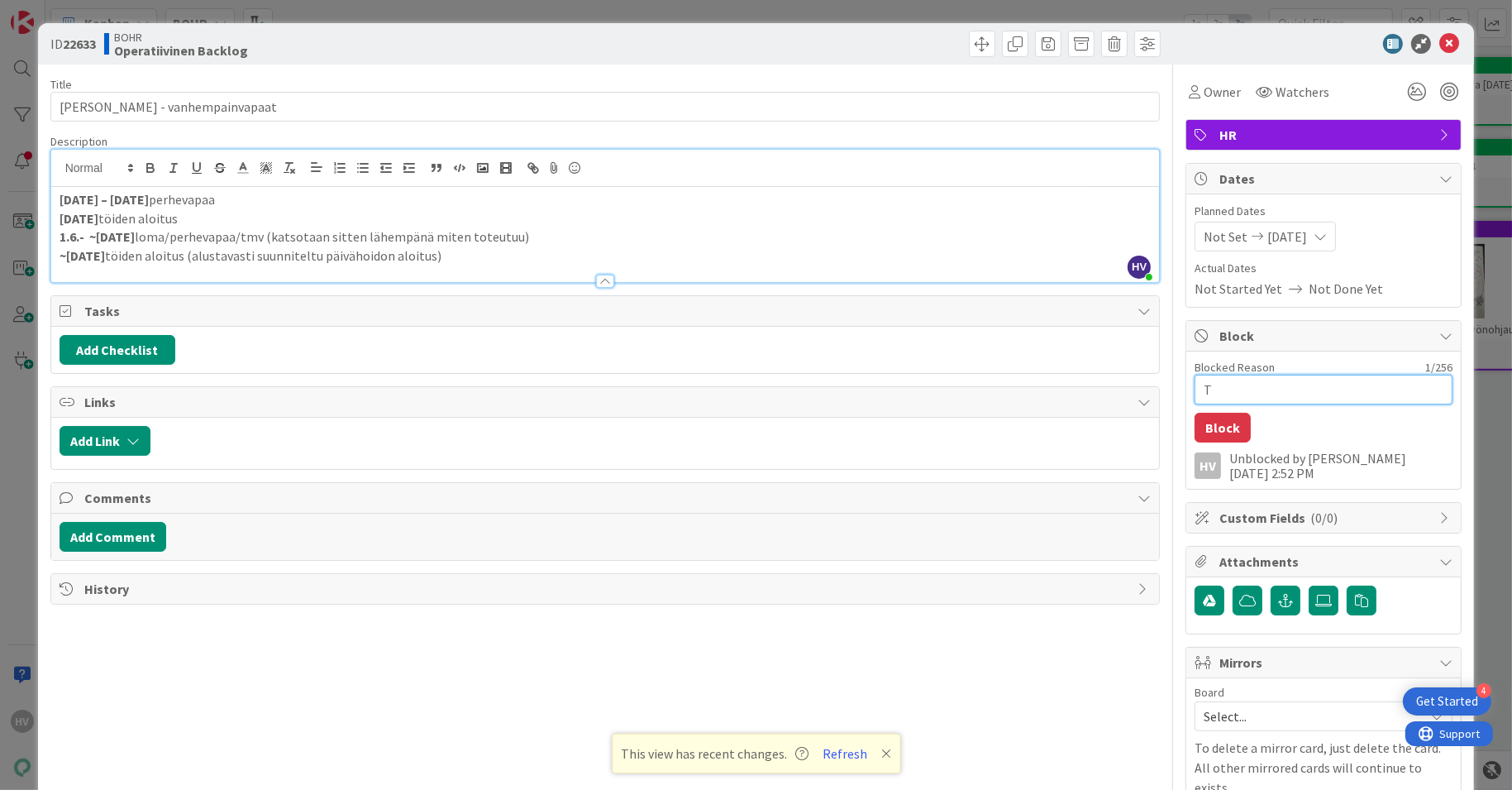
type textarea "x"
type textarea "Ts"
type textarea "x"
type textarea "Tse"
type textarea "x"
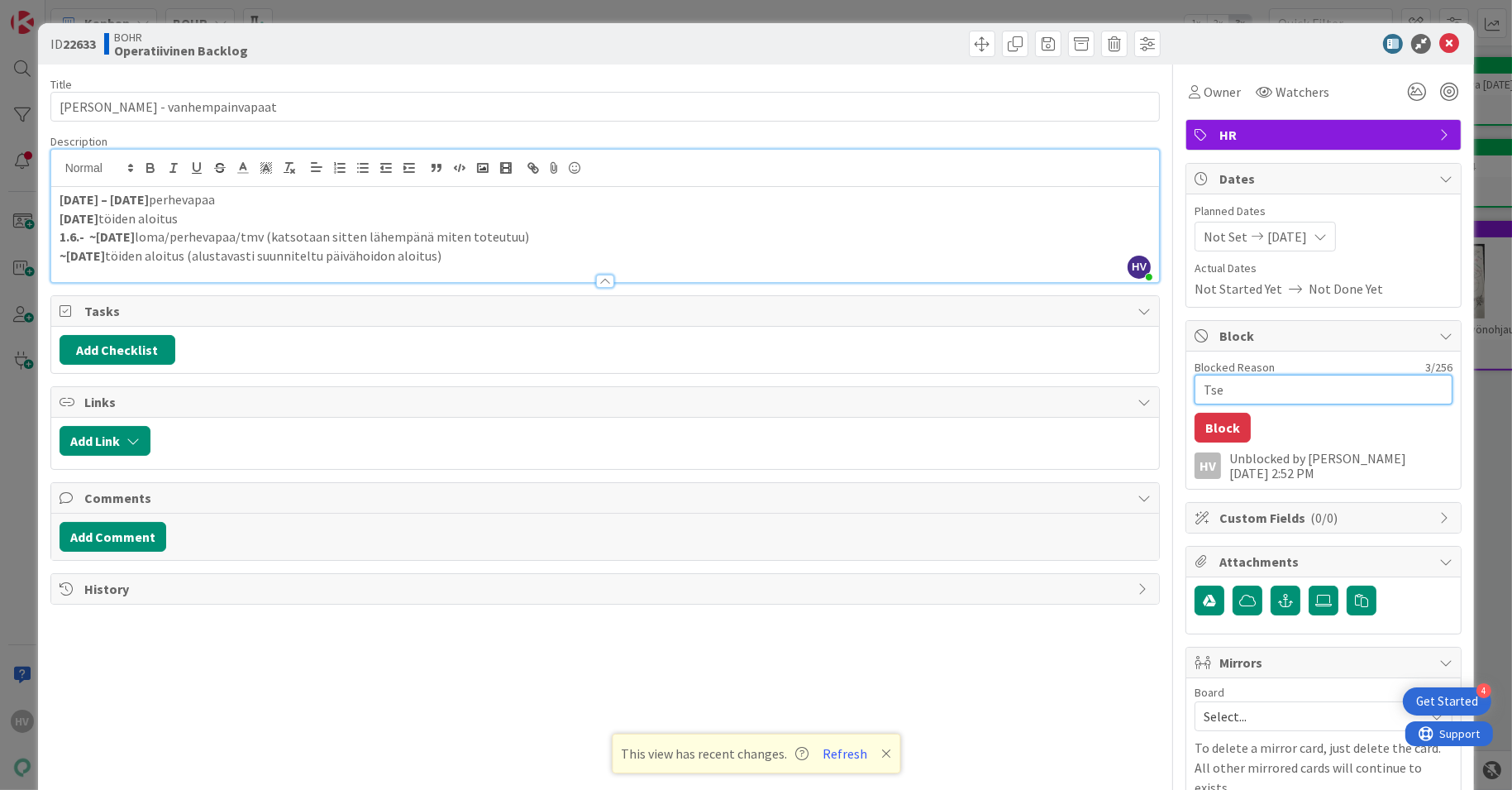
type textarea "Tsek"
type textarea "x"
type textarea "Tseka"
type textarea "x"
type textarea "Tsekat"
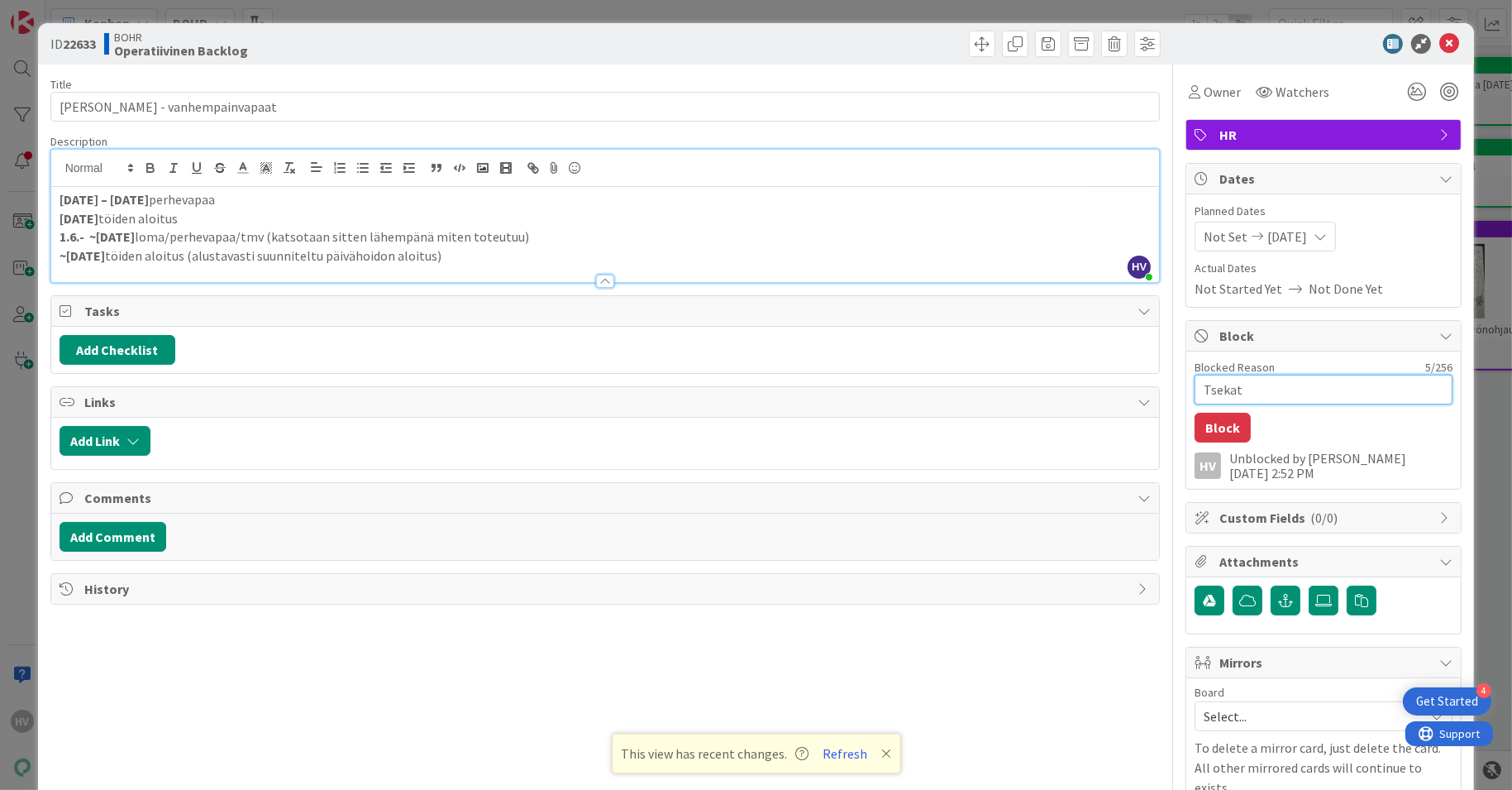
type textarea "x"
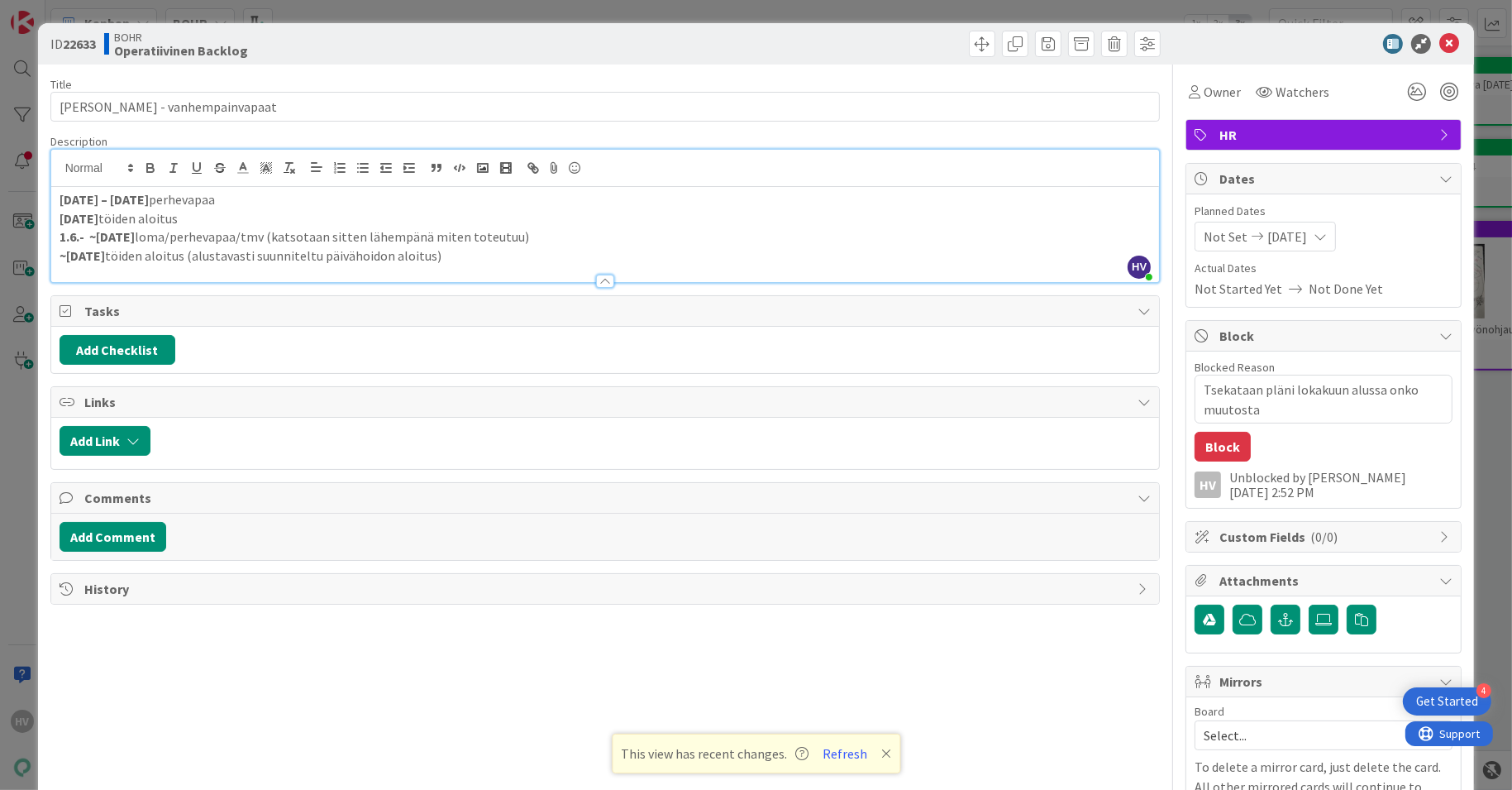
drag, startPoint x: 1209, startPoint y: 444, endPoint x: 1345, endPoint y: 469, distance: 138.3
click at [1345, 470] on div "Unblocked by Heli [DATE] 2:52 PM" at bounding box center [1342, 484] width 224 height 30
click at [1214, 442] on button "Block" at bounding box center [1223, 446] width 56 height 30
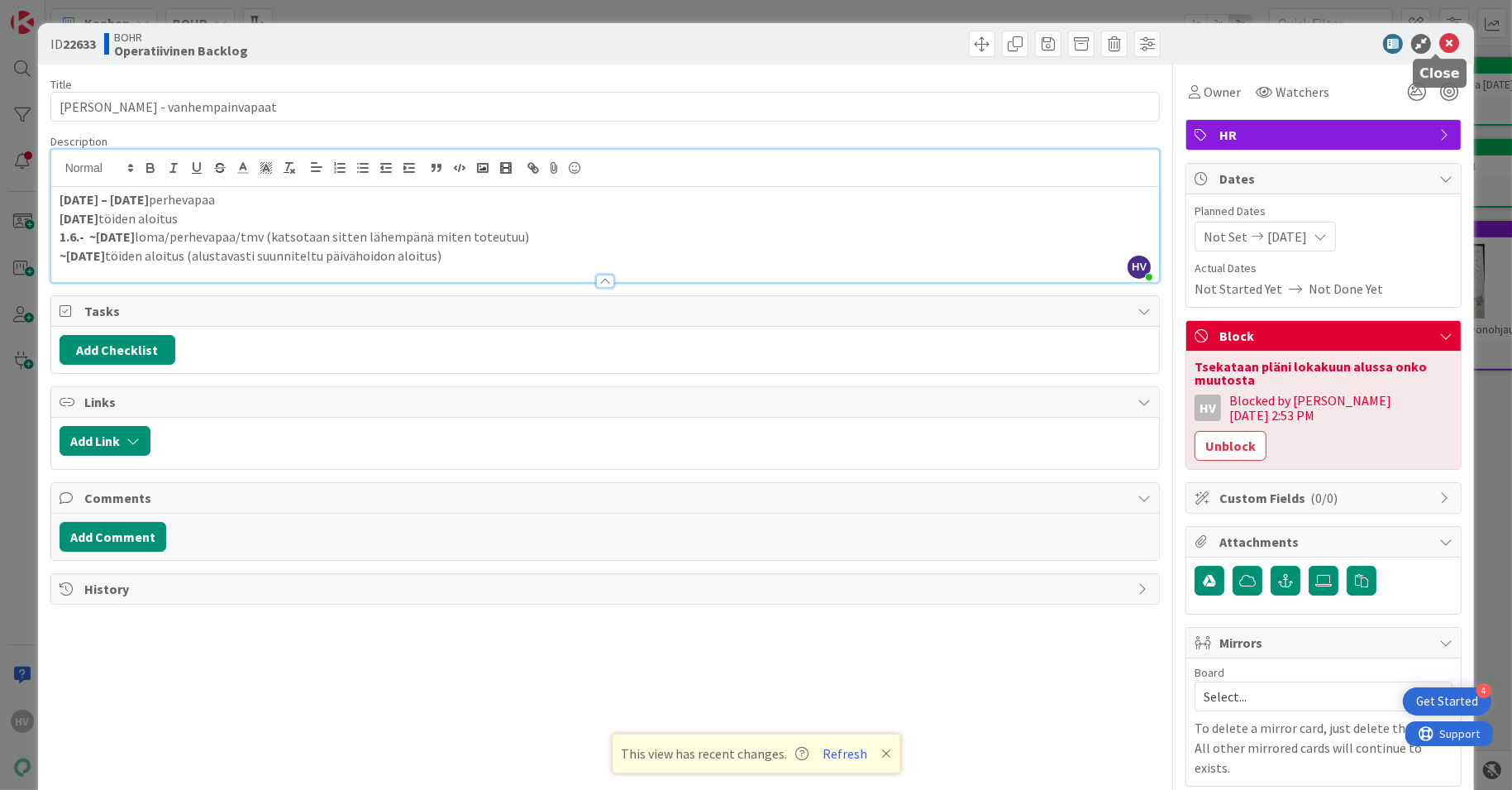
click at [1440, 41] on icon at bounding box center [1450, 44] width 20 height 20
